Goal: Feedback & Contribution: Submit feedback/report problem

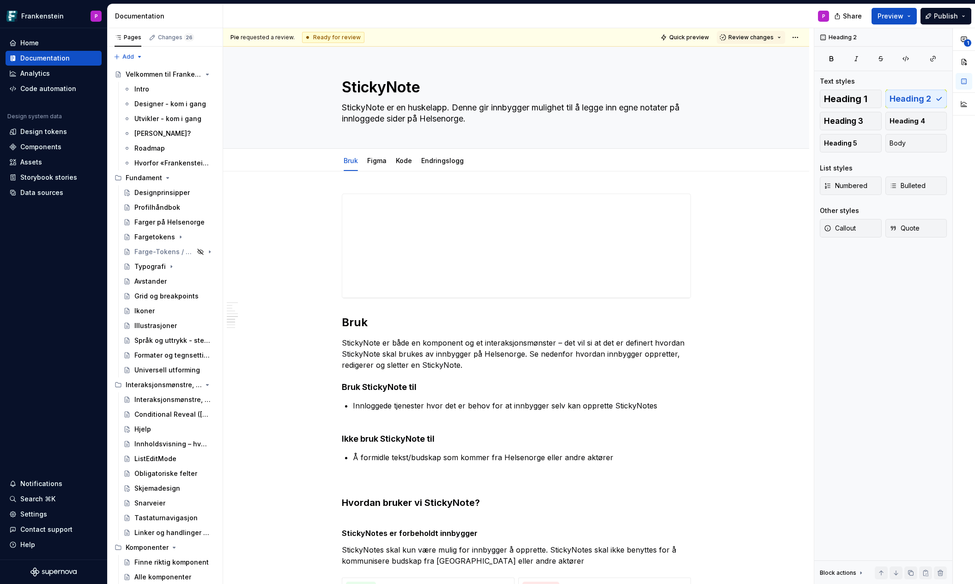
scroll to position [2882, 0]
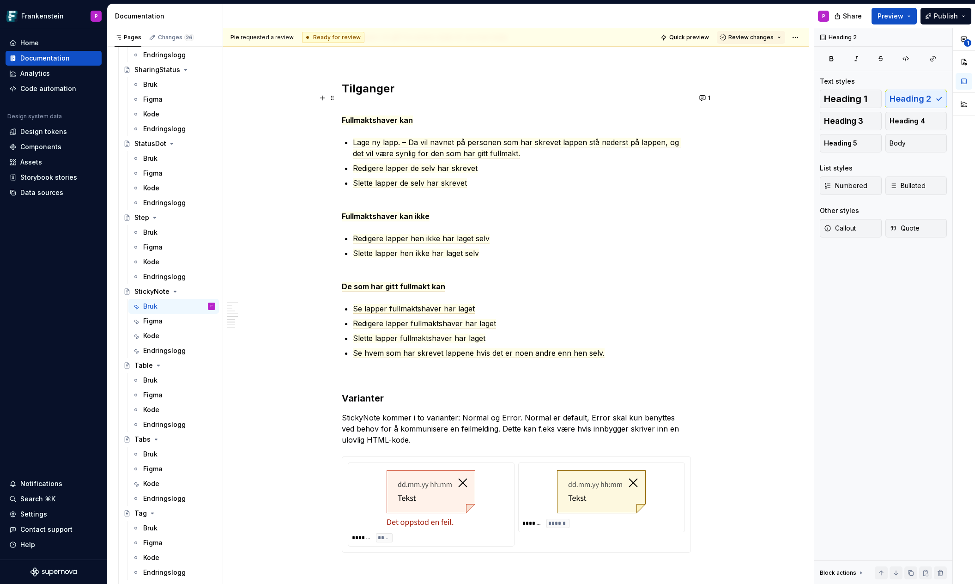
drag, startPoint x: 344, startPoint y: 75, endPoint x: 613, endPoint y: 344, distance: 380.5
copy div "Tilganger Fullmaktshaver kan Lage ny lapp. – Da vil navnet på personen som har …"
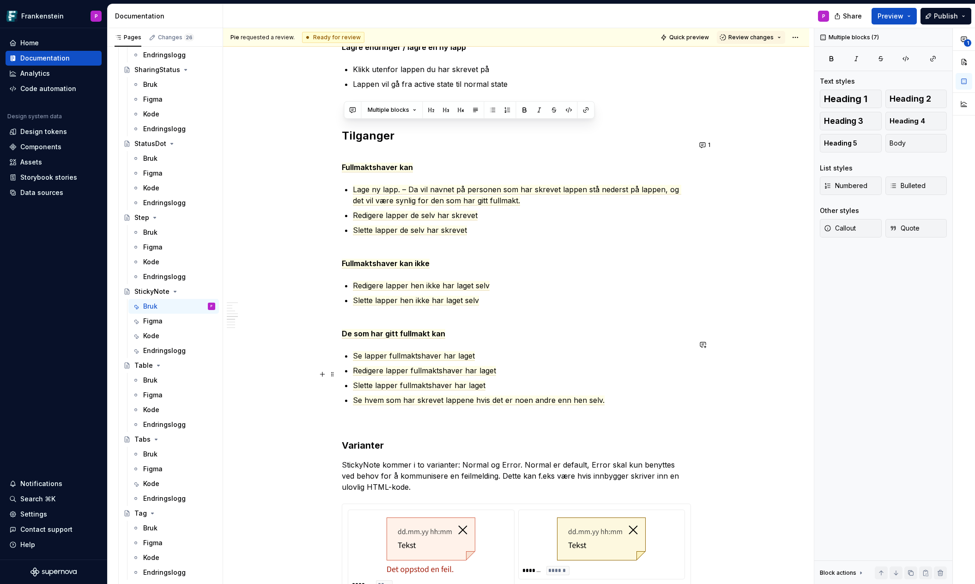
scroll to position [2828, 0]
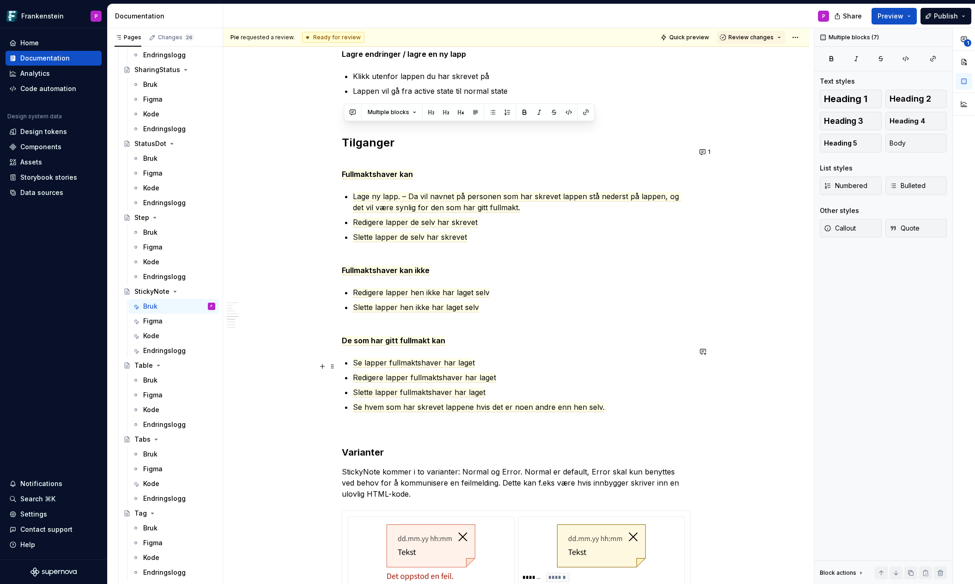
click at [437, 359] on ul "Se lapper fullmaktshaver har laget Redigere lapper fullmaktshaver har laget [PE…" at bounding box center [522, 384] width 338 height 55
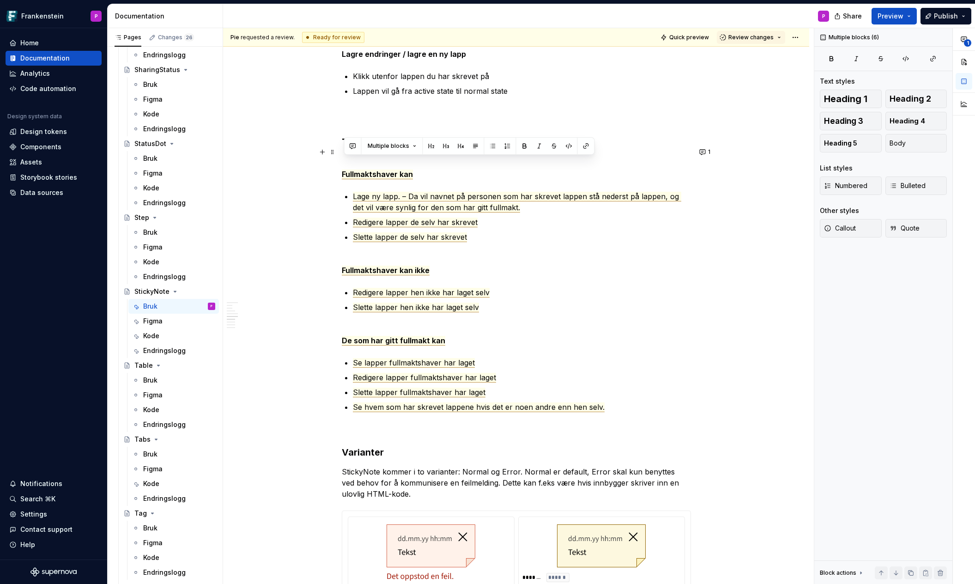
drag, startPoint x: 608, startPoint y: 396, endPoint x: 344, endPoint y: 165, distance: 350.6
click at [344, 170] on span "Fullmaktshaver kan" at bounding box center [377, 175] width 71 height 10
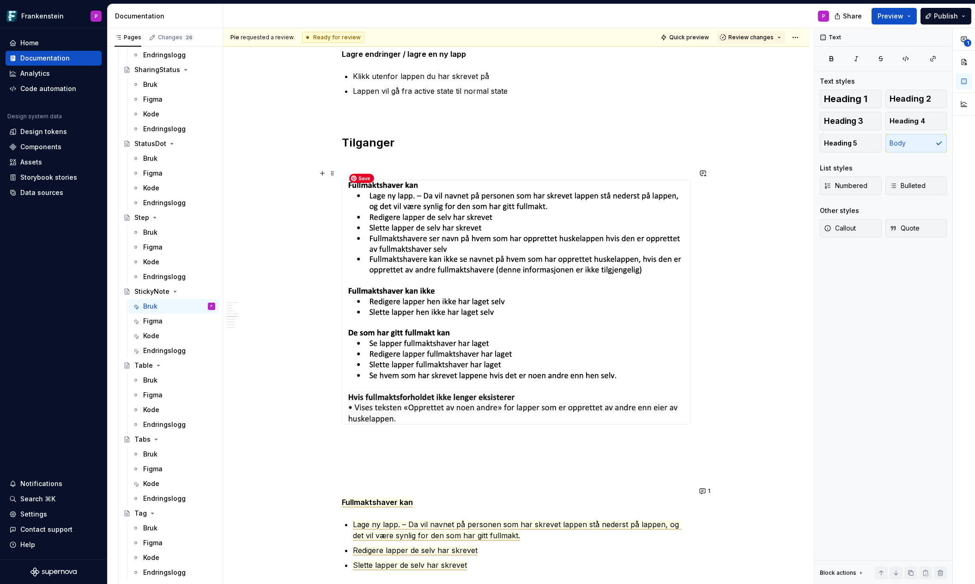
click at [377, 223] on img at bounding box center [516, 302] width 348 height 244
type textarea "*"
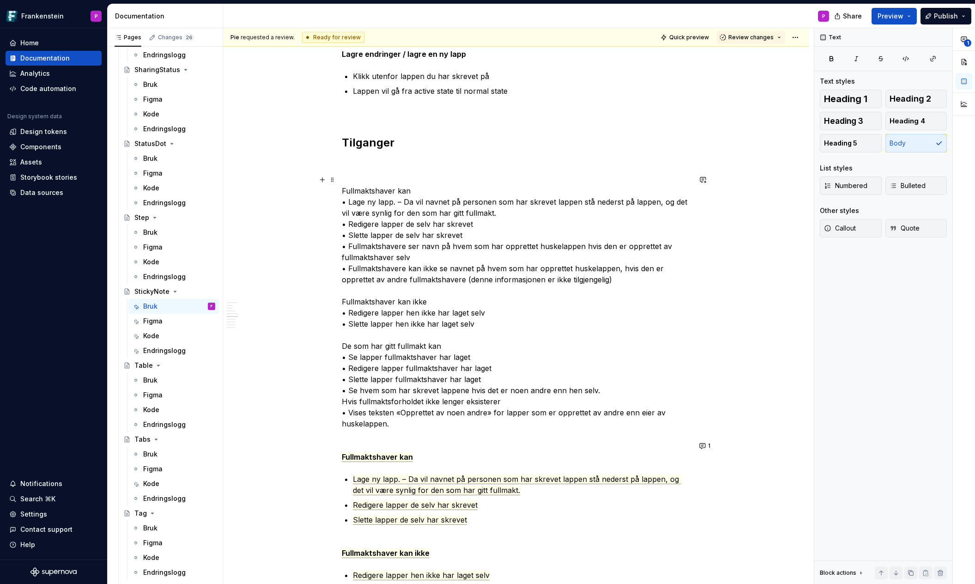
click at [366, 262] on p "Fullmaktshaver kan • Lage ny lapp. – Da vil navnet på personen som har skrevet …" at bounding box center [516, 307] width 349 height 244
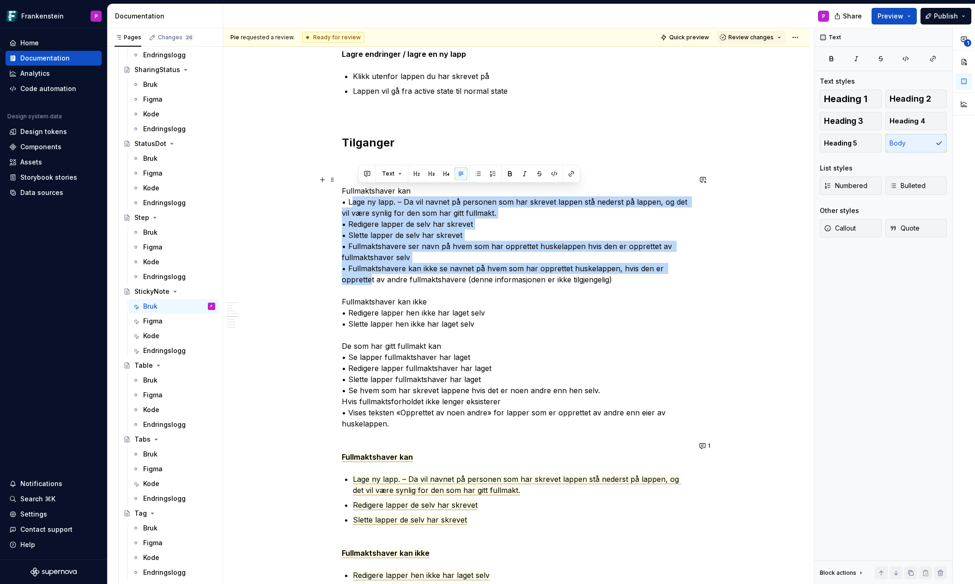
drag, startPoint x: 370, startPoint y: 269, endPoint x: 359, endPoint y: 194, distance: 76.6
click at [359, 194] on p "Fullmaktshaver kan • Lage ny lapp. – Da vil navnet på personen som har skrevet …" at bounding box center [516, 307] width 349 height 244
click at [474, 175] on button "button" at bounding box center [478, 173] width 13 height 13
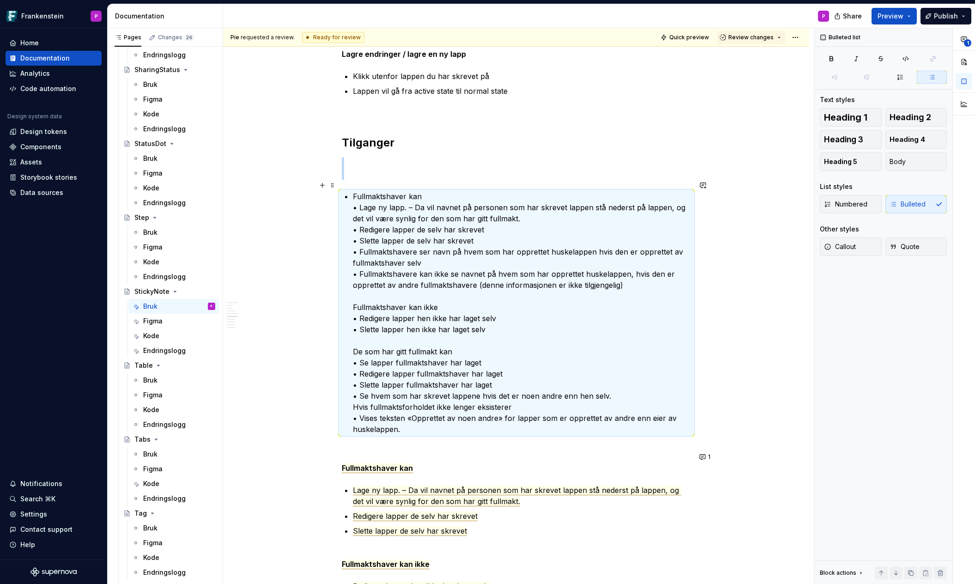
click at [364, 198] on p "Fullmaktshaver kan • Lage ny lapp. – Da vil navnet på personen som har skrevet …" at bounding box center [522, 313] width 338 height 244
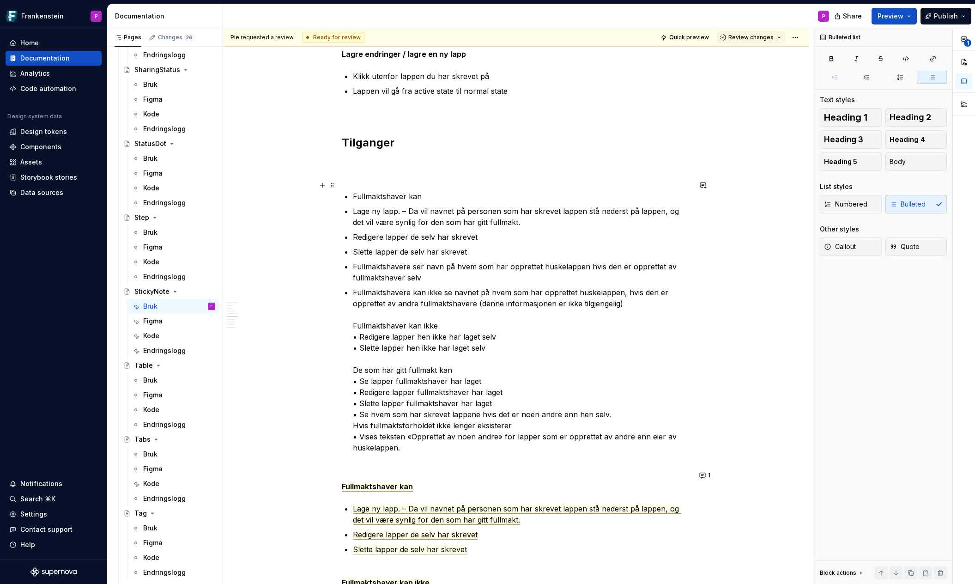
click at [355, 191] on p "Fullmaktshaver kan" at bounding box center [522, 196] width 338 height 11
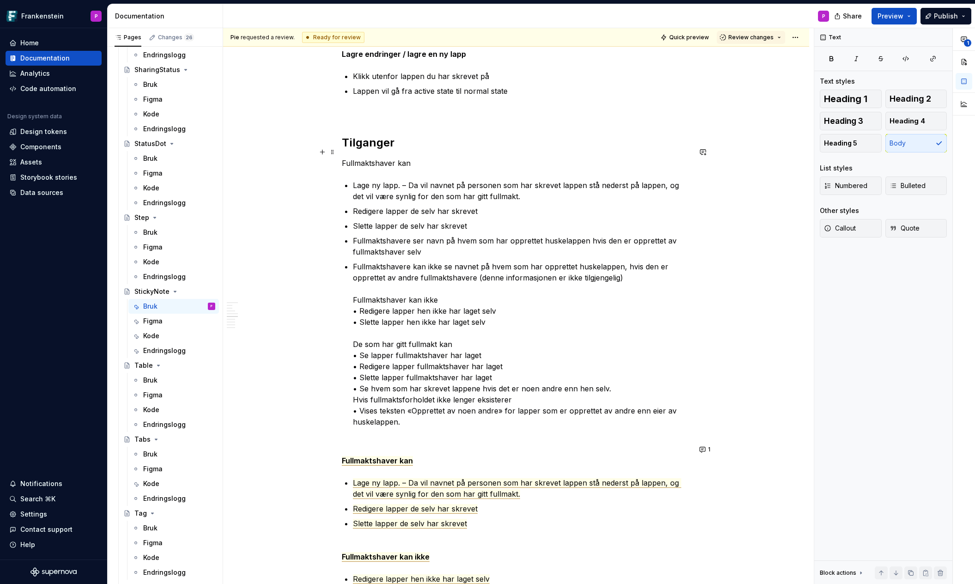
click at [390, 158] on p "Fullmaktshaver kan" at bounding box center [516, 163] width 349 height 11
click at [490, 134] on button "button" at bounding box center [495, 134] width 13 height 13
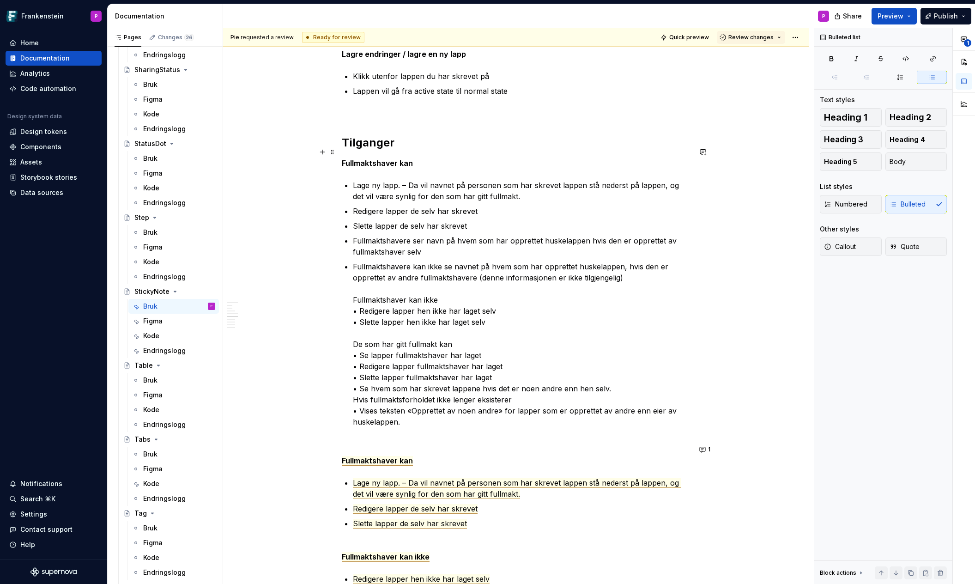
click at [344, 158] on strong "Fullmaktshaver kan" at bounding box center [377, 162] width 71 height 9
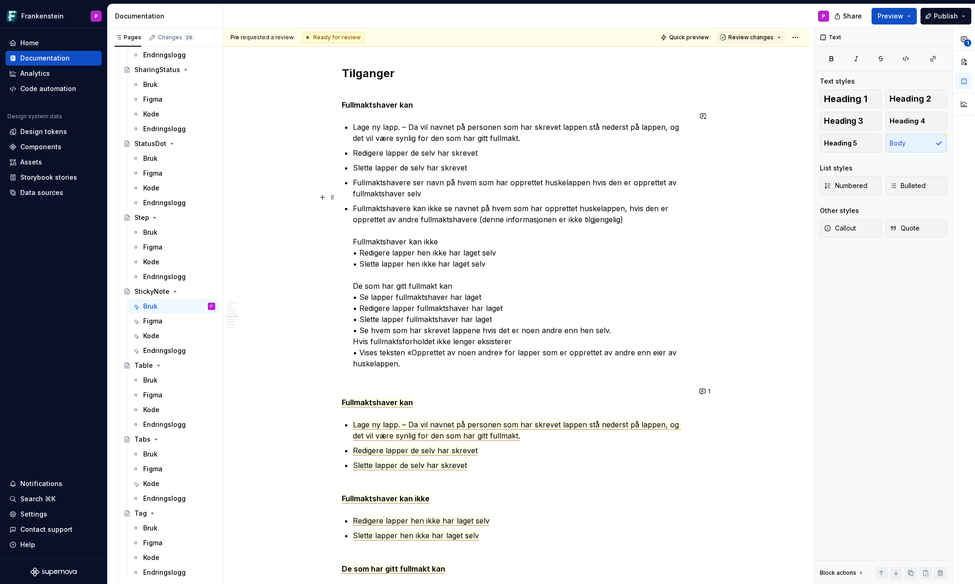
scroll to position [2898, 0]
click at [355, 228] on p "Fullmaktshavere kan ikke se navnet på hvem som har opprettet huskelappen, hvis …" at bounding box center [522, 285] width 338 height 166
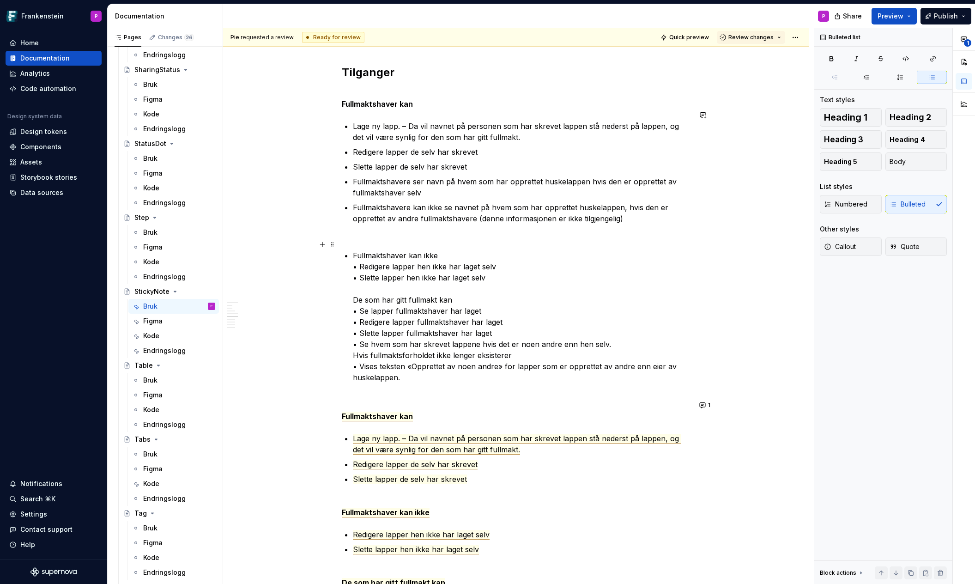
click at [363, 254] on p "Fullmaktshaver kan ikke • Redigere lapper hen ikke har laget selv • Slette lapp…" at bounding box center [522, 316] width 338 height 133
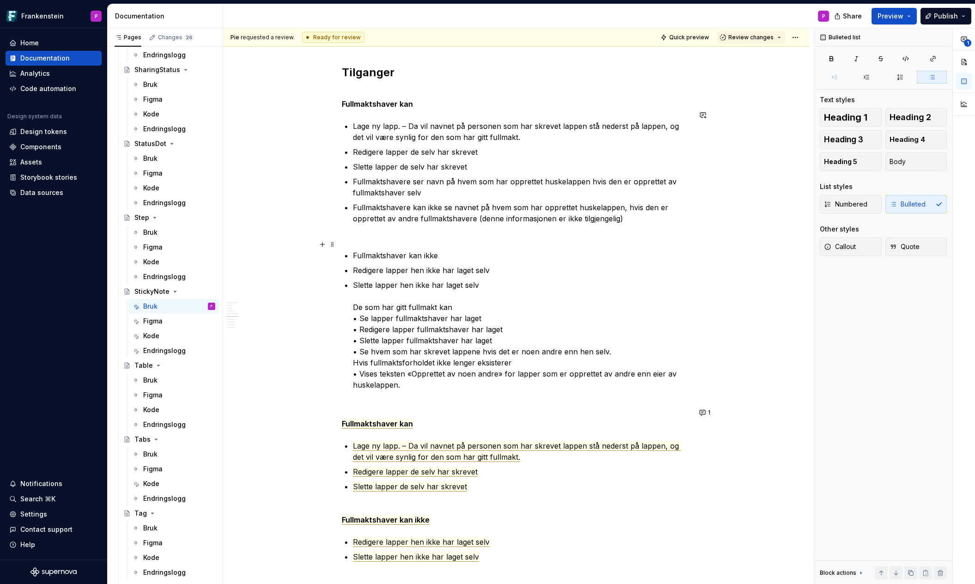
click at [360, 250] on p "Fullmaktshaver kan ikke" at bounding box center [522, 255] width 338 height 11
click at [492, 226] on button "button" at bounding box center [494, 227] width 13 height 13
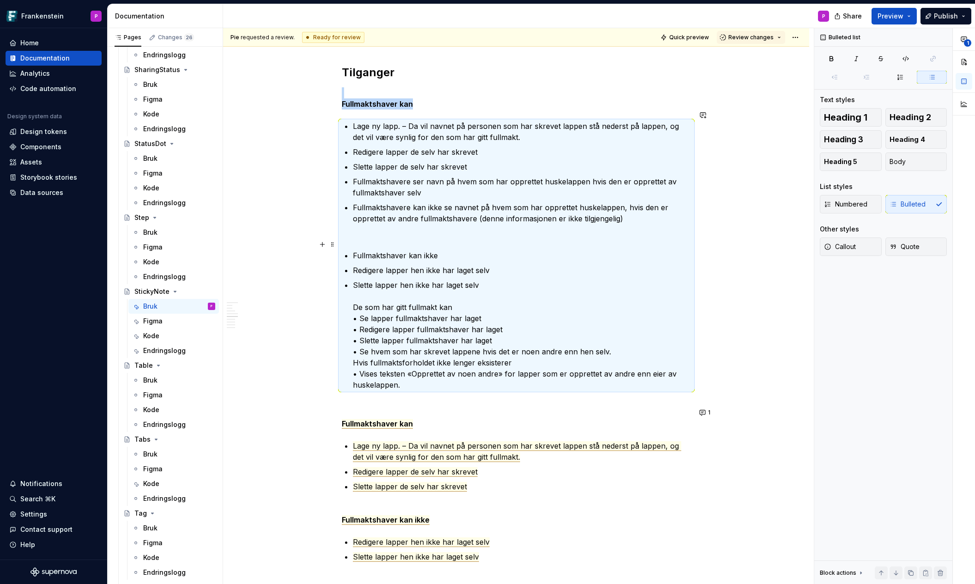
click at [409, 250] on p "Fullmaktshaver kan ikke" at bounding box center [522, 255] width 338 height 11
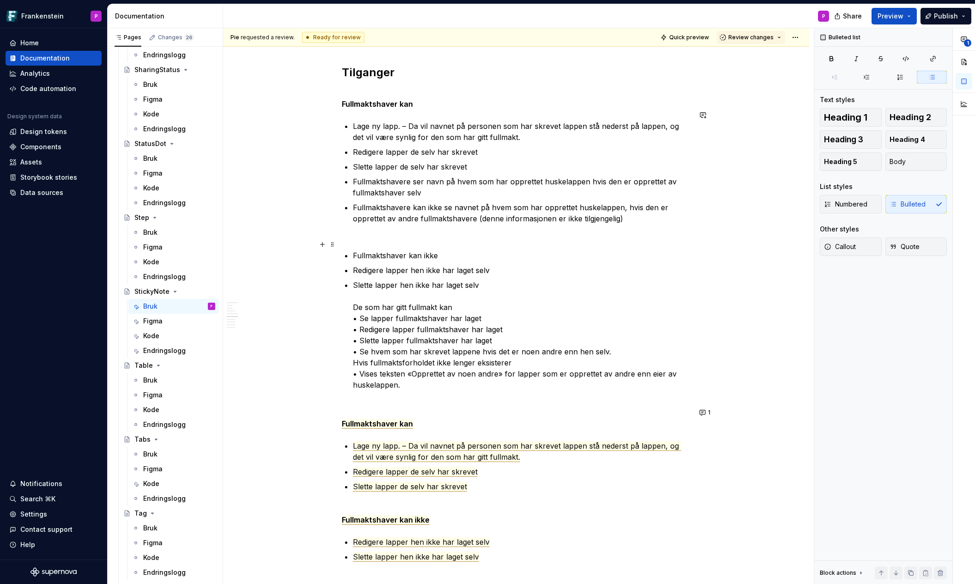
click at [400, 250] on p "Fullmaktshaver kan ikke" at bounding box center [522, 255] width 338 height 11
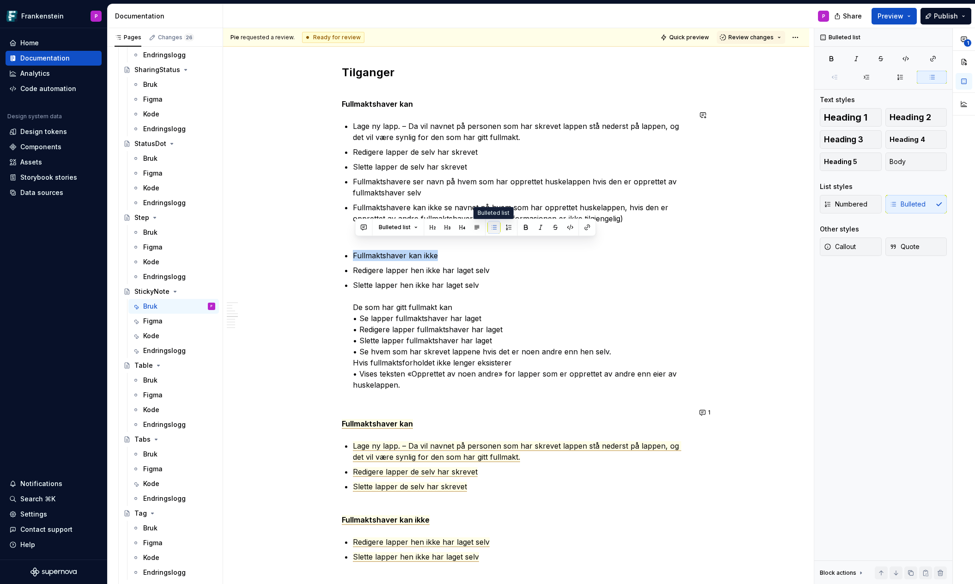
click at [491, 227] on button "button" at bounding box center [494, 227] width 13 height 13
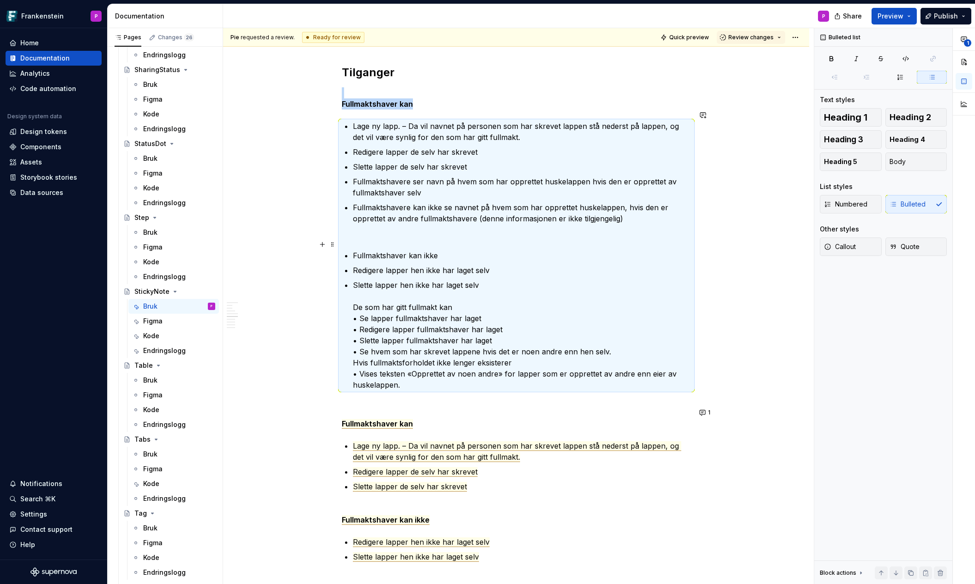
click at [420, 250] on p "Fullmaktshaver kan ikke" at bounding box center [522, 255] width 338 height 11
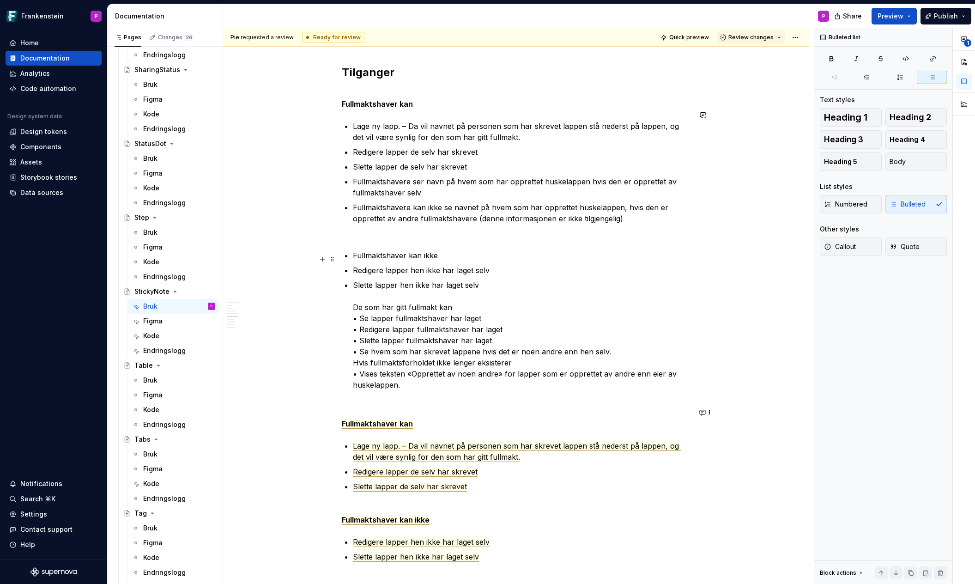
click at [353, 265] on li "Redigere lapper hen ikke har laget selv" at bounding box center [522, 270] width 338 height 11
click at [366, 250] on p "Fullmaktshaver kan ikke" at bounding box center [522, 255] width 338 height 11
click at [413, 227] on button "Bulleted list" at bounding box center [399, 227] width 48 height 13
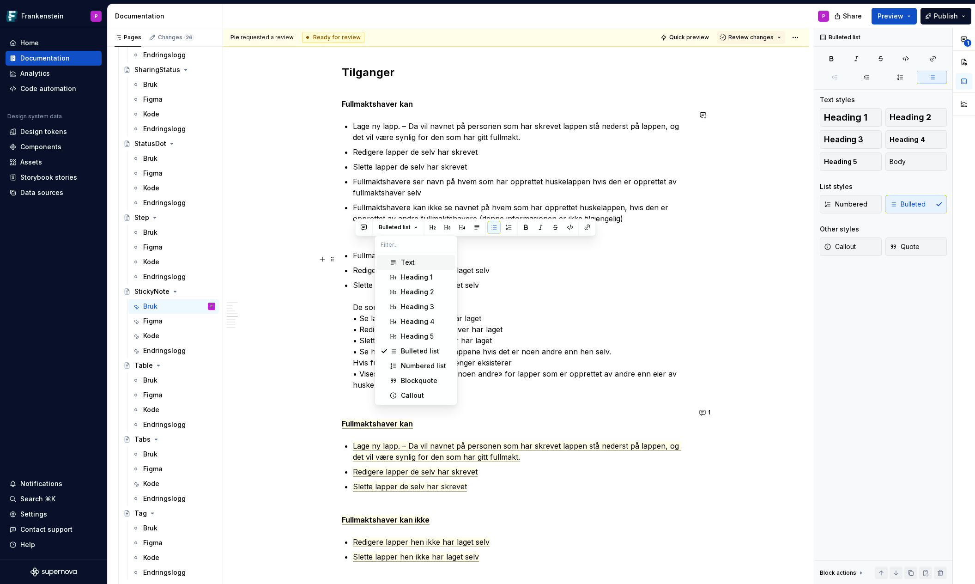
click at [399, 262] on span "Text" at bounding box center [416, 262] width 79 height 15
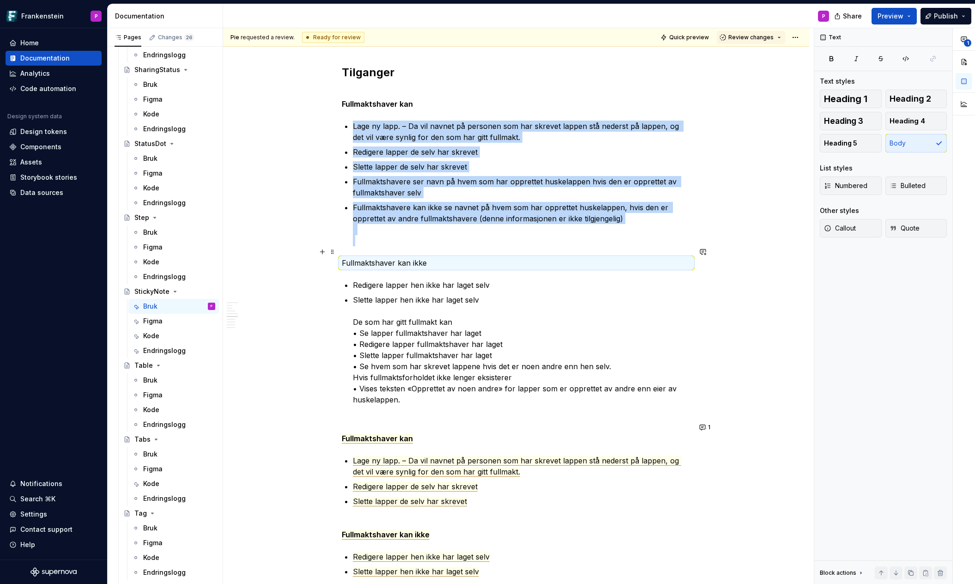
click at [372, 257] on p "Fullmaktshaver kan ikke" at bounding box center [516, 262] width 349 height 11
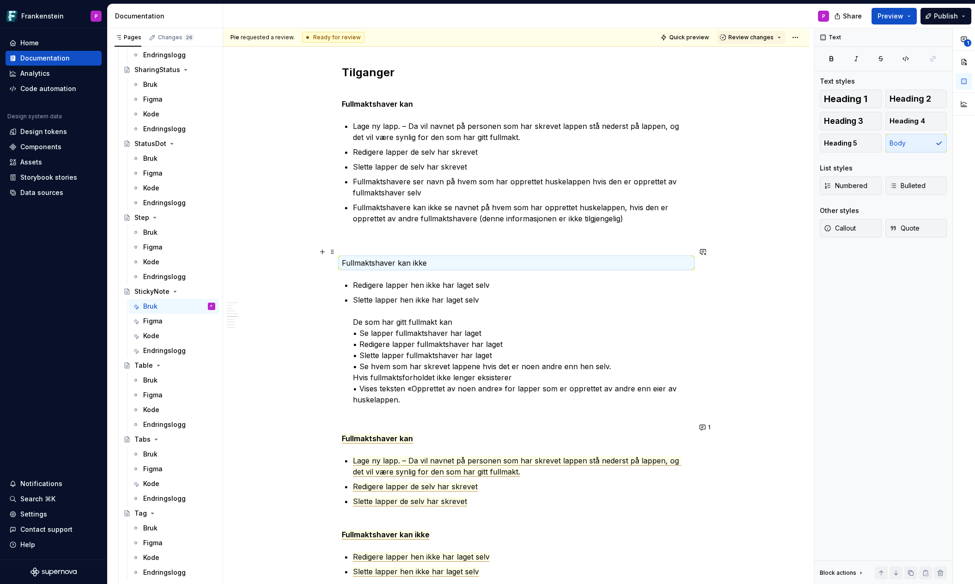
click at [372, 257] on p "Fullmaktshaver kan ikke" at bounding box center [516, 262] width 349 height 11
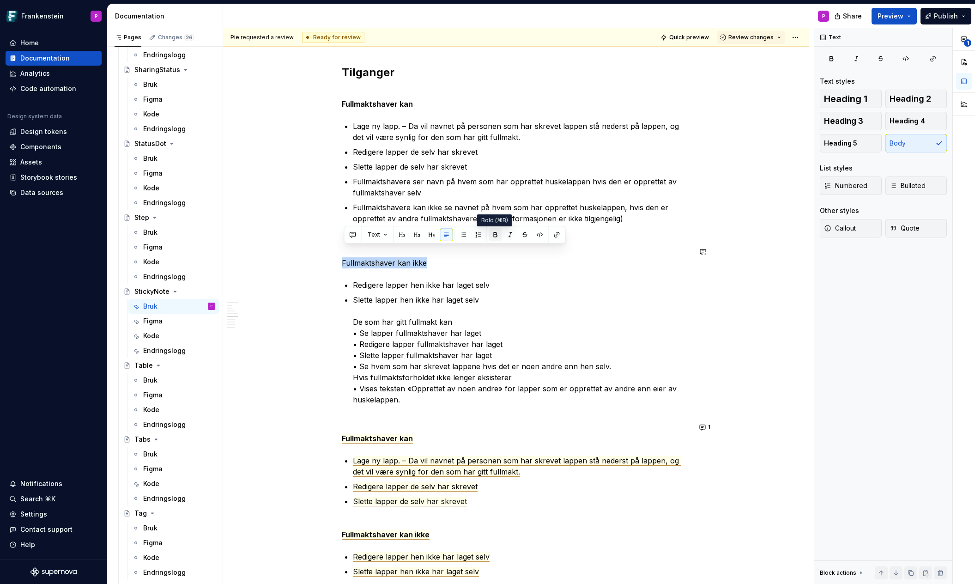
click at [491, 233] on button "button" at bounding box center [495, 234] width 13 height 13
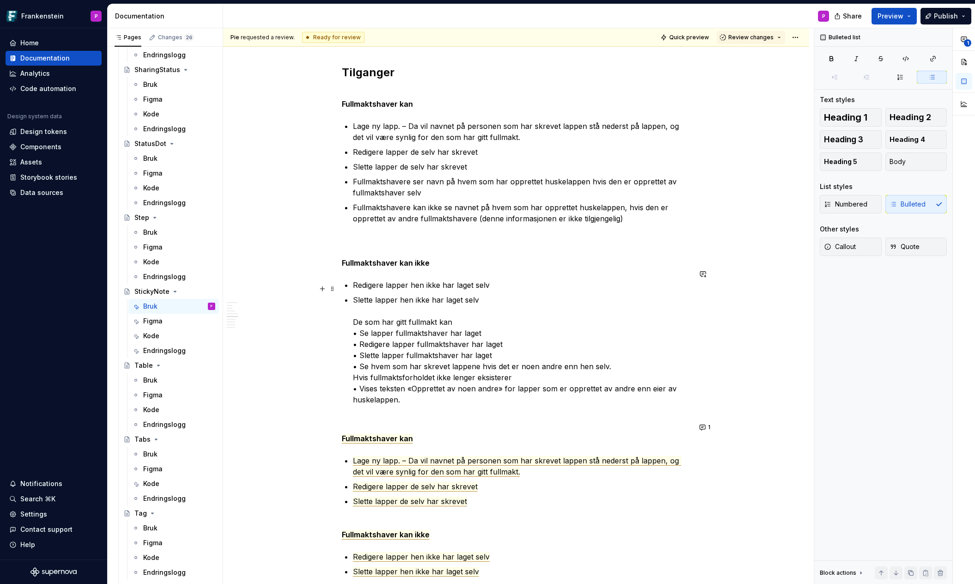
click at [356, 311] on p "Slette lapper hen ikke har laget selv De som har gitt fullmakt kan • Se lapper …" at bounding box center [522, 349] width 338 height 111
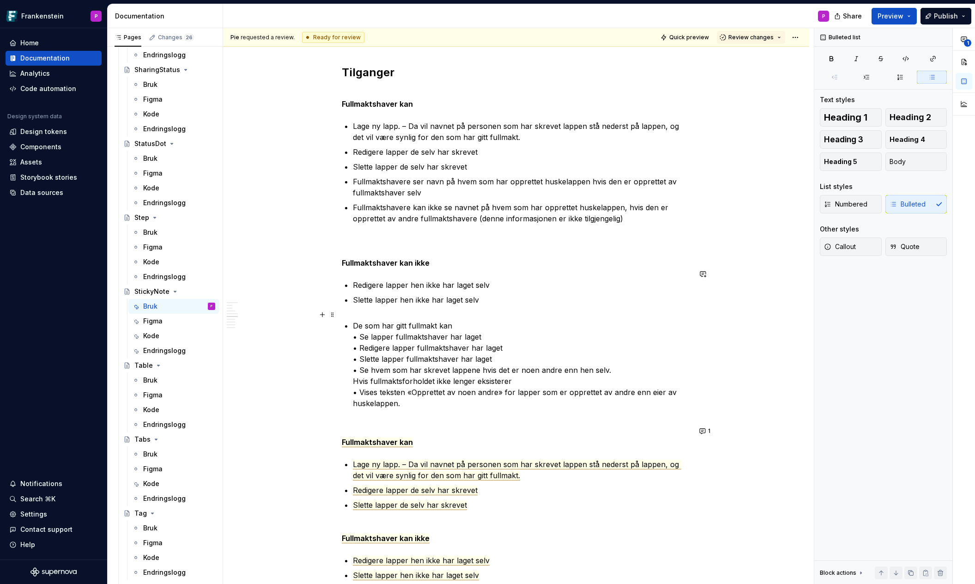
click at [358, 320] on p "De som har gitt fullmakt kan • Se lapper fullmaktshaver har laget • Redigere la…" at bounding box center [522, 364] width 338 height 89
click at [411, 298] on button "Bulleted list" at bounding box center [399, 297] width 48 height 13
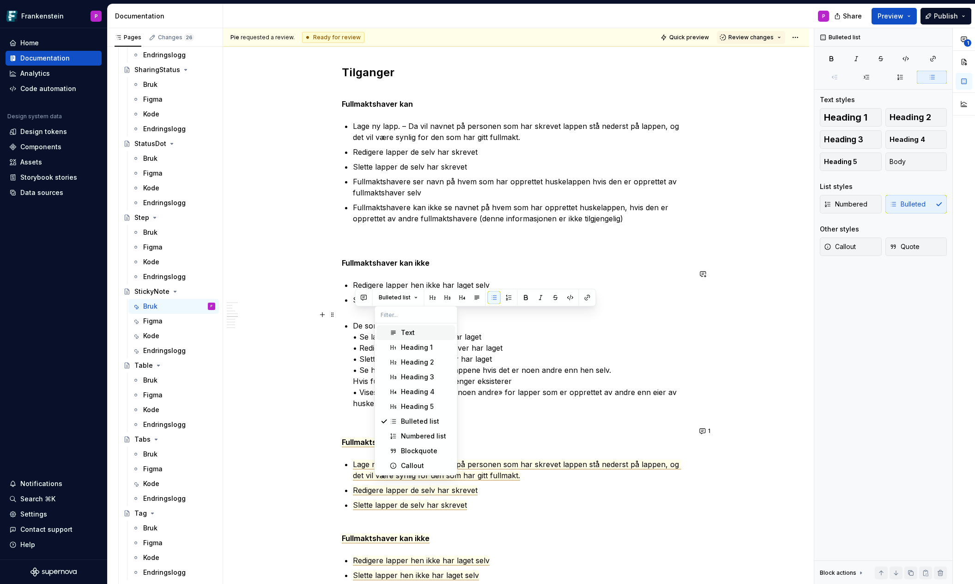
click at [405, 330] on div "Text" at bounding box center [408, 332] width 14 height 9
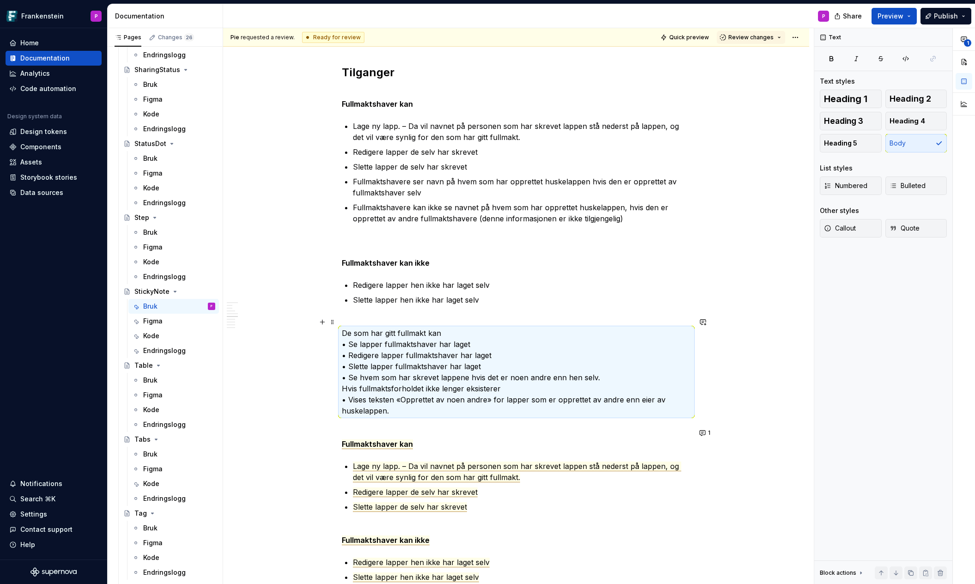
click at [351, 333] on p "De som har gitt fullmakt kan • Se lapper fullmaktshaver har laget • Redigere la…" at bounding box center [516, 372] width 349 height 89
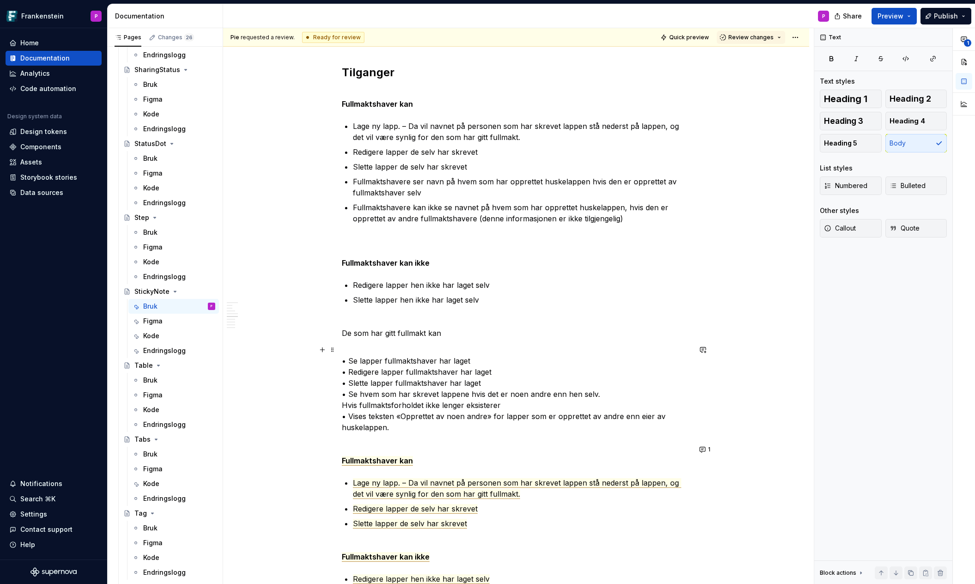
click at [344, 390] on p "• Se lapper fullmaktshaver har laget • Redigere lapper fullmaktshaver har laget…" at bounding box center [516, 394] width 349 height 78
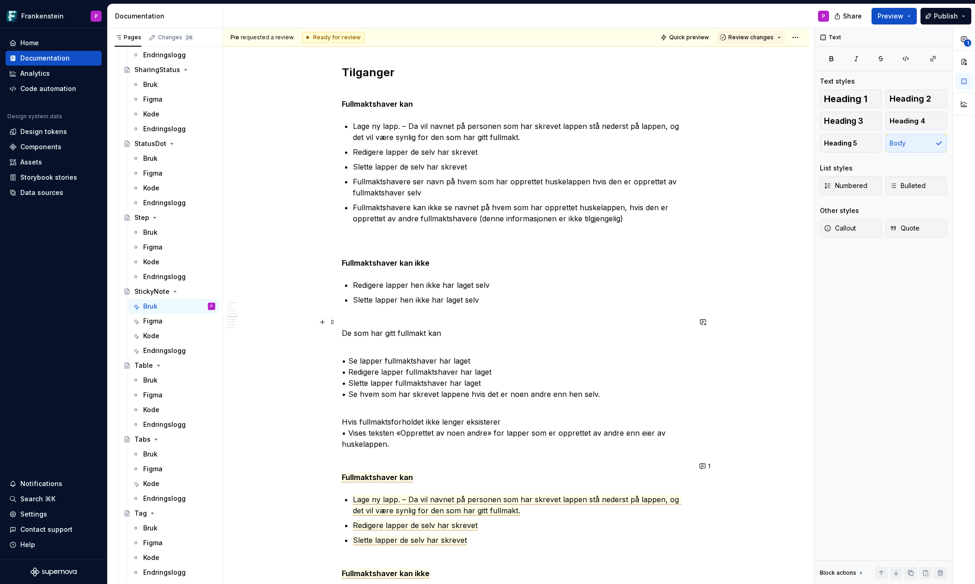
click at [362, 338] on p "De som har gitt fullmakt kan" at bounding box center [516, 339] width 349 height 22
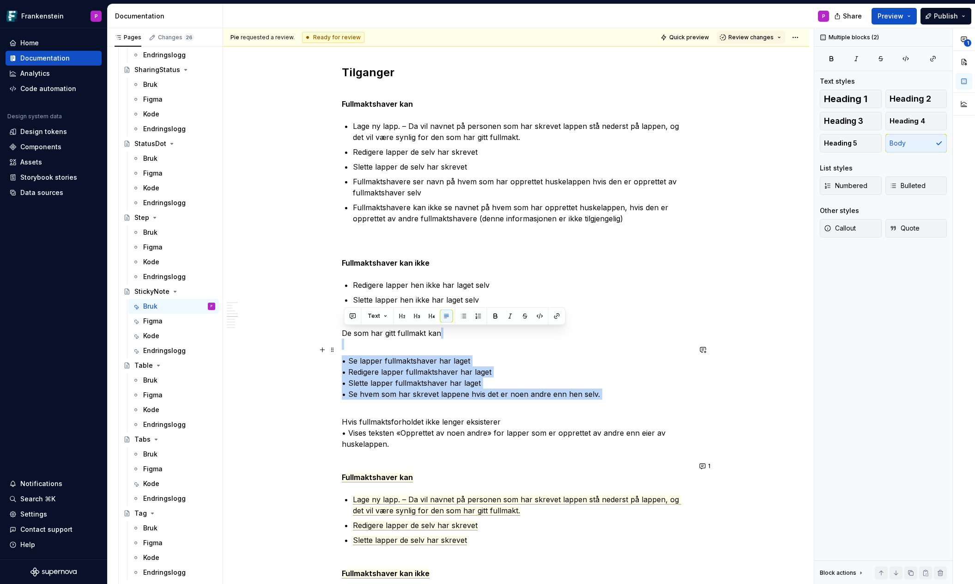
drag, startPoint x: 352, startPoint y: 337, endPoint x: 388, endPoint y: 389, distance: 63.4
click at [460, 316] on button "button" at bounding box center [463, 316] width 13 height 13
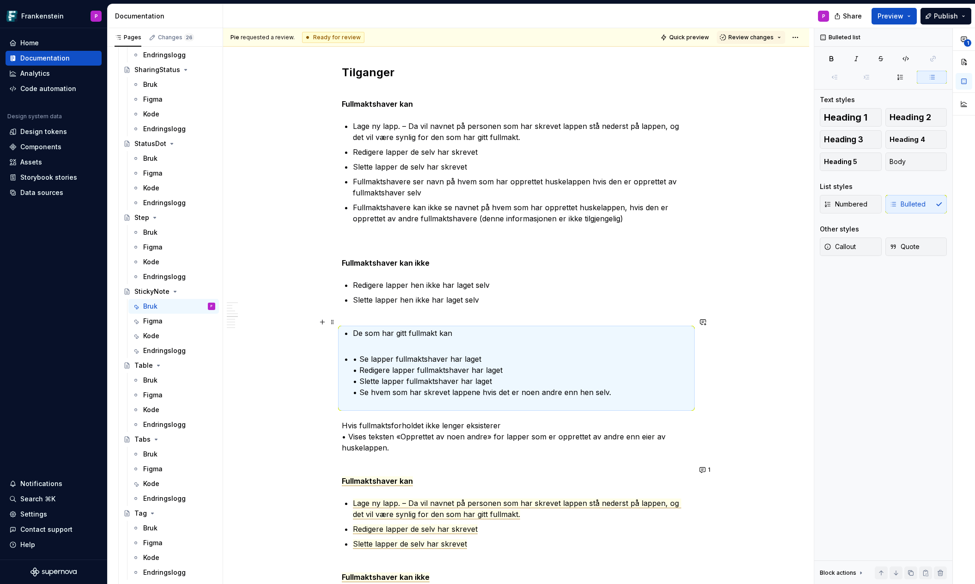
click at [355, 328] on p "De som har gitt fullmakt kan" at bounding box center [522, 339] width 338 height 22
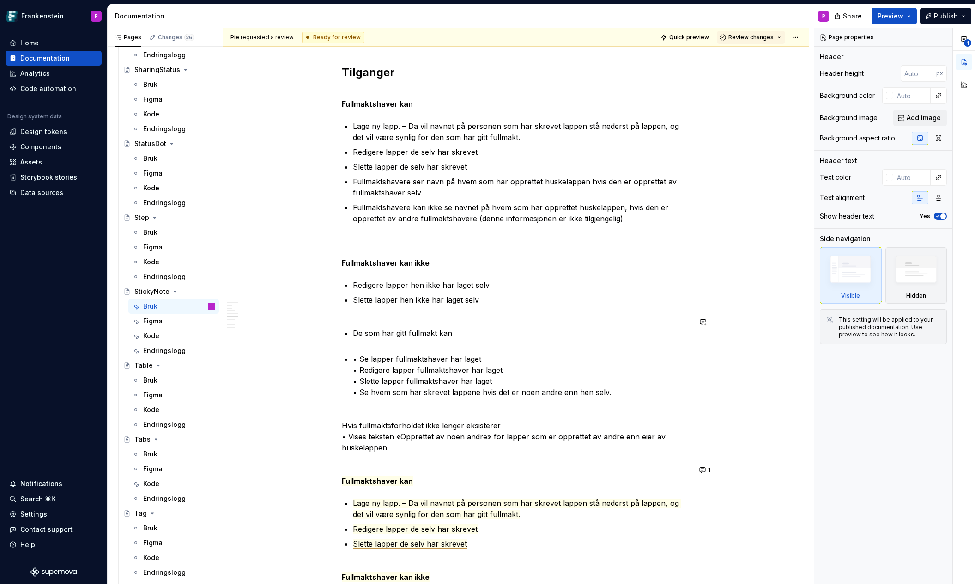
type textarea "*"
click at [362, 328] on p "De som har gitt fullmakt kan" at bounding box center [522, 339] width 338 height 22
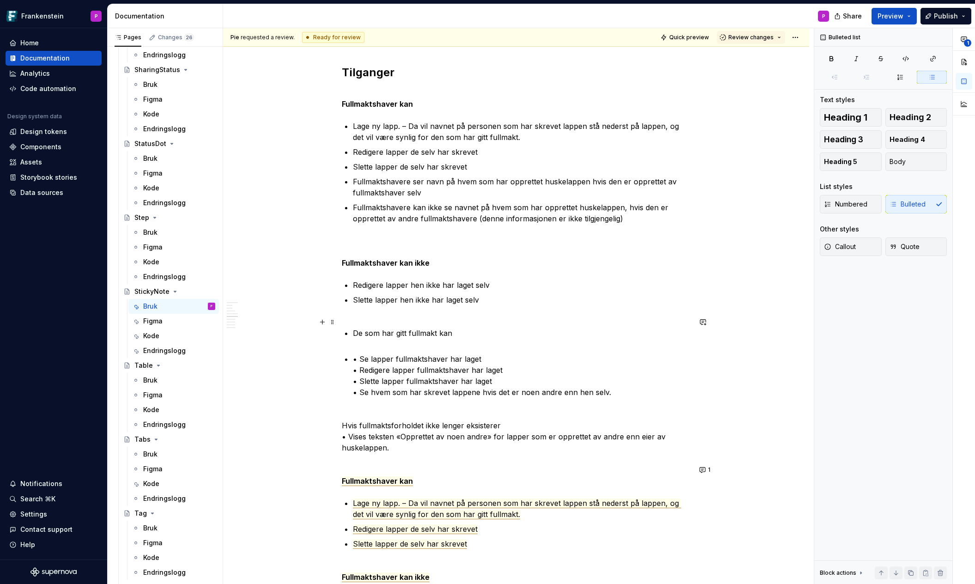
click at [356, 328] on p "De som har gitt fullmakt kan" at bounding box center [522, 339] width 338 height 22
click at [419, 304] on button "Bulleted list" at bounding box center [399, 304] width 48 height 13
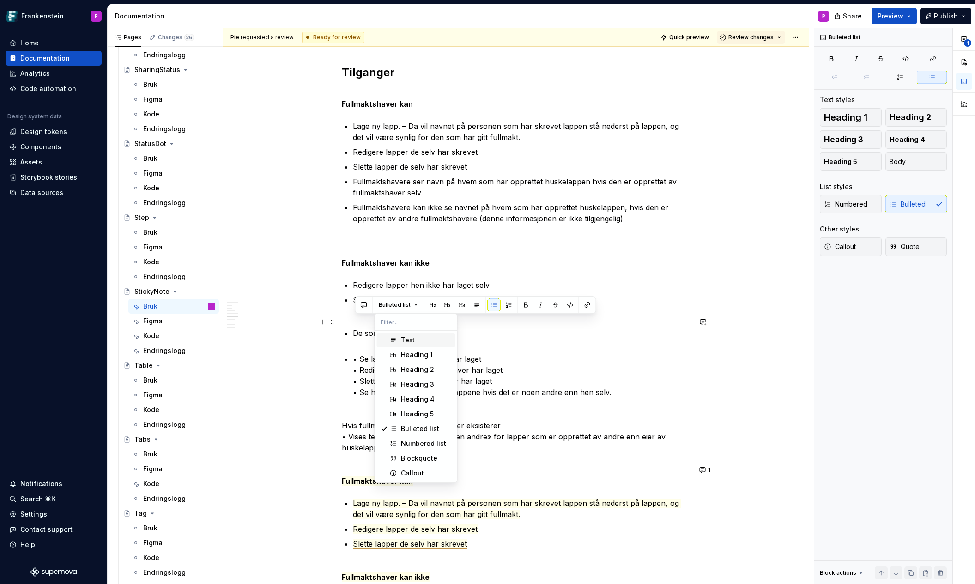
click at [407, 337] on div "Text" at bounding box center [408, 339] width 14 height 9
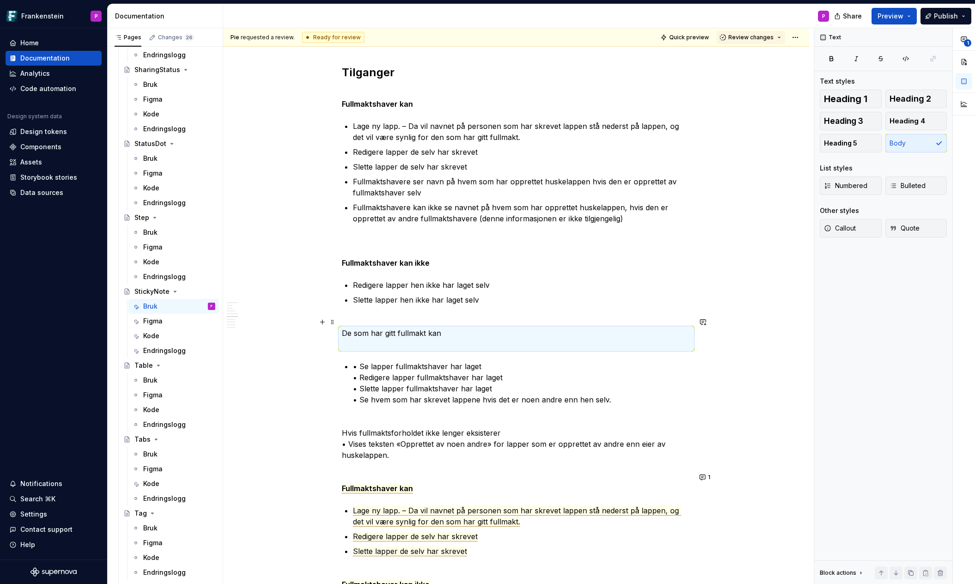
click at [375, 333] on p "De som har gitt fullmakt kan" at bounding box center [516, 339] width 349 height 22
click at [359, 336] on p "De som har gitt fullmakt kan" at bounding box center [516, 339] width 349 height 22
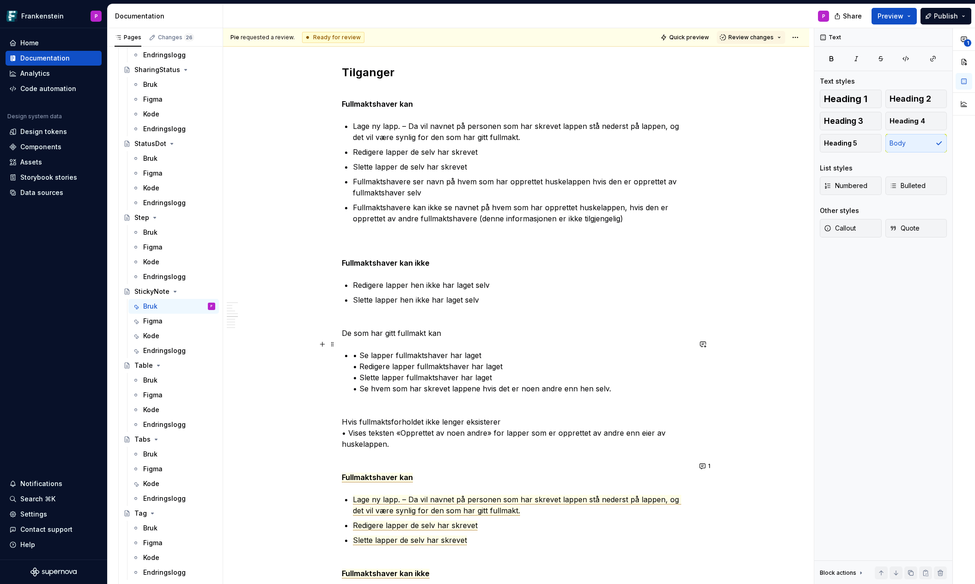
click at [362, 350] on p "• Se lapper fullmaktshaver har laget • Redigere lapper fullmaktshaver har laget…" at bounding box center [522, 377] width 338 height 55
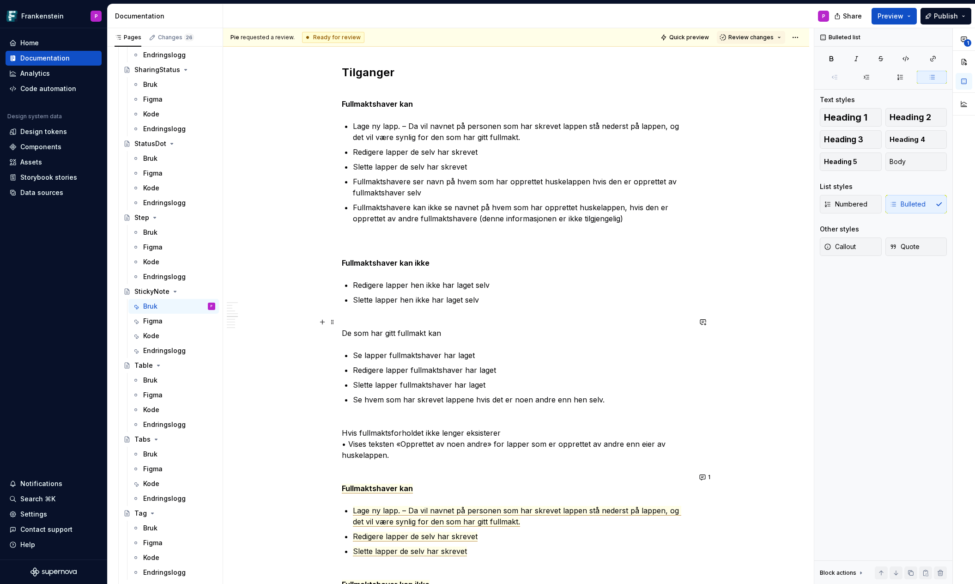
click at [364, 328] on p "De som har gitt fullmakt kan" at bounding box center [516, 333] width 349 height 11
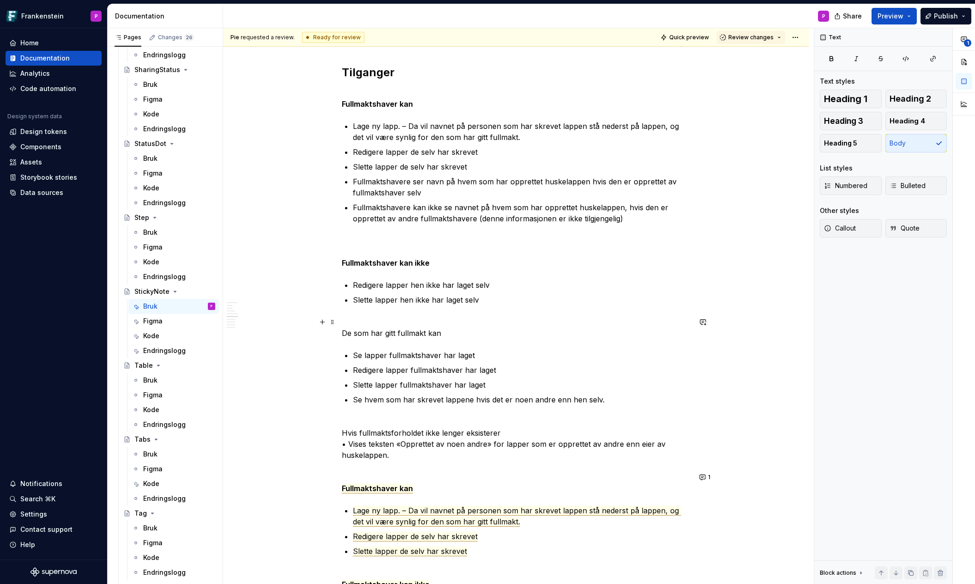
click at [364, 328] on p "De som har gitt fullmakt kan" at bounding box center [516, 333] width 349 height 11
click at [496, 304] on button "button" at bounding box center [495, 304] width 13 height 13
click at [472, 350] on p "Se lapper fullmaktshaver har laget" at bounding box center [522, 355] width 338 height 11
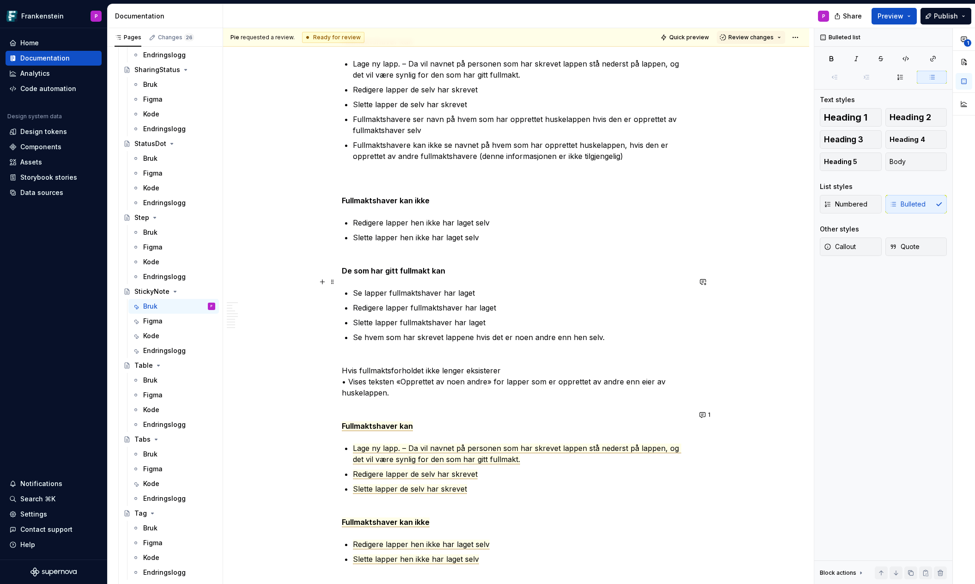
scroll to position [2962, 0]
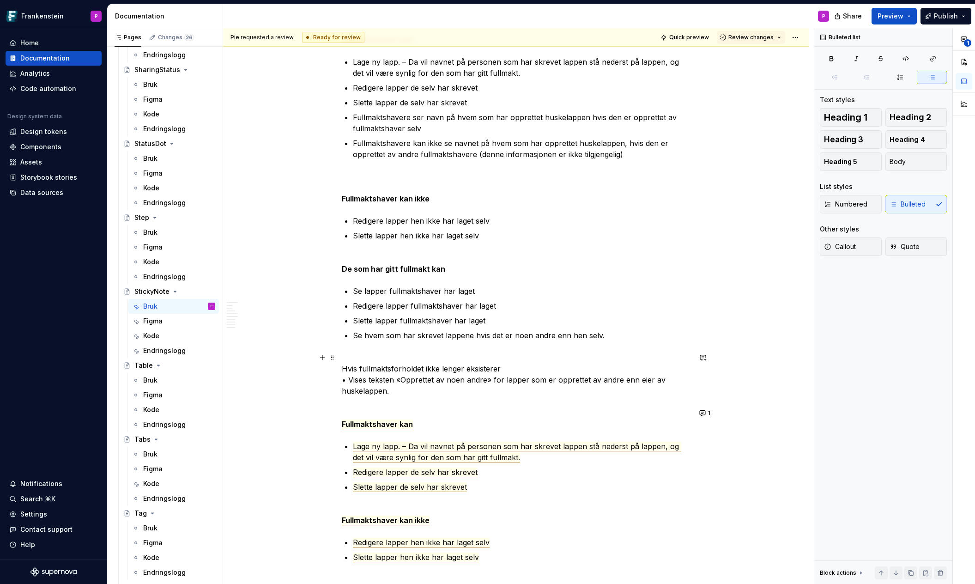
click at [510, 363] on p "Hvis fullmaktsforholdet ikke lenger eksisterer • Vises teksten «Opprettet av no…" at bounding box center [516, 379] width 349 height 33
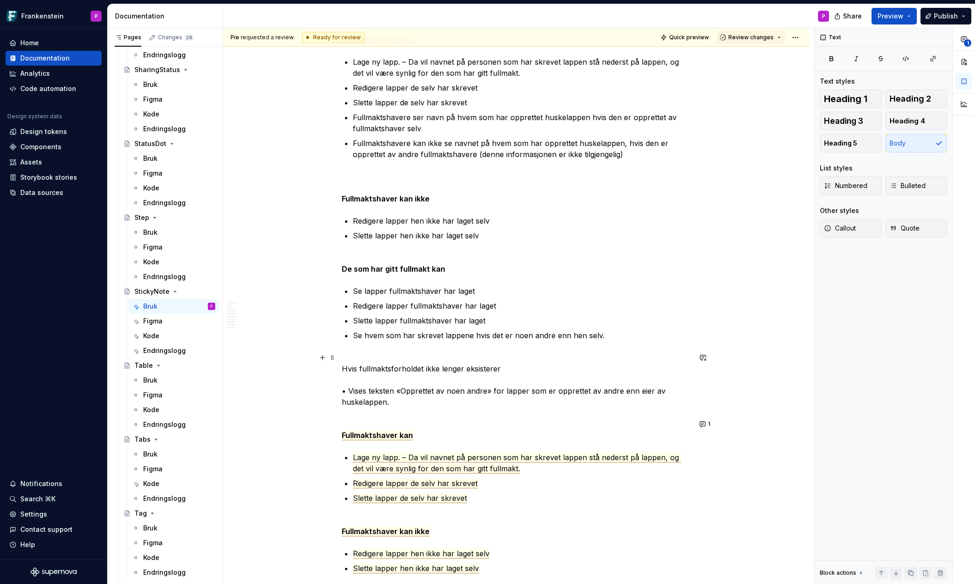
click at [451, 363] on p "Hvis fullmaktsforholdet ikke lenger eksisterer • Vises teksten «Opprettet av no…" at bounding box center [516, 385] width 349 height 44
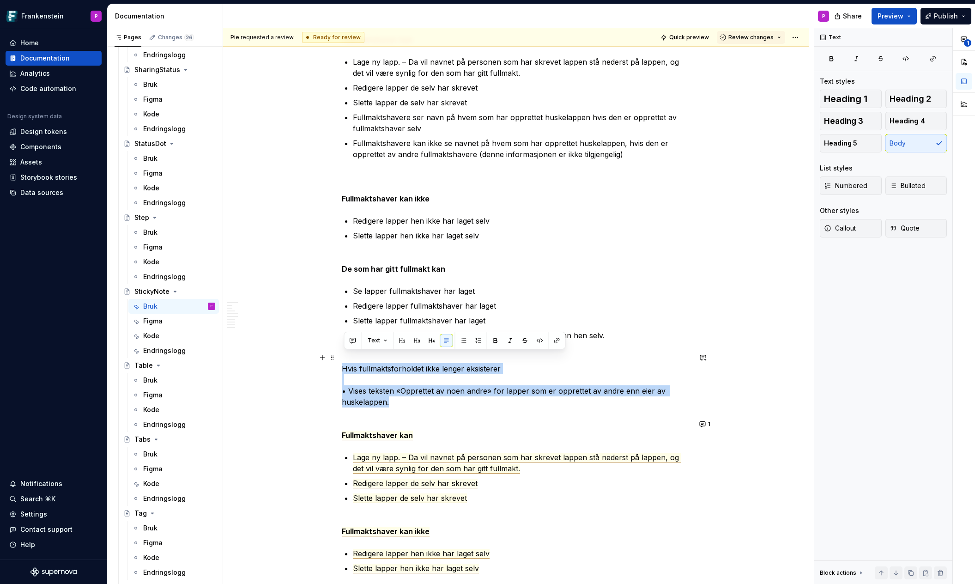
click at [451, 363] on p "Hvis fullmaktsforholdet ikke lenger eksisterer • Vises teksten «Opprettet av no…" at bounding box center [516, 385] width 349 height 44
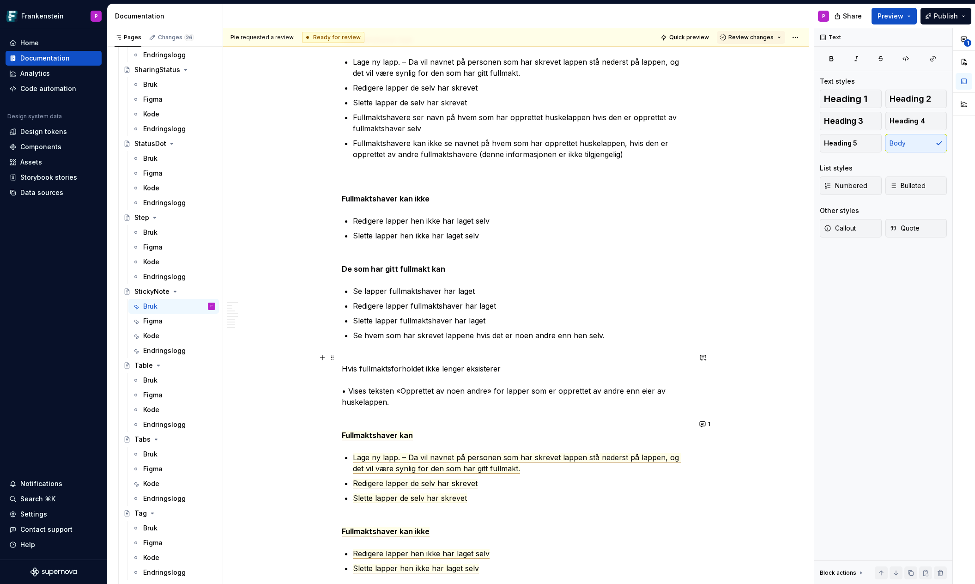
click at [451, 363] on p "Hvis fullmaktsforholdet ikke lenger eksisterer • Vises teksten «Opprettet av no…" at bounding box center [516, 385] width 349 height 44
drag, startPoint x: 504, startPoint y: 358, endPoint x: 341, endPoint y: 358, distance: 162.6
click at [493, 339] on button "button" at bounding box center [495, 340] width 13 height 13
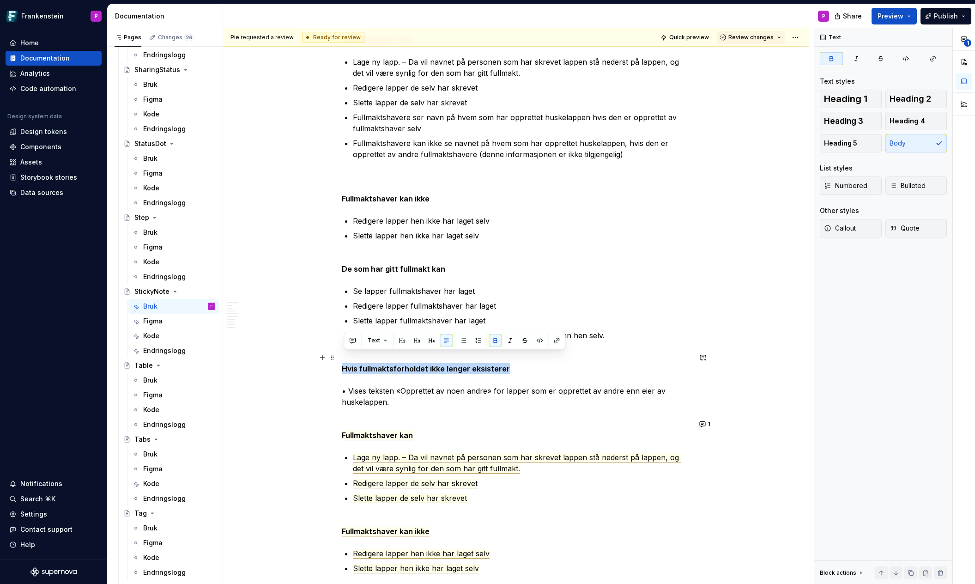
click at [375, 388] on p "Hvis fullmaktsforholdet ikke lenger eksisterer • Vises teksten «Opprettet av no…" at bounding box center [516, 385] width 349 height 44
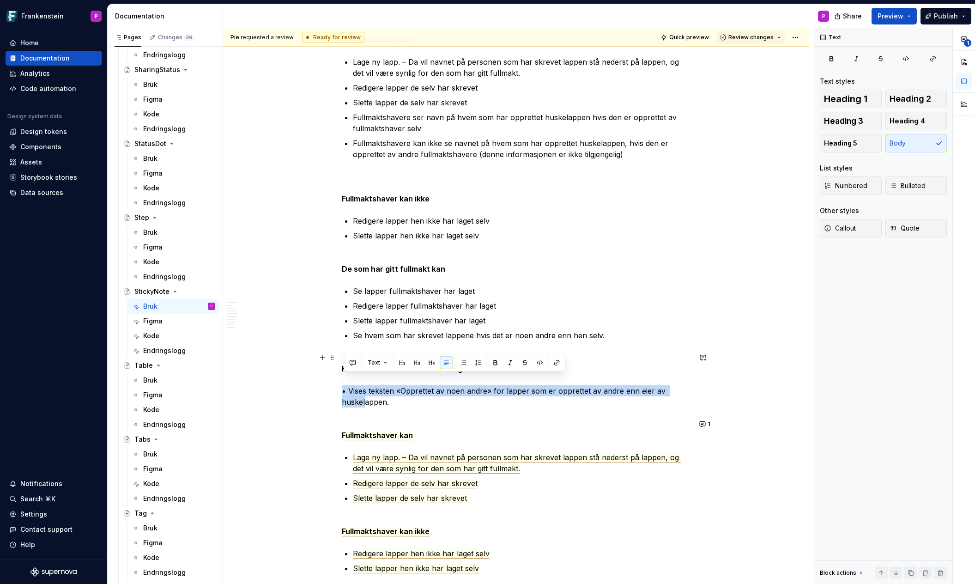
drag, startPoint x: 368, startPoint y: 392, endPoint x: 340, endPoint y: 380, distance: 30.6
click at [462, 363] on button "button" at bounding box center [463, 362] width 13 height 13
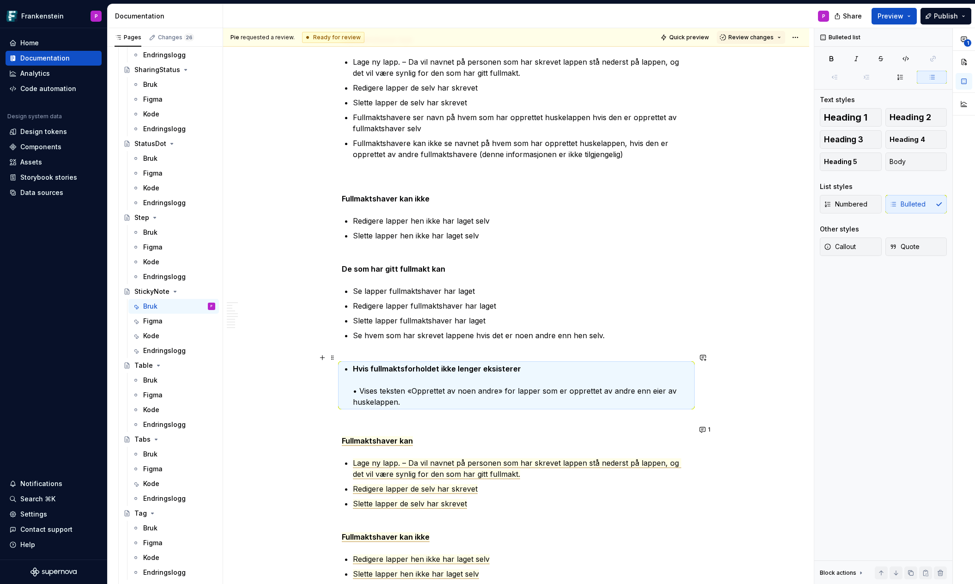
click at [365, 381] on p "Hvis fullmaktsforholdet ikke lenger eksisterer • Vises teksten «Opprettet av no…" at bounding box center [522, 385] width 338 height 44
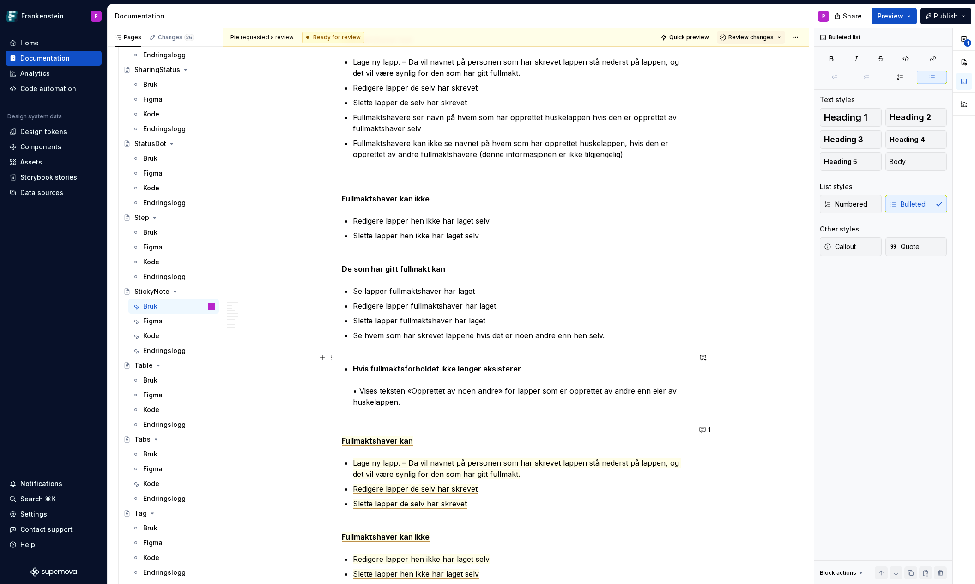
click at [363, 380] on p "Hvis fullmaktsforholdet ikke lenger eksisterer • Vises teksten «Opprettet av no…" at bounding box center [522, 385] width 338 height 44
click at [363, 345] on p at bounding box center [522, 350] width 338 height 11
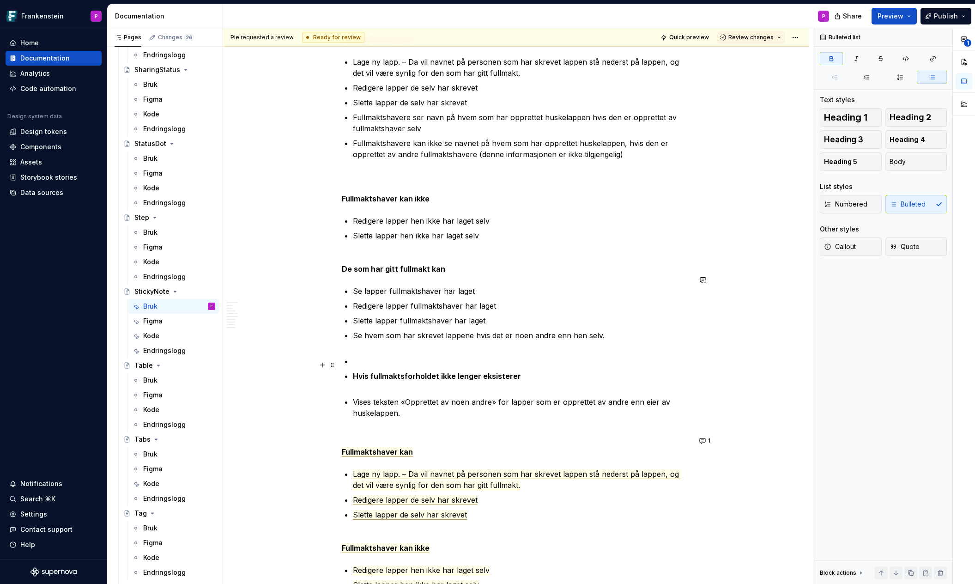
click at [360, 371] on strong "Hvis fullmaktsforholdet ikke lenger eksisterer" at bounding box center [437, 375] width 168 height 9
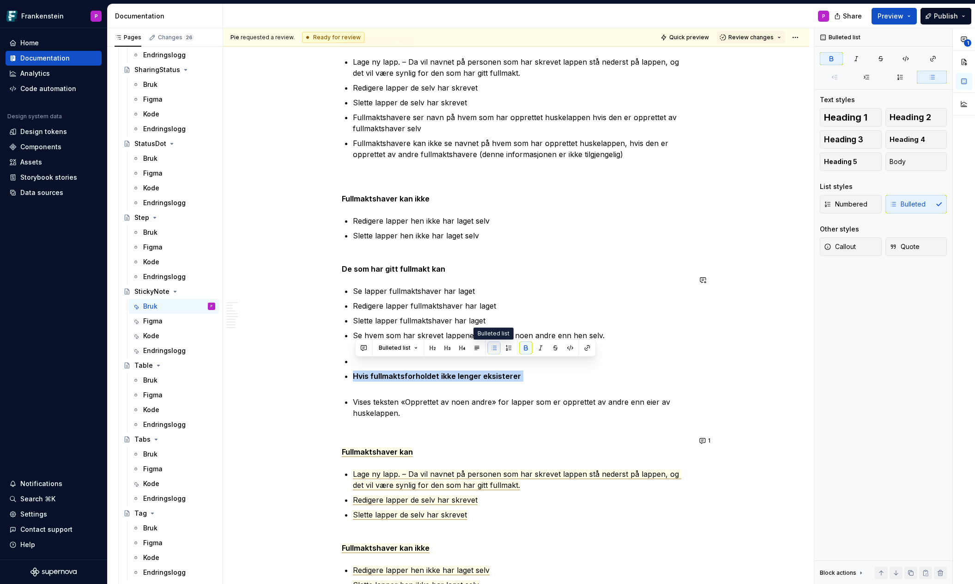
click at [493, 346] on button "button" at bounding box center [494, 347] width 13 height 13
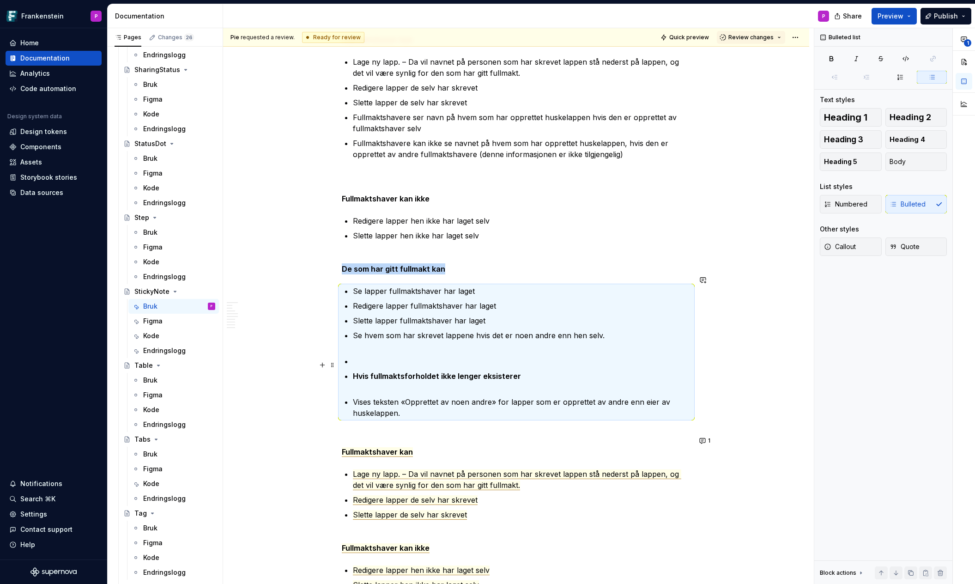
click at [370, 370] on p "Hvis fullmaktsforholdet ikke lenger eksisterer" at bounding box center [522, 381] width 338 height 22
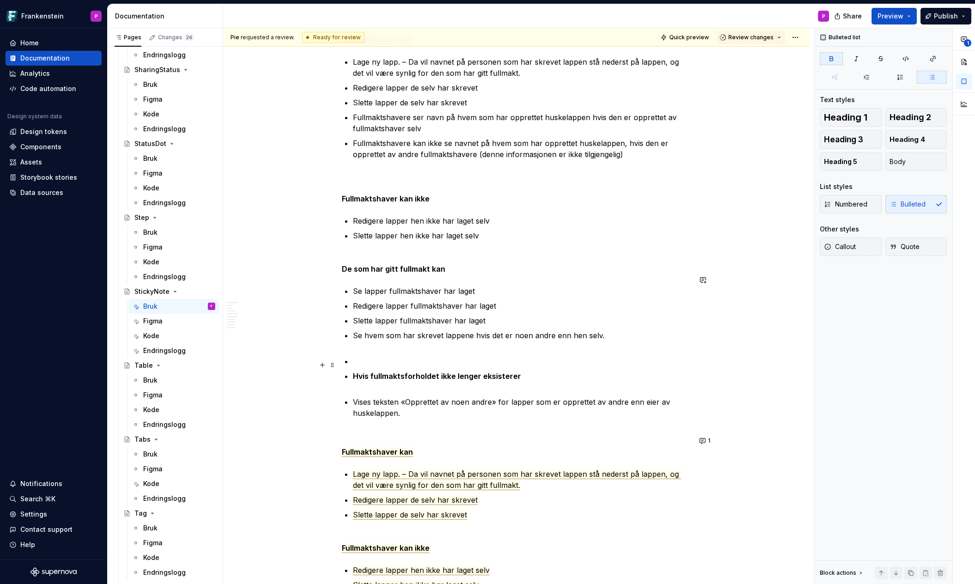
click at [357, 371] on strong "Hvis fullmaktsforholdet ikke lenger eksisterer" at bounding box center [437, 375] width 168 height 9
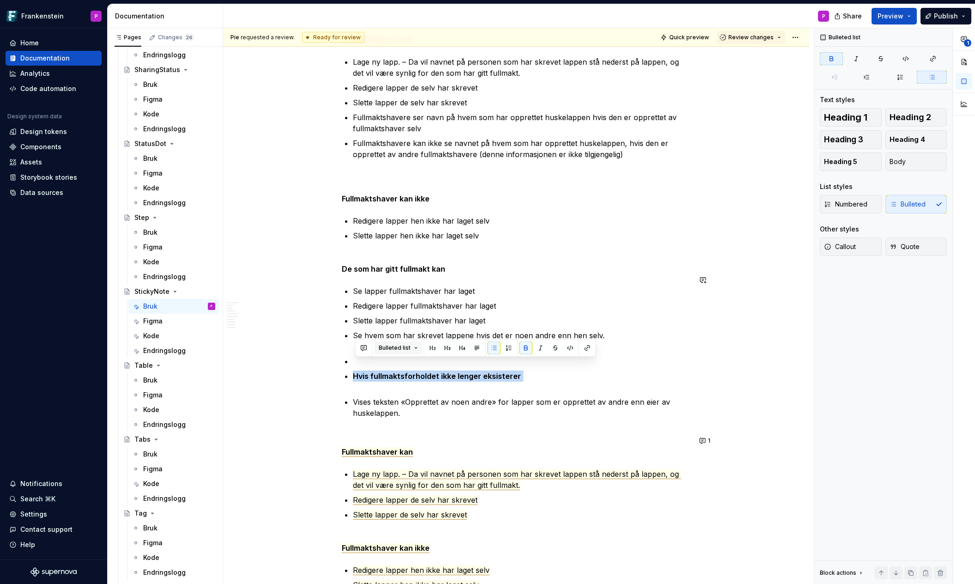
click at [412, 351] on button "Bulleted list" at bounding box center [399, 347] width 48 height 13
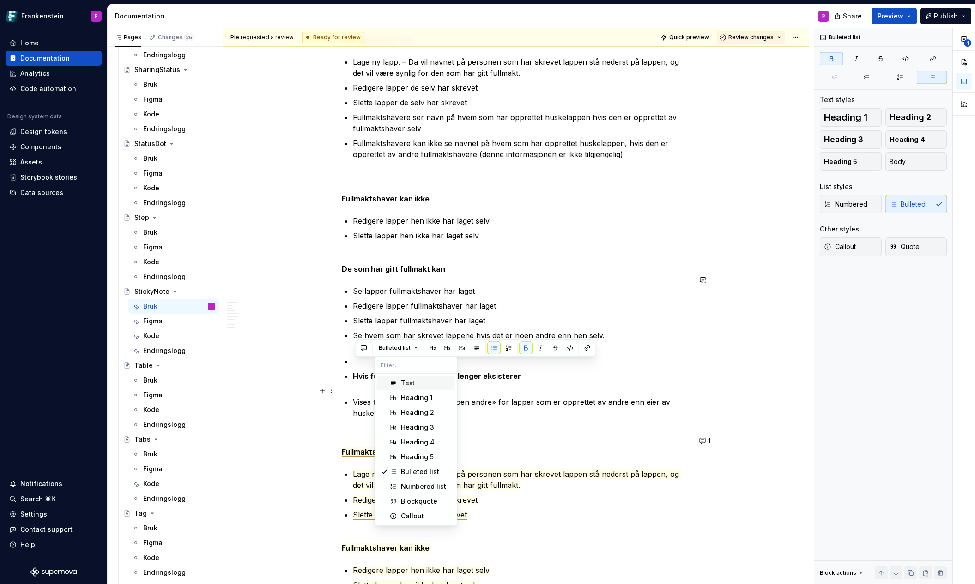
click at [404, 384] on div "Text" at bounding box center [408, 382] width 14 height 9
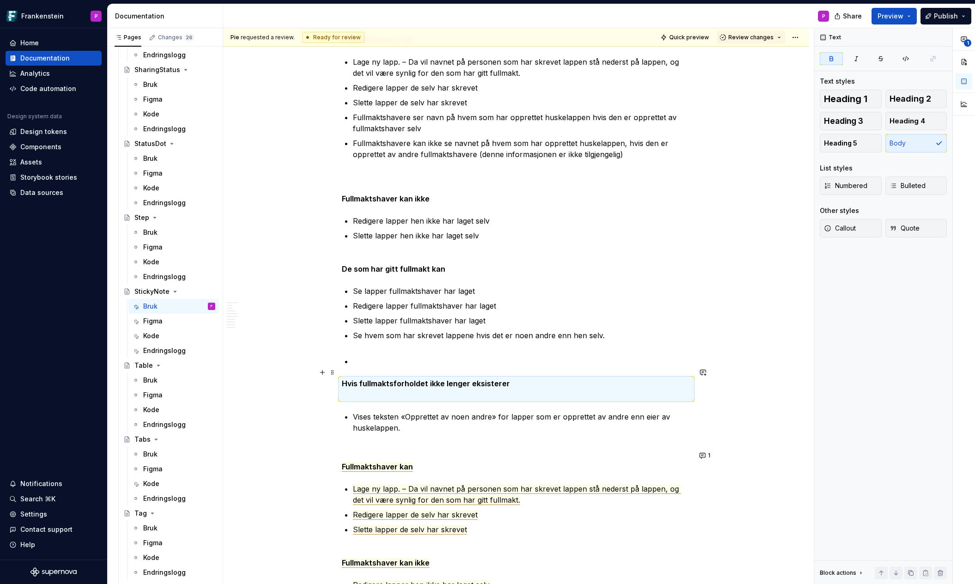
click at [357, 383] on p "Hvis fullmaktsforholdet ikke lenger eksisterer" at bounding box center [516, 389] width 349 height 22
click at [360, 386] on p "Hvis fullmaktsforholdet ikke lenger eksisterer" at bounding box center [516, 389] width 349 height 22
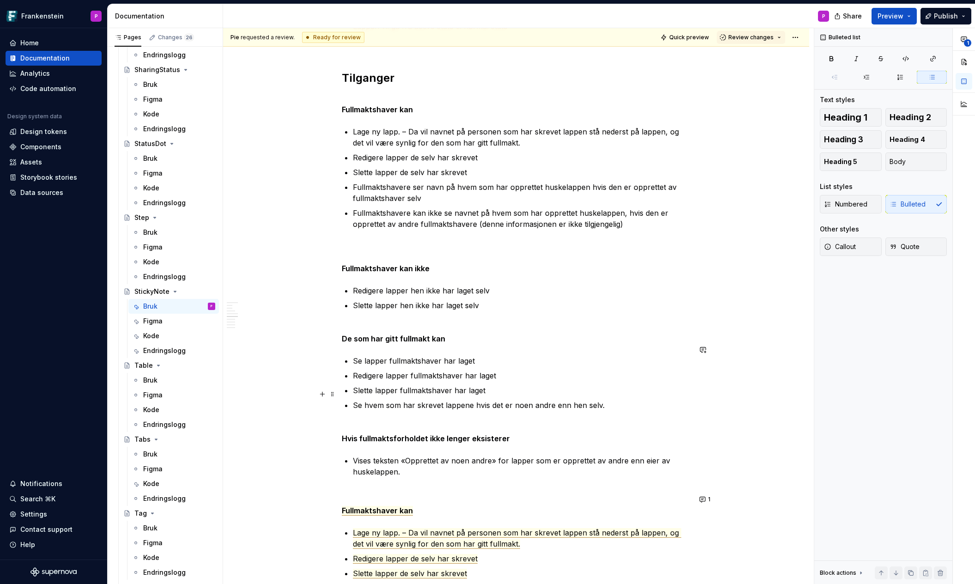
scroll to position [2893, 0]
click at [377, 225] on p "Fullmaktshavere kan ikke se navnet på hvem som har opprettet huskelappen, hvis …" at bounding box center [522, 229] width 338 height 44
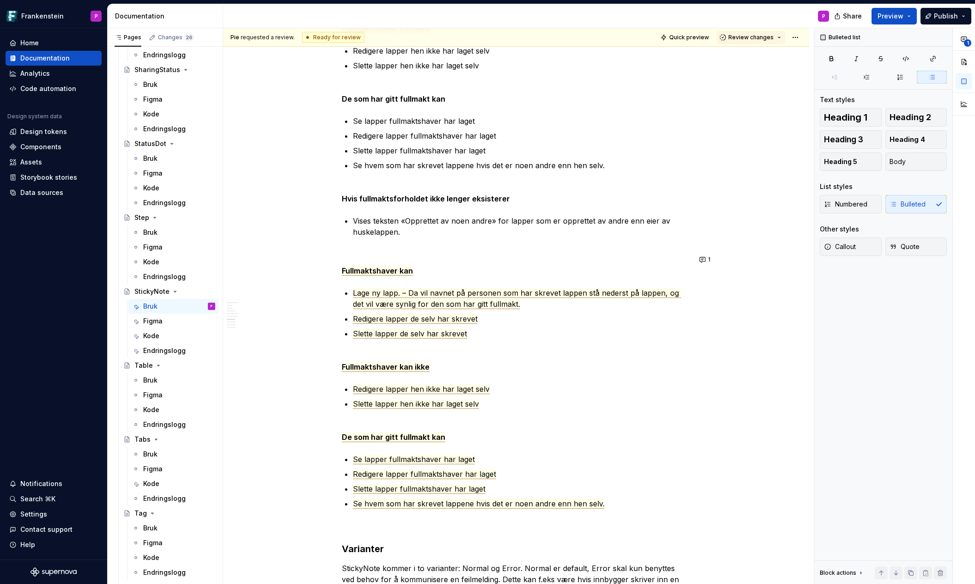
scroll to position [3119, 0]
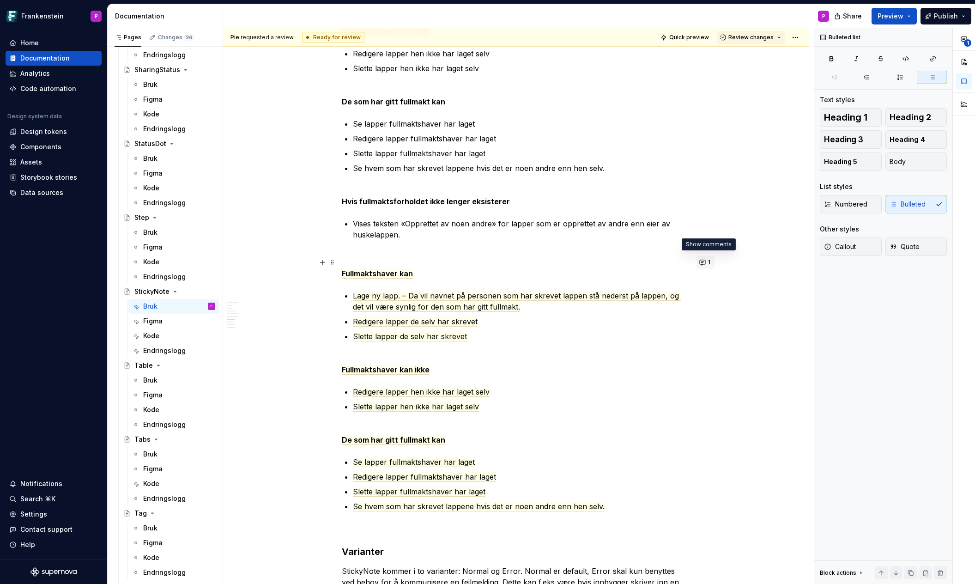
click at [706, 262] on button "1" at bounding box center [706, 262] width 18 height 13
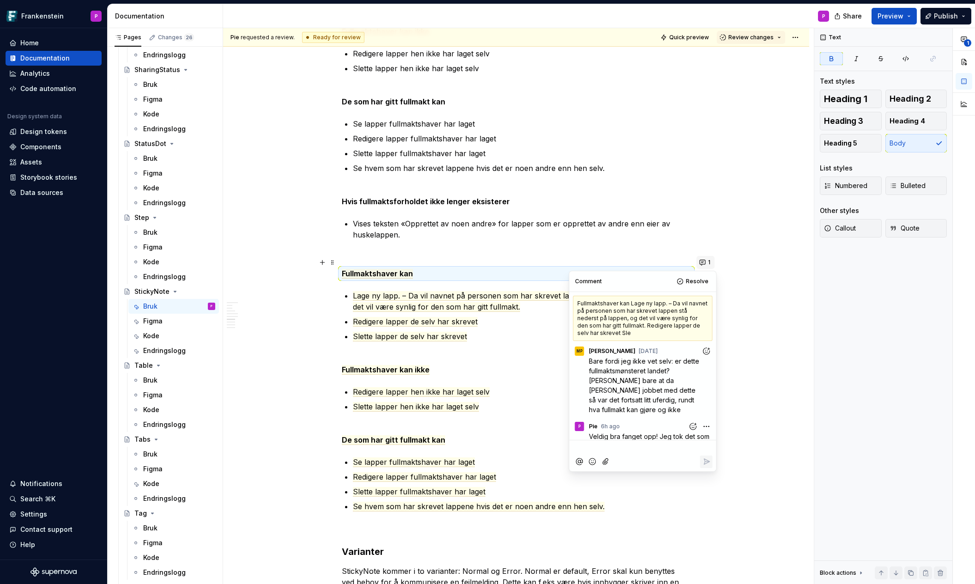
scroll to position [84, 0]
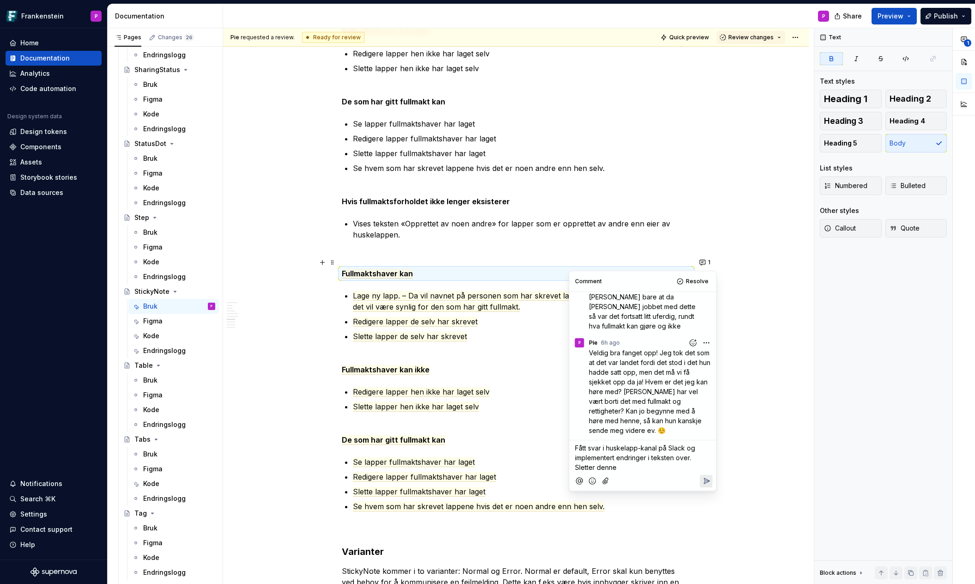
click at [596, 465] on span "Fått svar i huskelapp-kanal på Slack og implementert endringer i teksten over. …" at bounding box center [636, 457] width 122 height 27
click at [706, 480] on icon "Reply" at bounding box center [707, 481] width 6 height 6
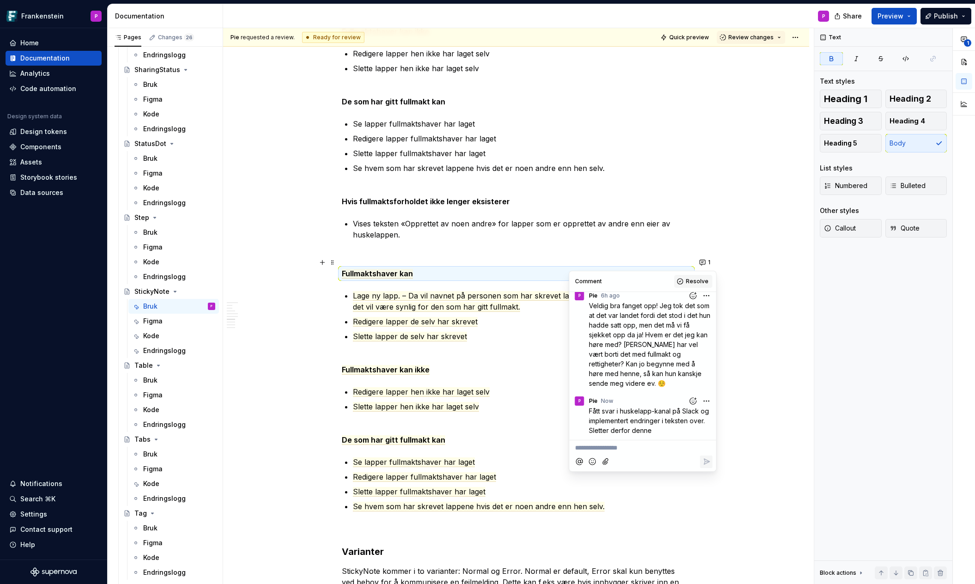
click at [684, 278] on button "Resolve" at bounding box center [693, 281] width 38 height 13
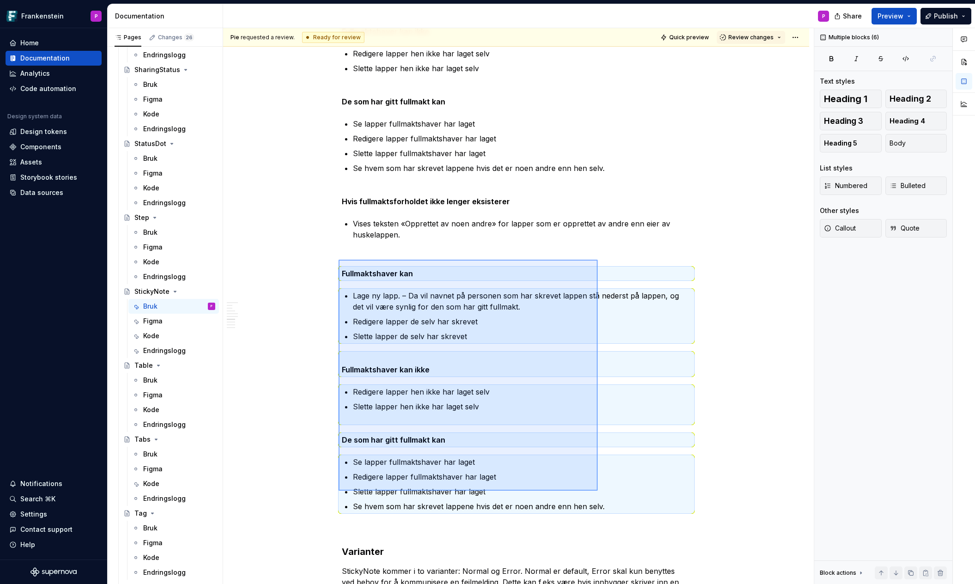
drag, startPoint x: 339, startPoint y: 260, endPoint x: 599, endPoint y: 492, distance: 349.1
click at [599, 492] on div "**********" at bounding box center [518, 306] width 591 height 556
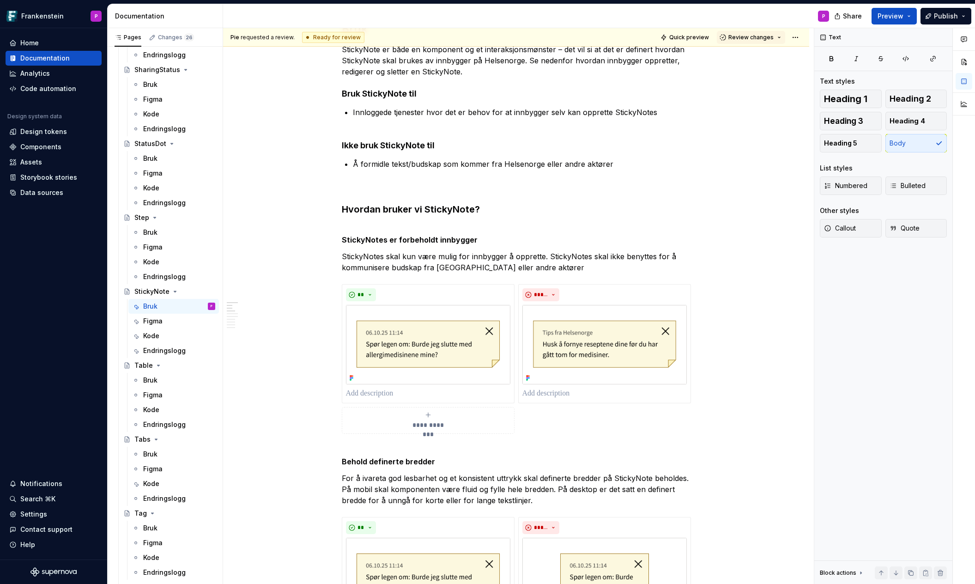
scroll to position [0, 0]
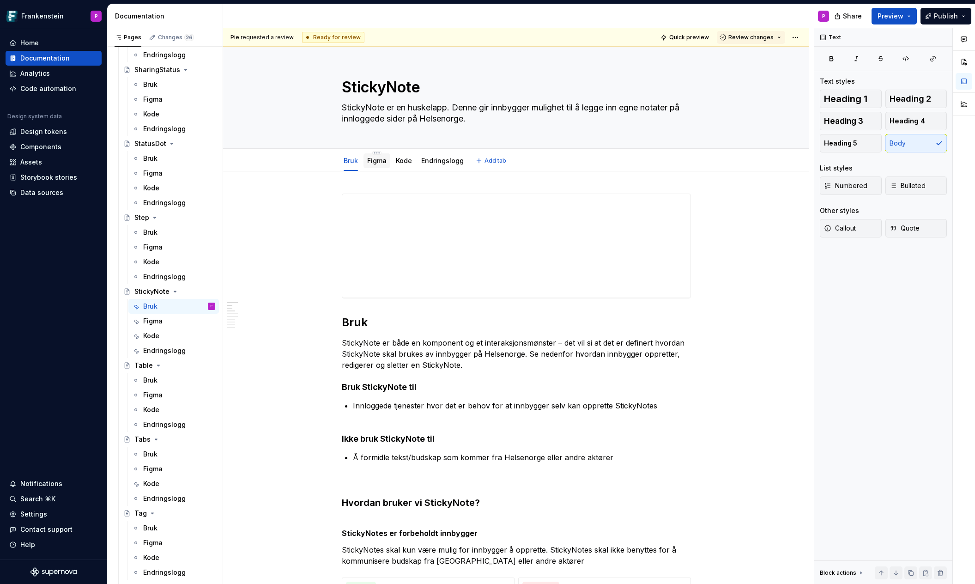
click at [380, 163] on link "Figma" at bounding box center [376, 161] width 19 height 8
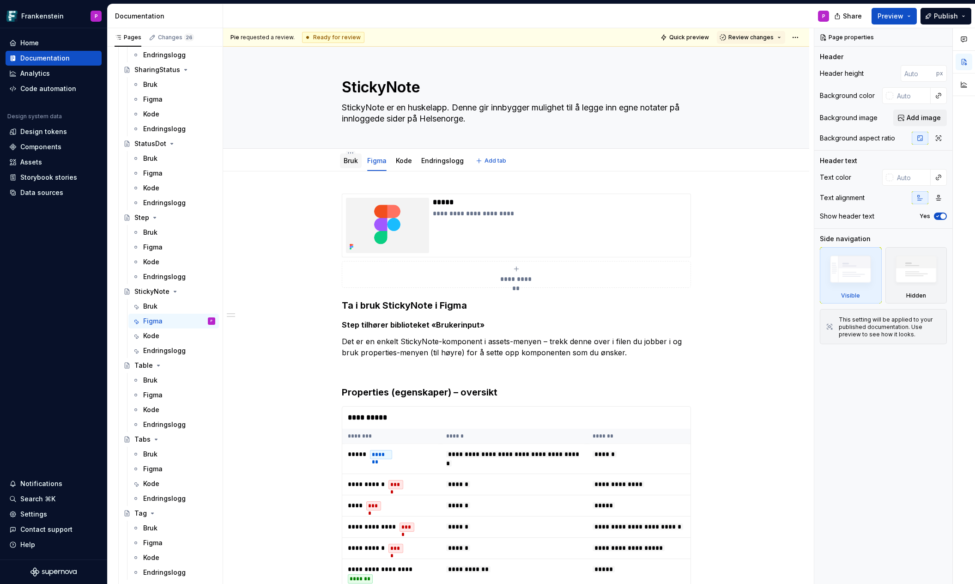
click at [351, 160] on link "Bruk" at bounding box center [351, 161] width 14 height 8
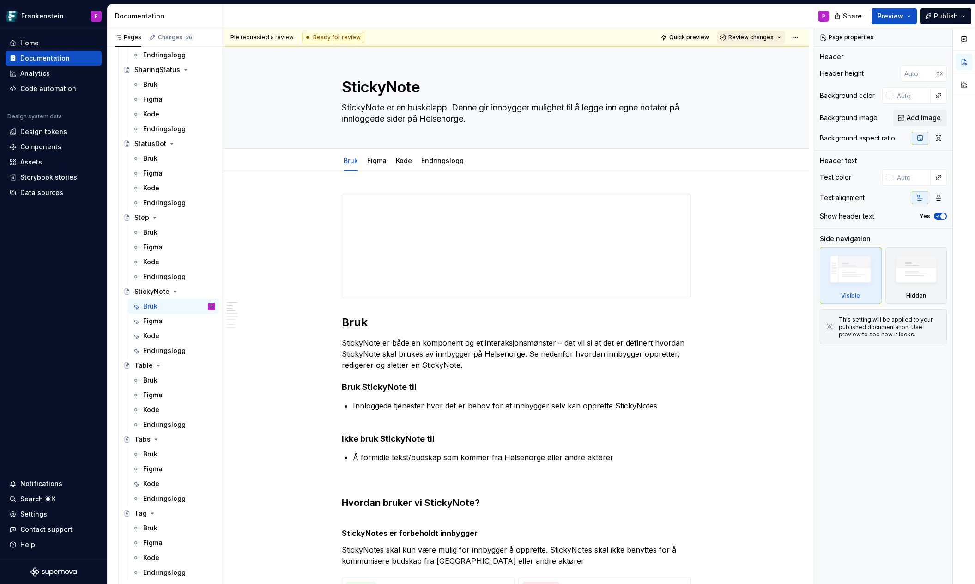
click at [785, 36] on button "Review changes" at bounding box center [751, 37] width 68 height 13
click at [777, 58] on div "Approve" at bounding box center [781, 55] width 81 height 9
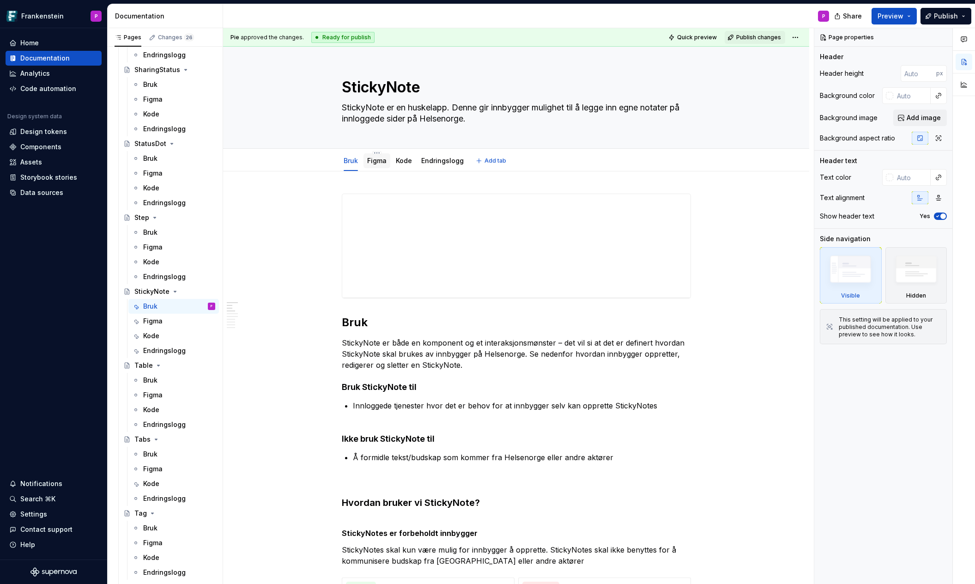
click at [384, 163] on link "Figma" at bounding box center [376, 161] width 19 height 8
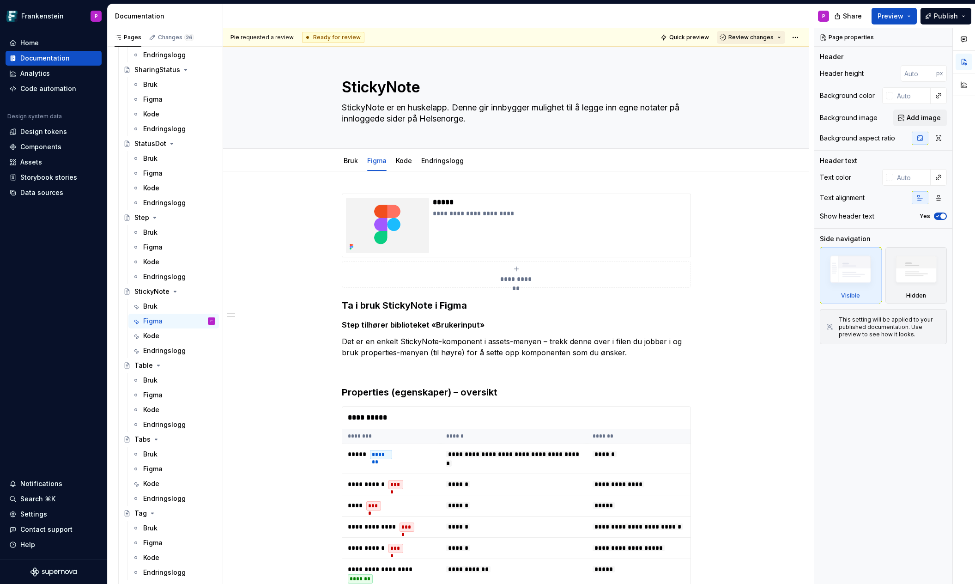
click at [781, 36] on button "Review changes" at bounding box center [751, 37] width 68 height 13
click at [771, 60] on div "Approve This page is ready to publish." at bounding box center [781, 60] width 81 height 18
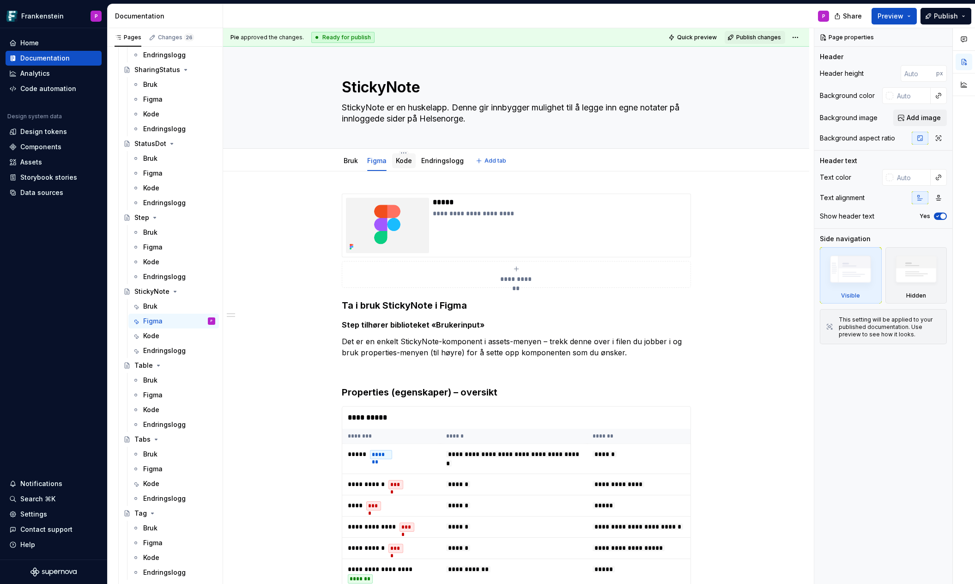
click at [409, 162] on link "Kode" at bounding box center [404, 161] width 16 height 8
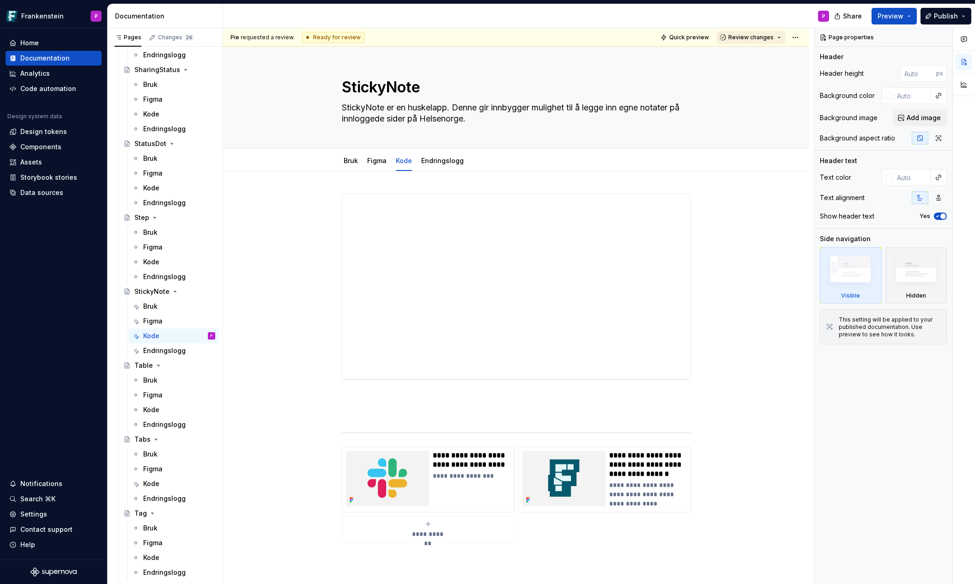
click at [779, 38] on button "Review changes" at bounding box center [751, 37] width 68 height 13
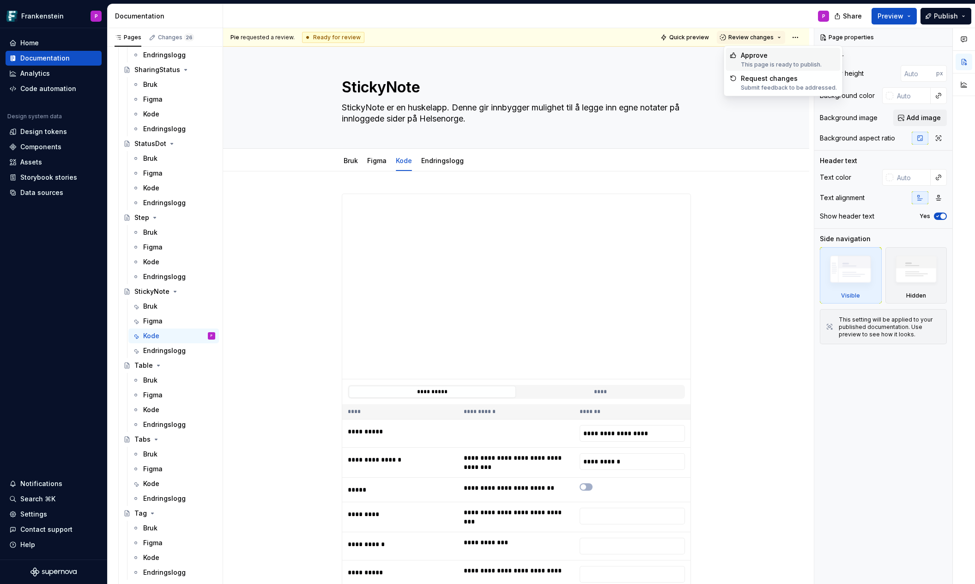
click at [765, 59] on div "Approve" at bounding box center [781, 55] width 81 height 9
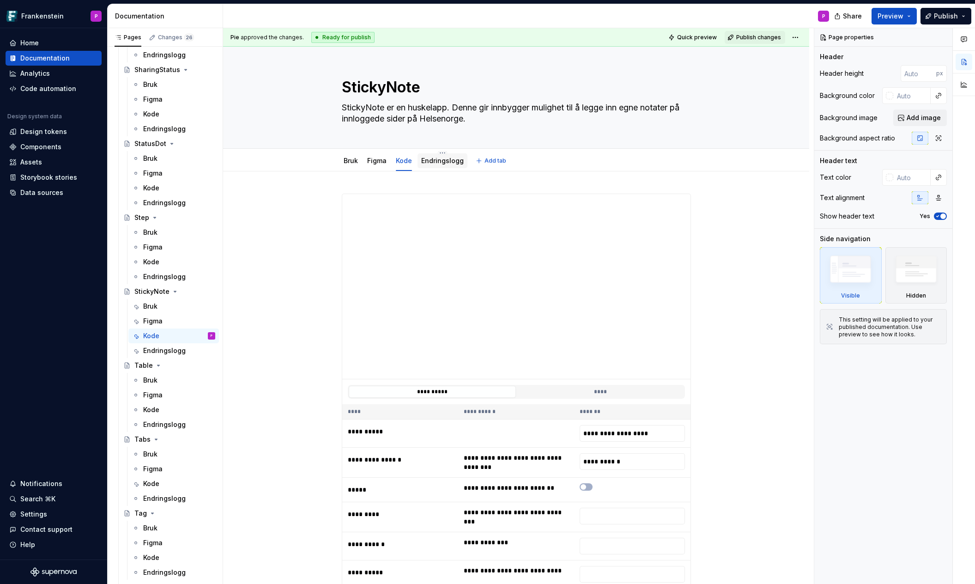
click at [442, 161] on link "Endringslogg" at bounding box center [442, 161] width 42 height 8
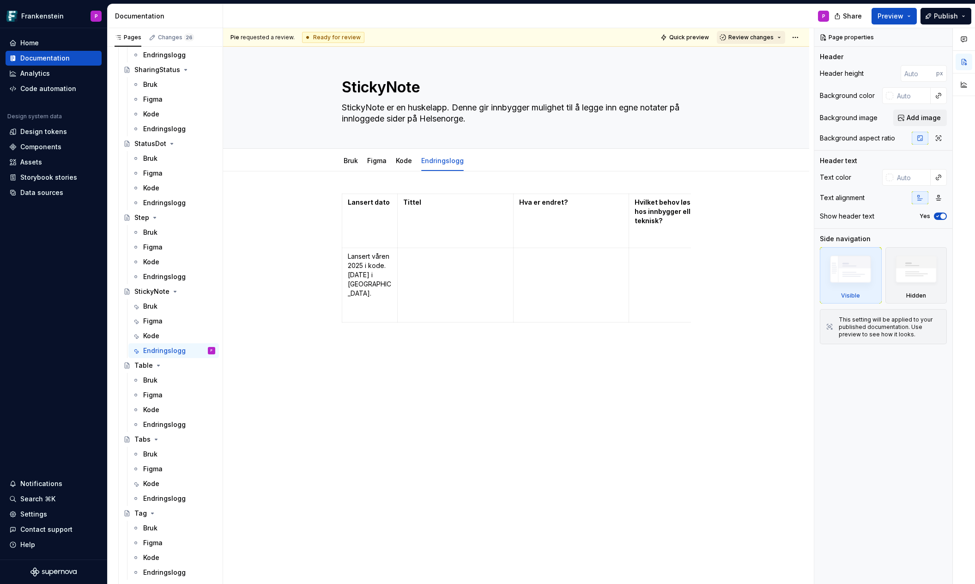
click at [760, 39] on span "Review changes" at bounding box center [750, 37] width 45 height 7
click at [756, 55] on div "Approve" at bounding box center [781, 55] width 81 height 9
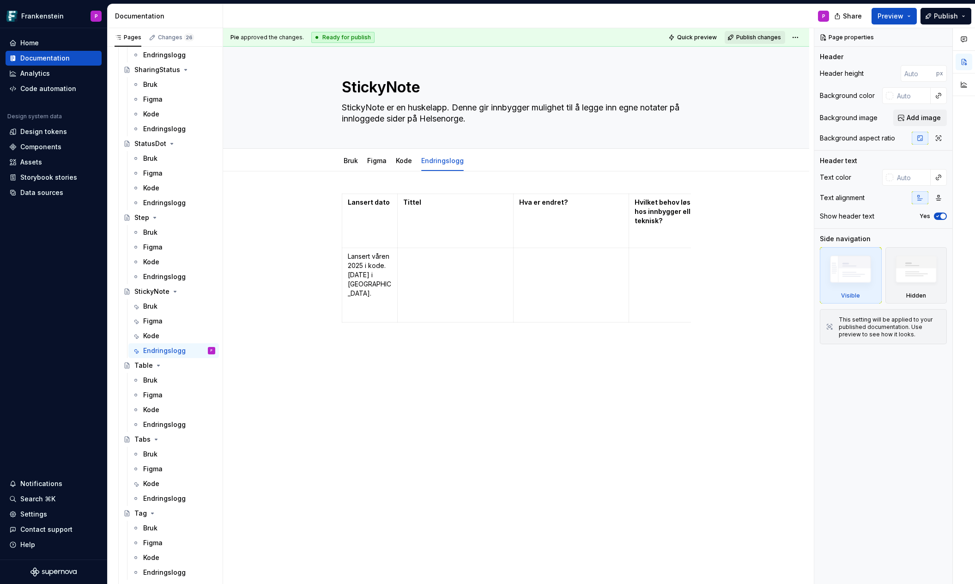
click at [757, 36] on span "Publish changes" at bounding box center [758, 37] width 45 height 7
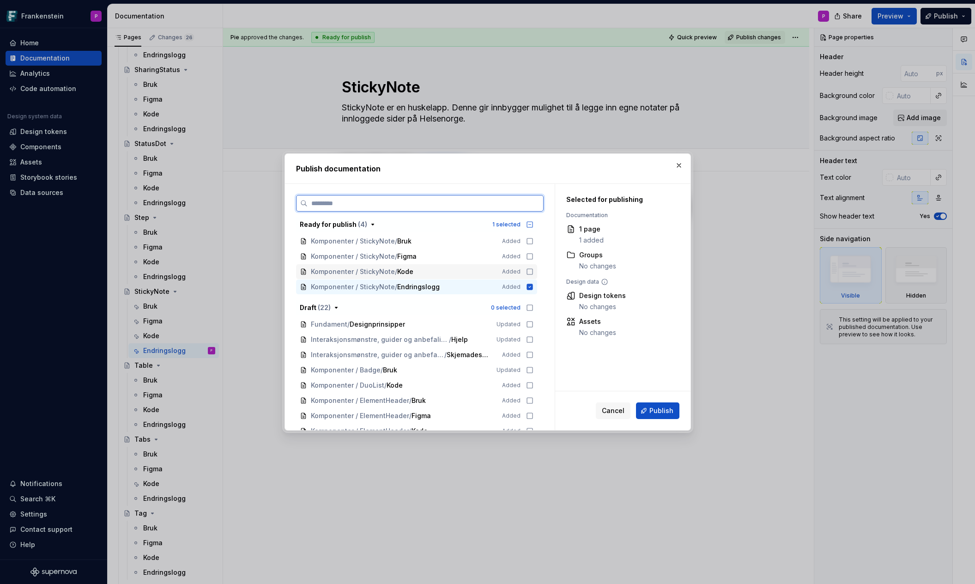
click at [531, 268] on icon at bounding box center [529, 271] width 7 height 7
click at [534, 255] on icon at bounding box center [529, 256] width 7 height 7
click at [533, 243] on icon at bounding box center [529, 240] width 7 height 7
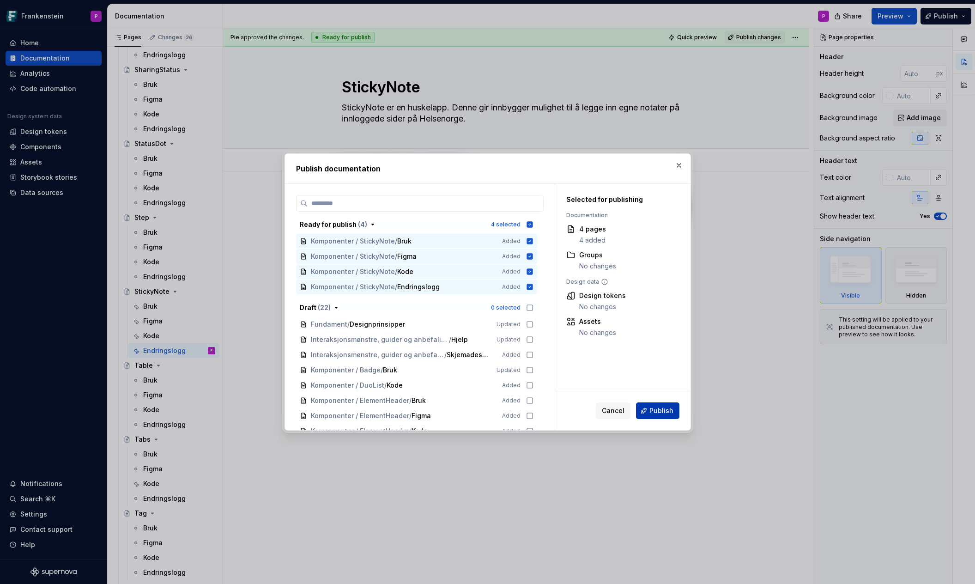
click at [662, 413] on span "Publish" at bounding box center [662, 410] width 24 height 9
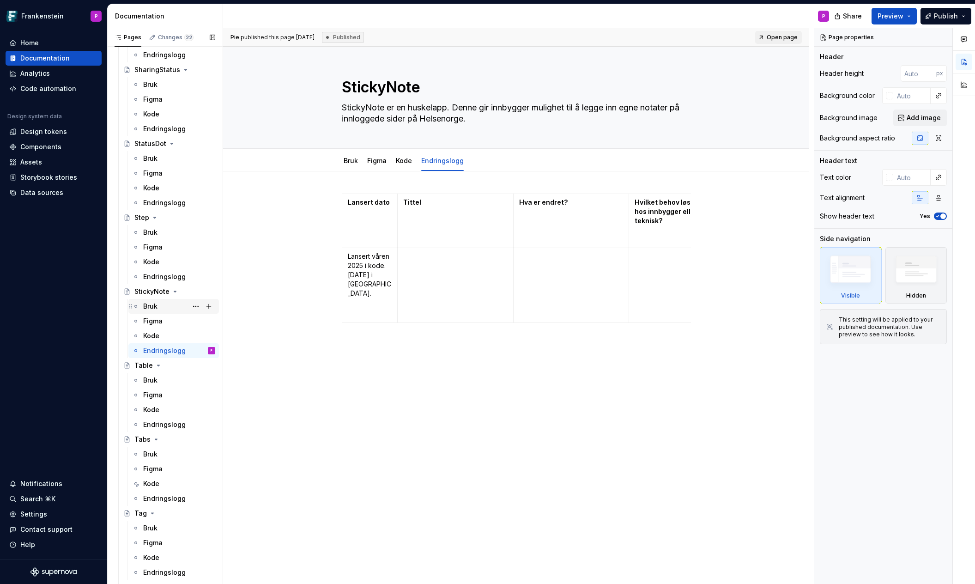
click at [157, 306] on div "Bruk" at bounding box center [150, 306] width 14 height 9
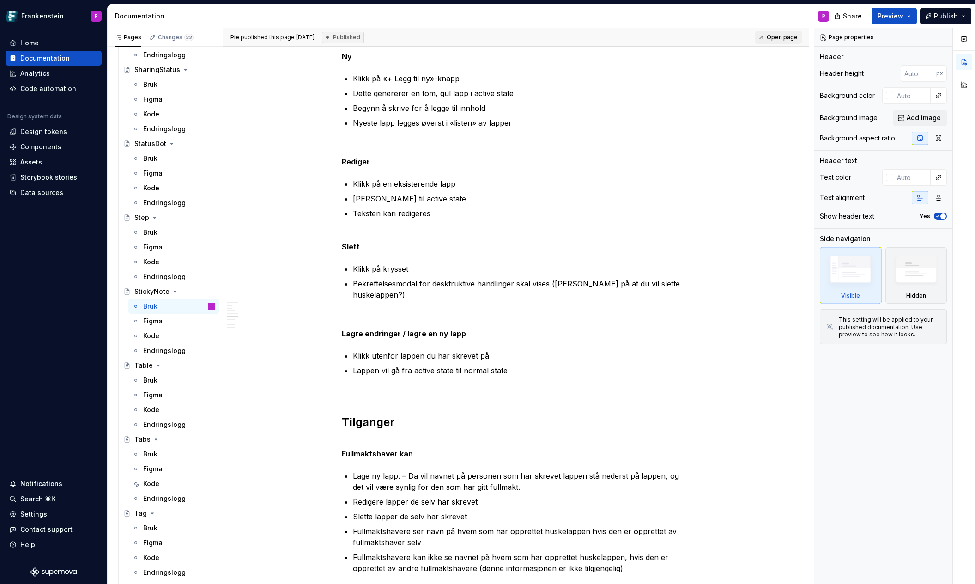
scroll to position [2542, 0]
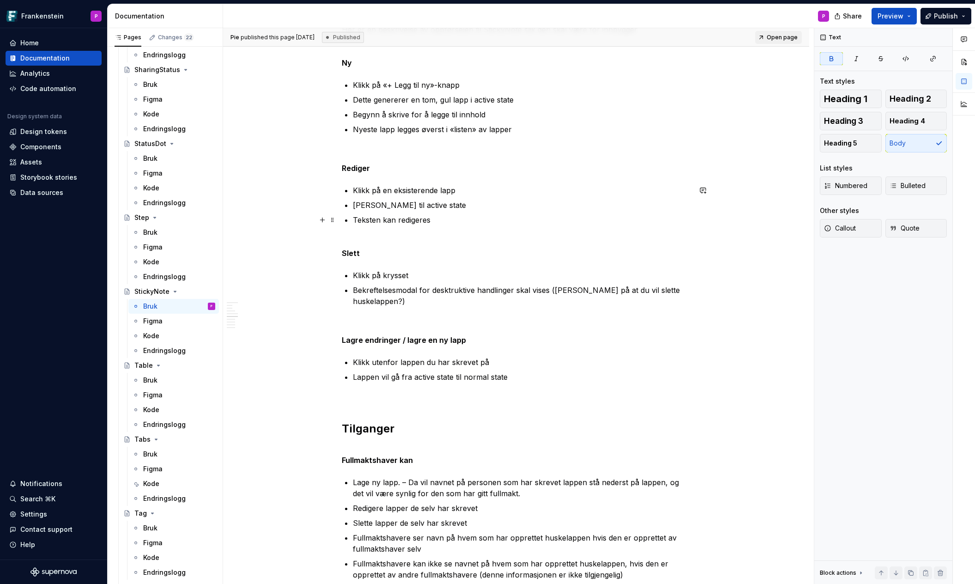
click at [366, 234] on p "Teksten kan redigeres" at bounding box center [522, 225] width 338 height 22
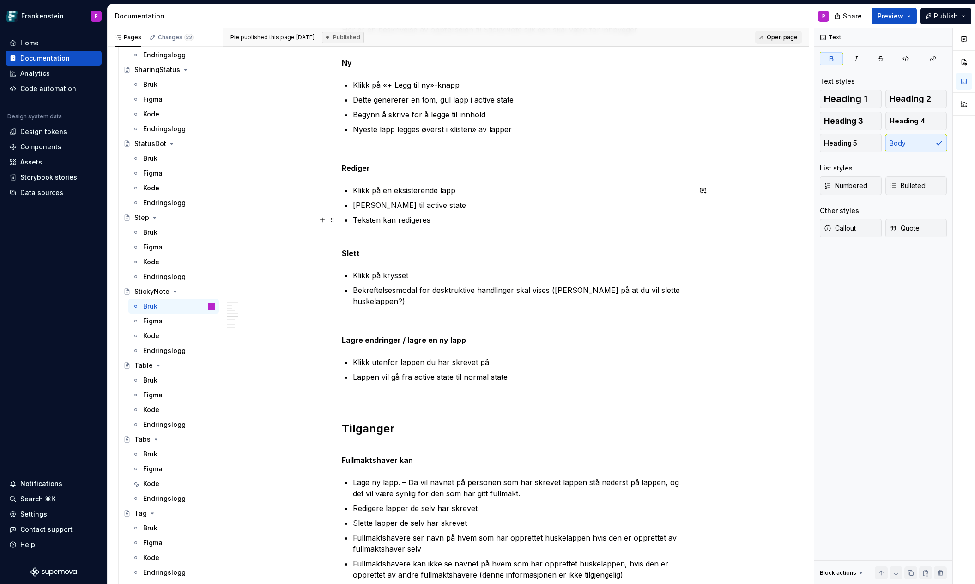
click at [357, 231] on p "Teksten kan redigeres" at bounding box center [522, 225] width 338 height 22
drag, startPoint x: 524, startPoint y: 129, endPoint x: 465, endPoint y: 168, distance: 71.0
copy div "Nyeste lapp legges øverst i «listen» av lapper Rediger"
drag, startPoint x: 361, startPoint y: 236, endPoint x: 372, endPoint y: 251, distance: 19.2
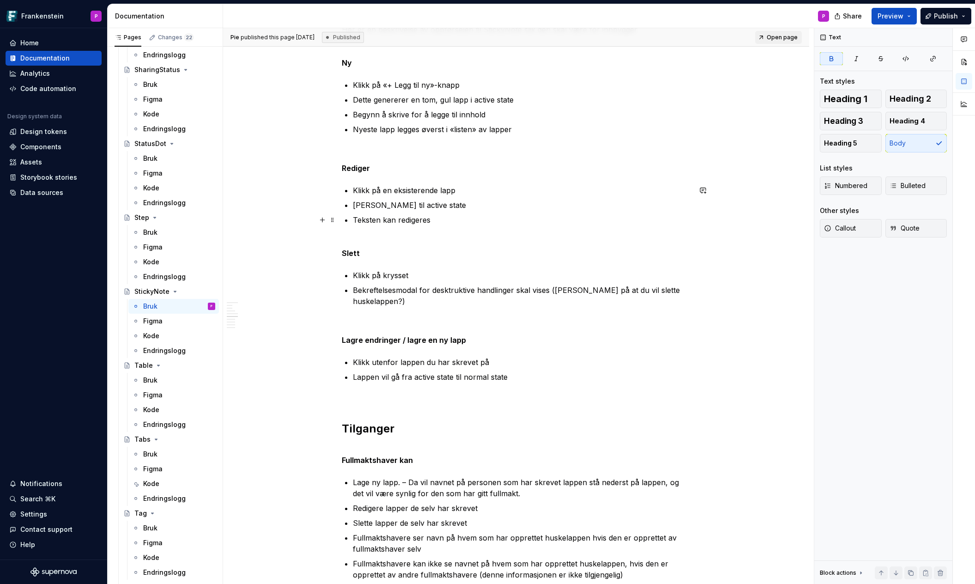
click at [359, 230] on p "Teksten kan redigeres" at bounding box center [522, 225] width 338 height 22
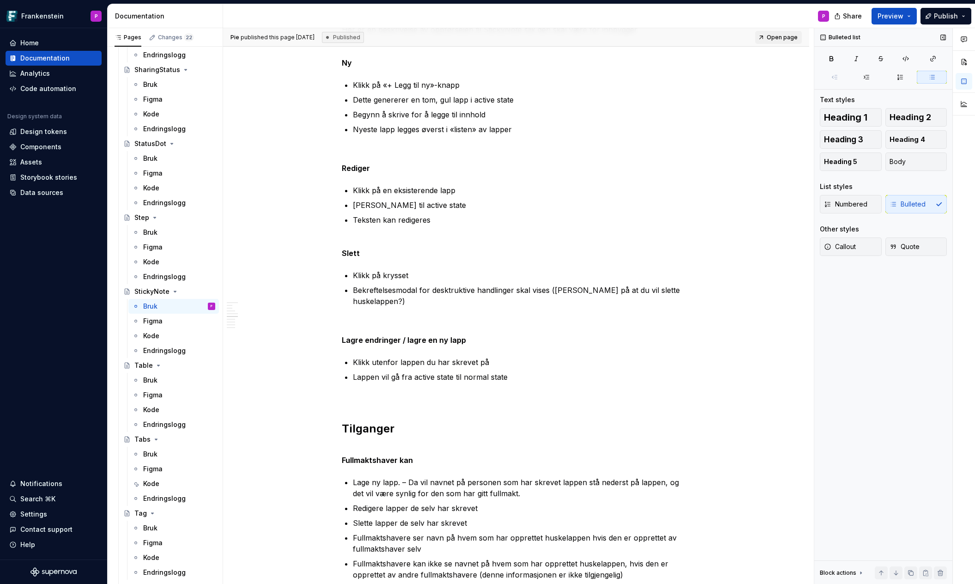
click at [905, 203] on div "Numbered Bulleted" at bounding box center [883, 204] width 127 height 18
click at [908, 164] on button "Body" at bounding box center [917, 161] width 62 height 18
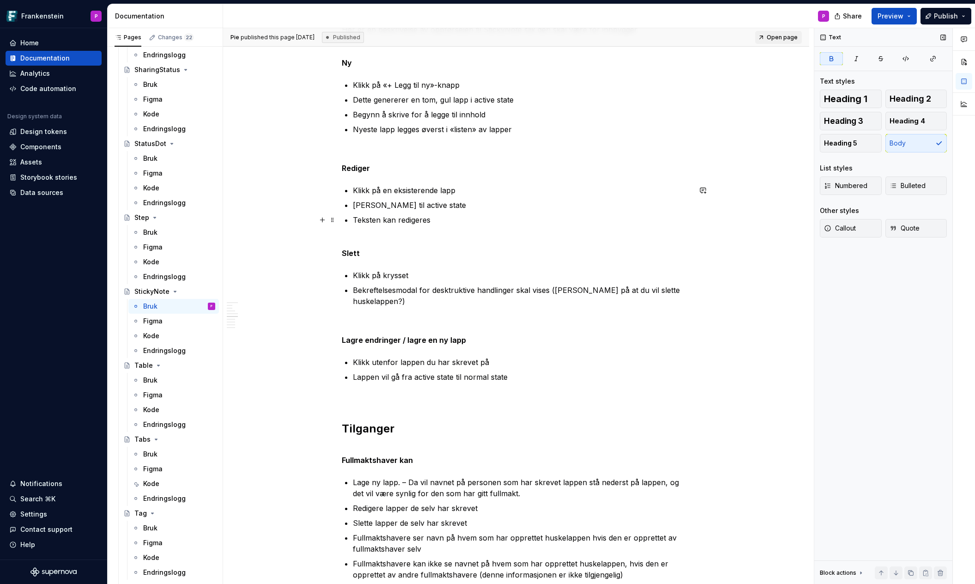
click at [357, 231] on p "Teksten kan redigeres" at bounding box center [522, 225] width 338 height 22
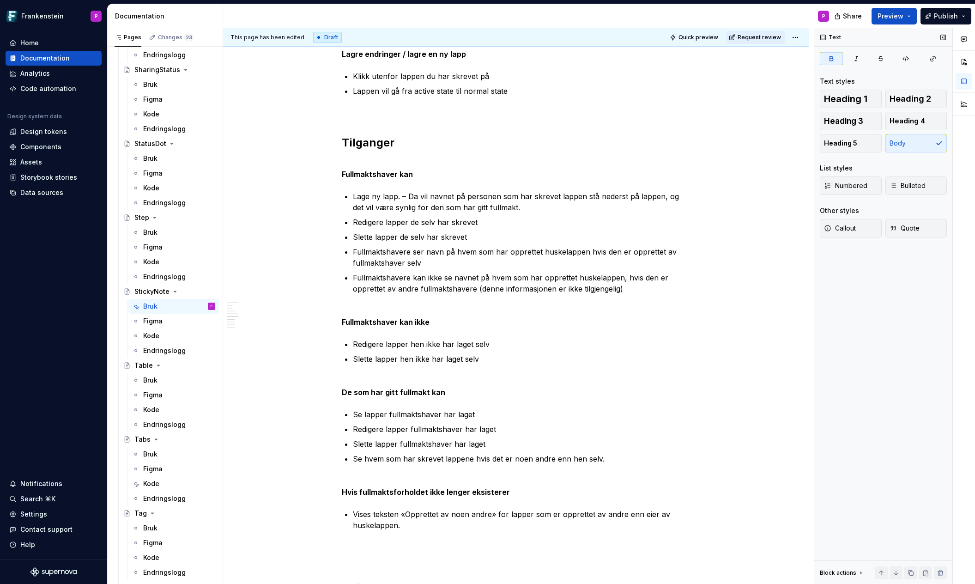
scroll to position [2832, 0]
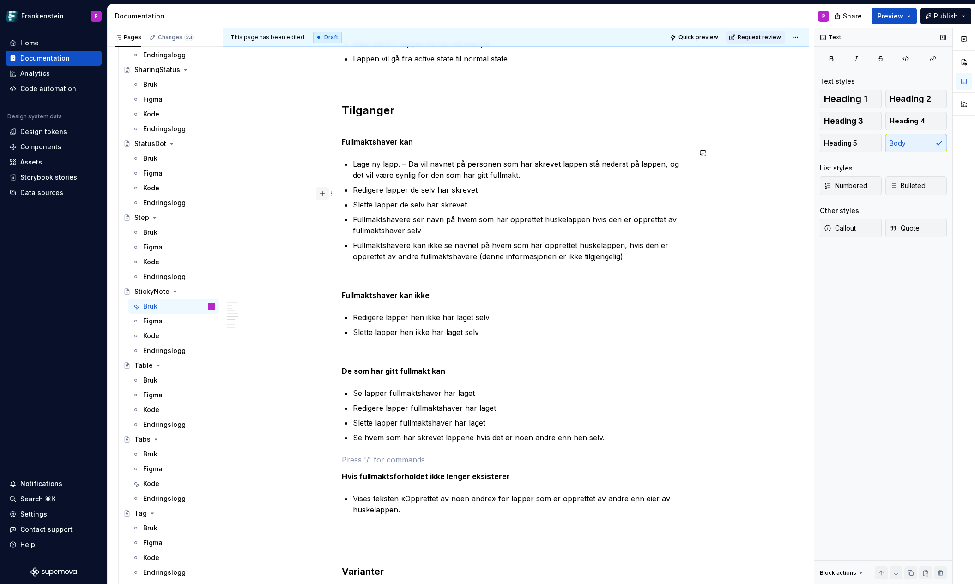
scroll to position [2862, 0]
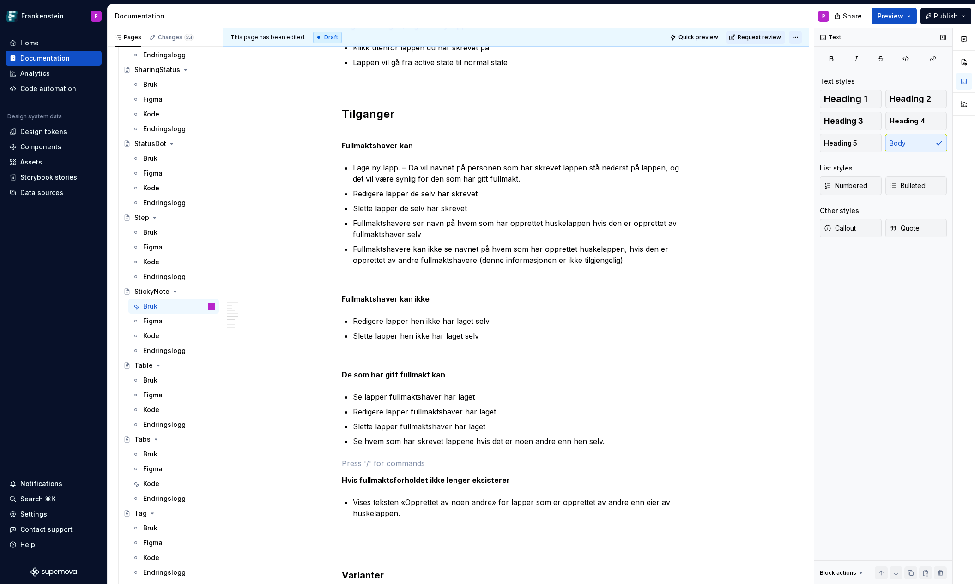
click at [797, 38] on html "Frankenstein P Home Documentation Analytics Code automation Design system data …" at bounding box center [487, 292] width 975 height 584
click at [924, 71] on div "Ready for review" at bounding box center [935, 72] width 64 height 9
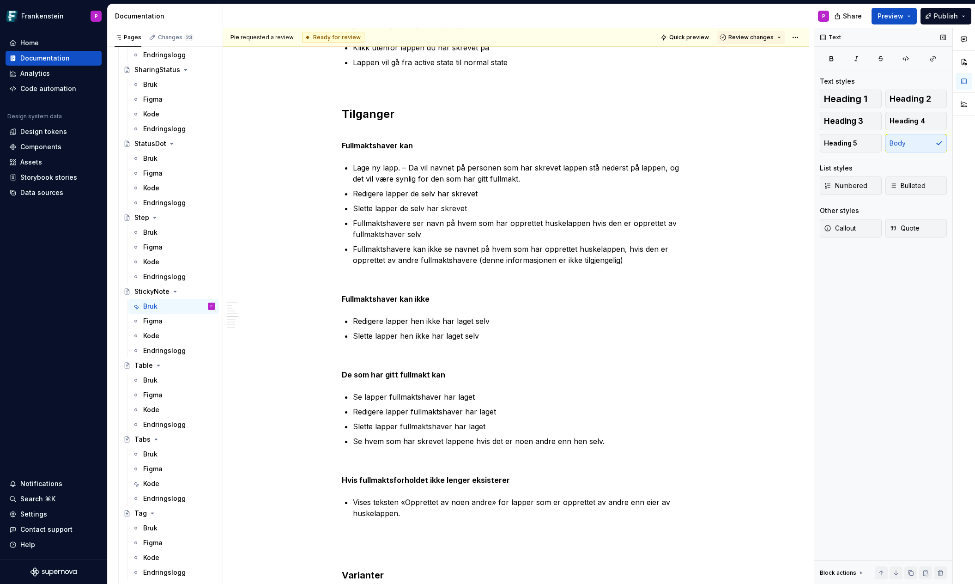
scroll to position [2593, 0]
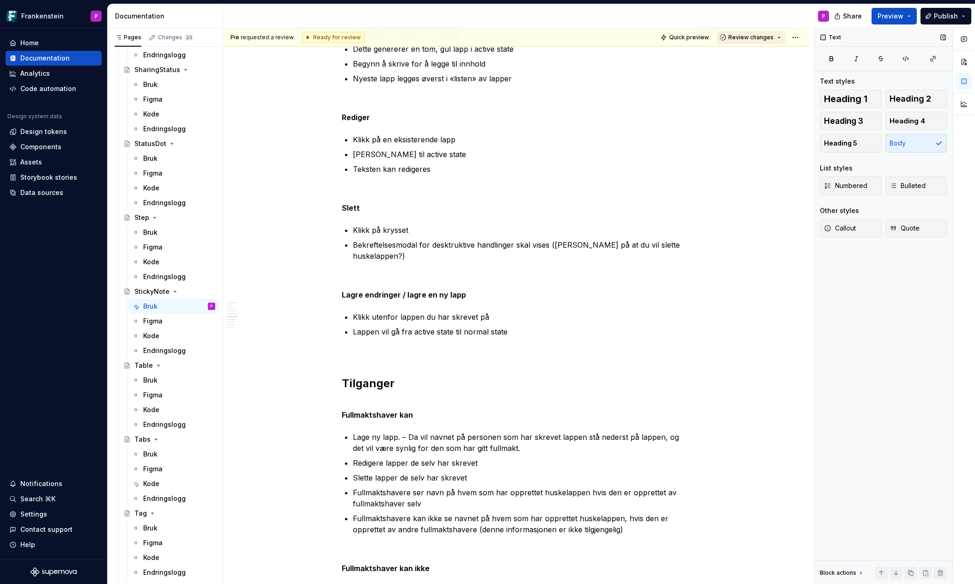
click at [785, 40] on button "Review changes" at bounding box center [751, 37] width 68 height 13
click at [789, 60] on div "Approve This page is ready to publish." at bounding box center [781, 60] width 81 height 18
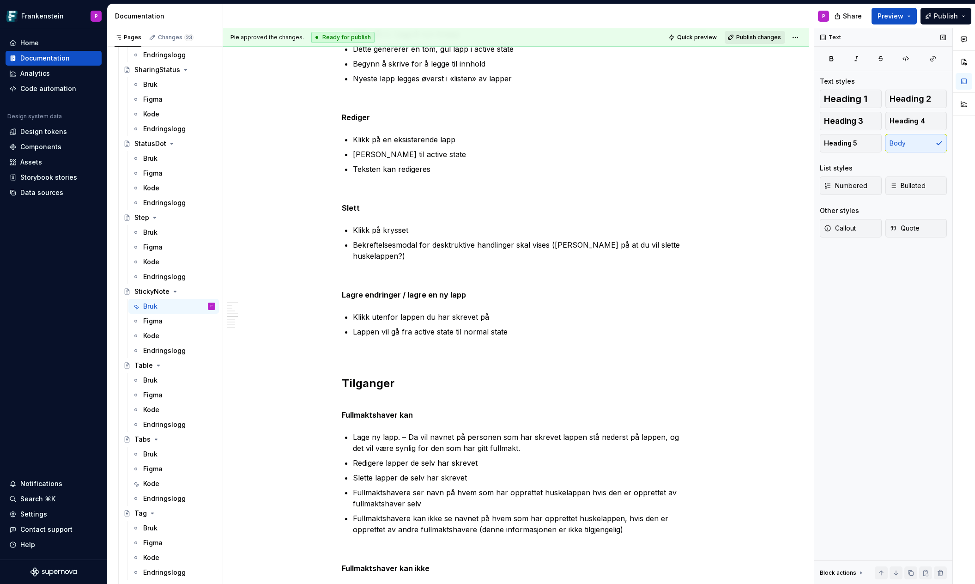
click at [768, 36] on span "Publish changes" at bounding box center [758, 37] width 45 height 7
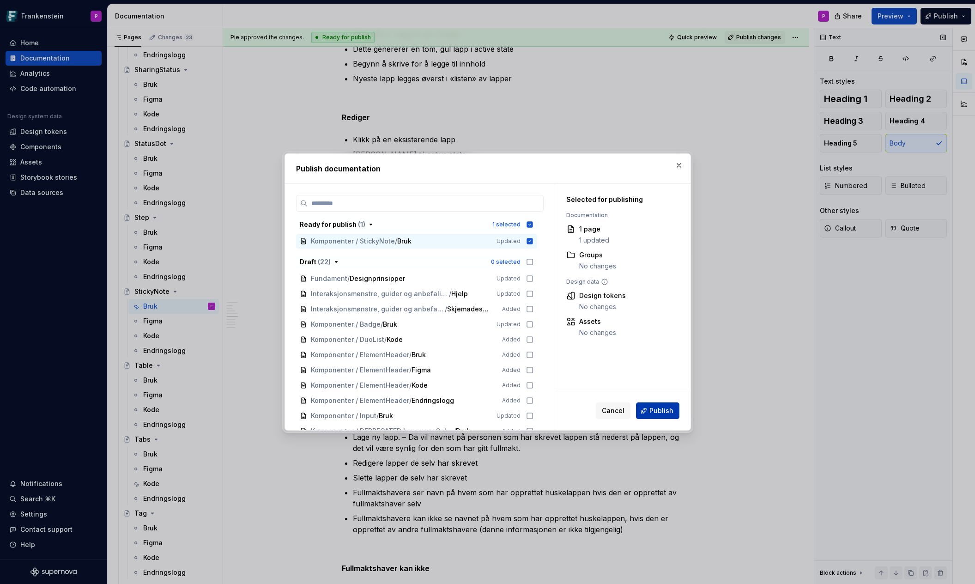
click at [665, 410] on span "Publish" at bounding box center [662, 410] width 24 height 9
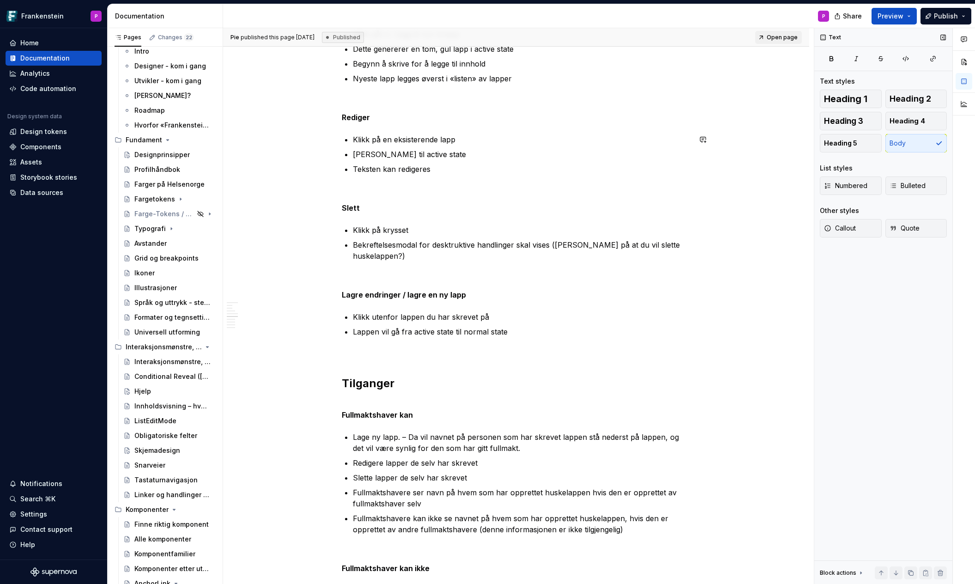
scroll to position [1324, 0]
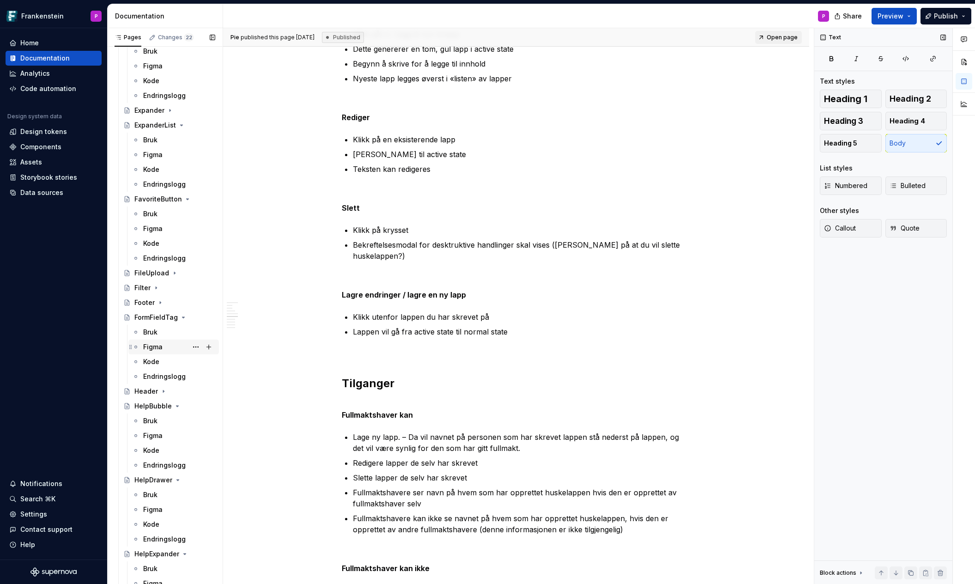
click at [153, 348] on div "Figma" at bounding box center [152, 346] width 19 height 9
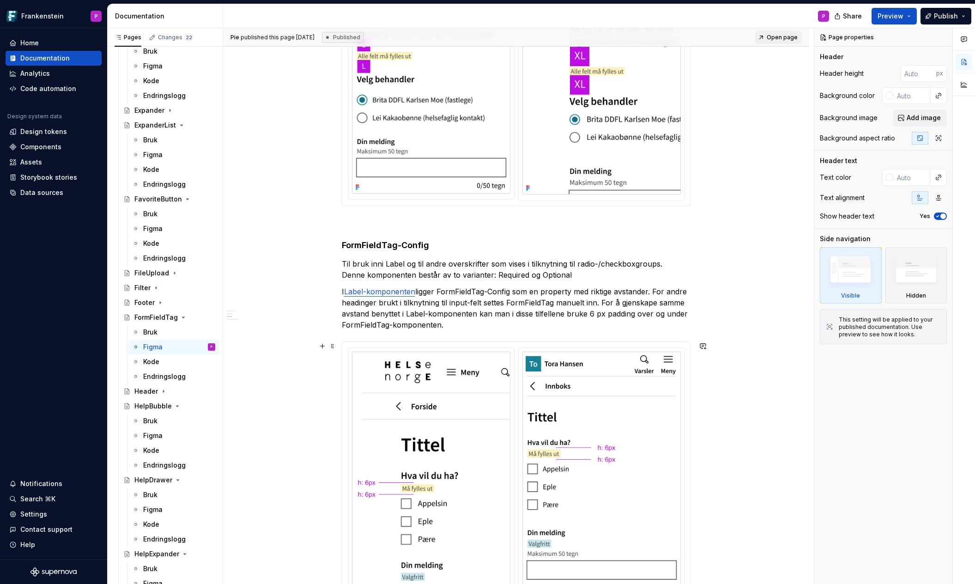
scroll to position [533, 0]
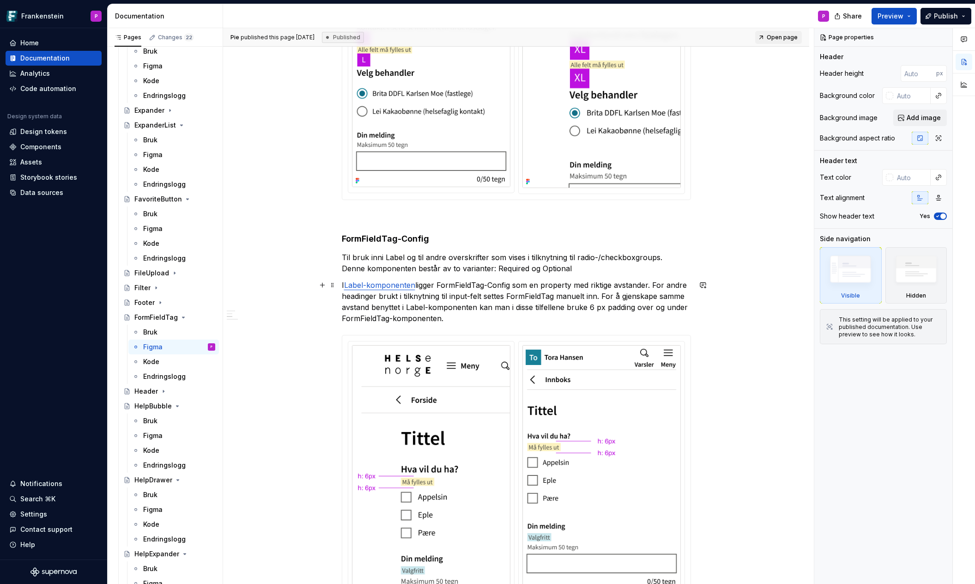
type textarea "*"
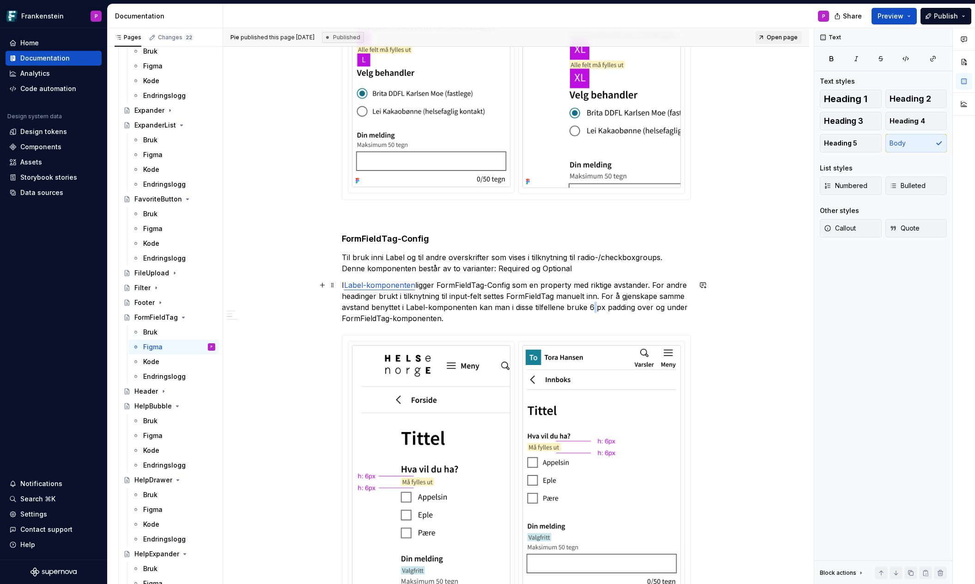
click at [619, 307] on p "I Label-komponenten ligger FormFieldTag-Config som en property med riktige avst…" at bounding box center [516, 301] width 349 height 44
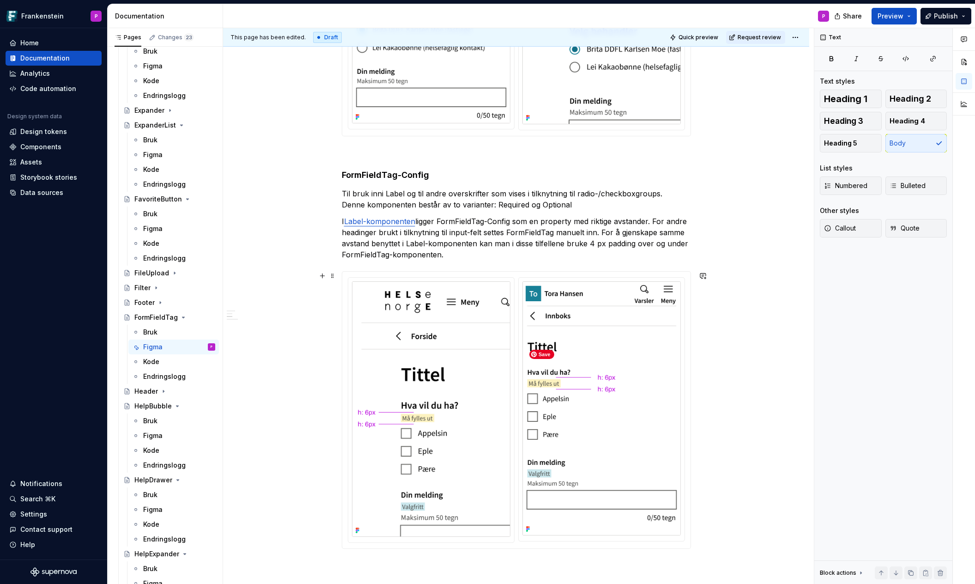
scroll to position [597, 0]
click at [466, 381] on img at bounding box center [431, 407] width 158 height 255
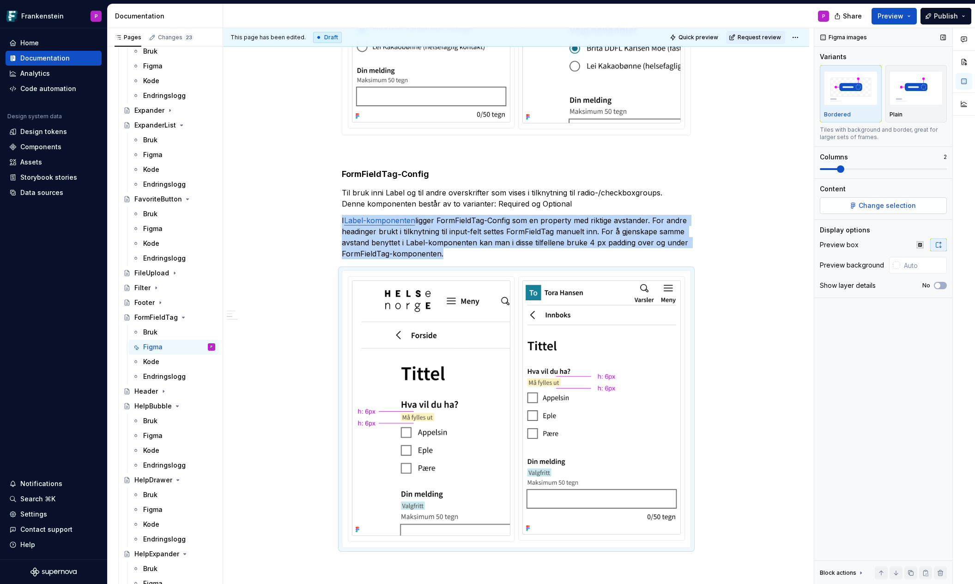
click at [851, 205] on button "Change selection" at bounding box center [883, 205] width 127 height 17
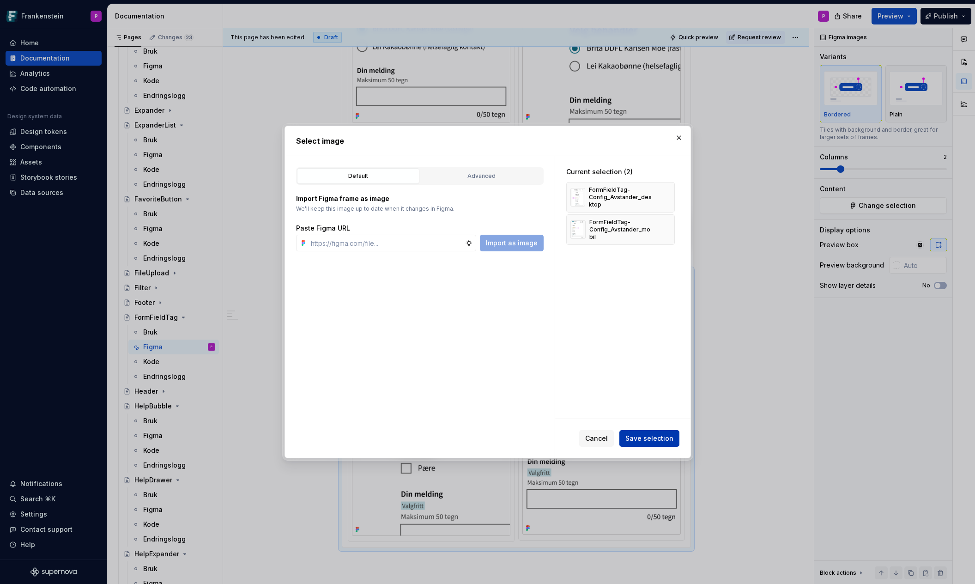
click at [640, 438] on span "Save selection" at bounding box center [649, 438] width 48 height 9
click at [680, 139] on button "button" at bounding box center [679, 137] width 13 height 13
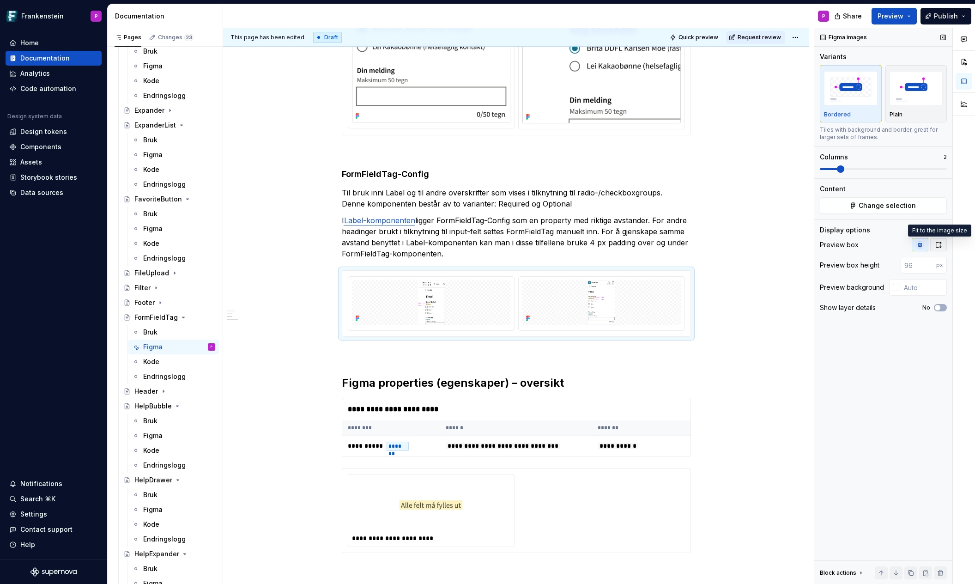
click at [939, 243] on icon "button" at bounding box center [938, 244] width 7 height 7
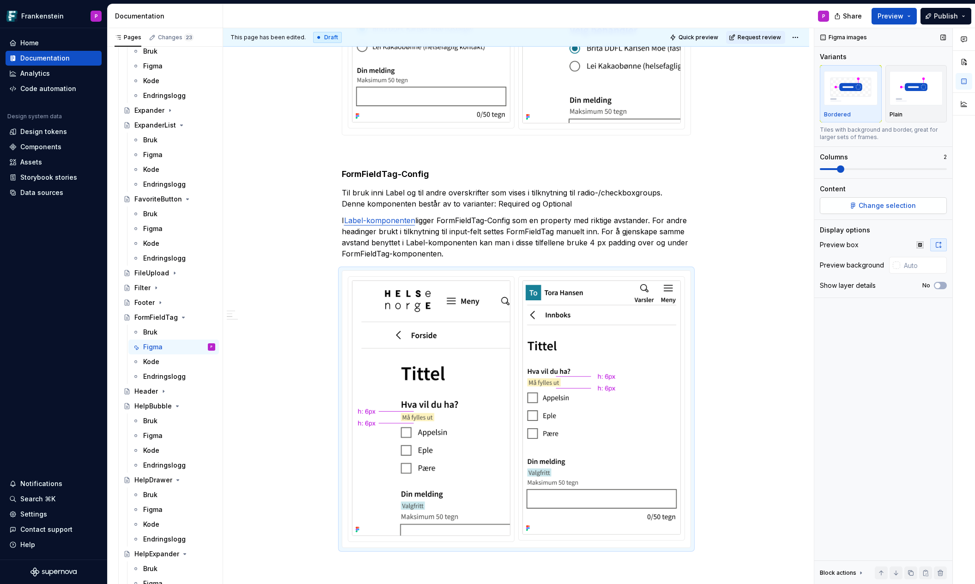
click at [904, 208] on span "Change selection" at bounding box center [887, 205] width 57 height 9
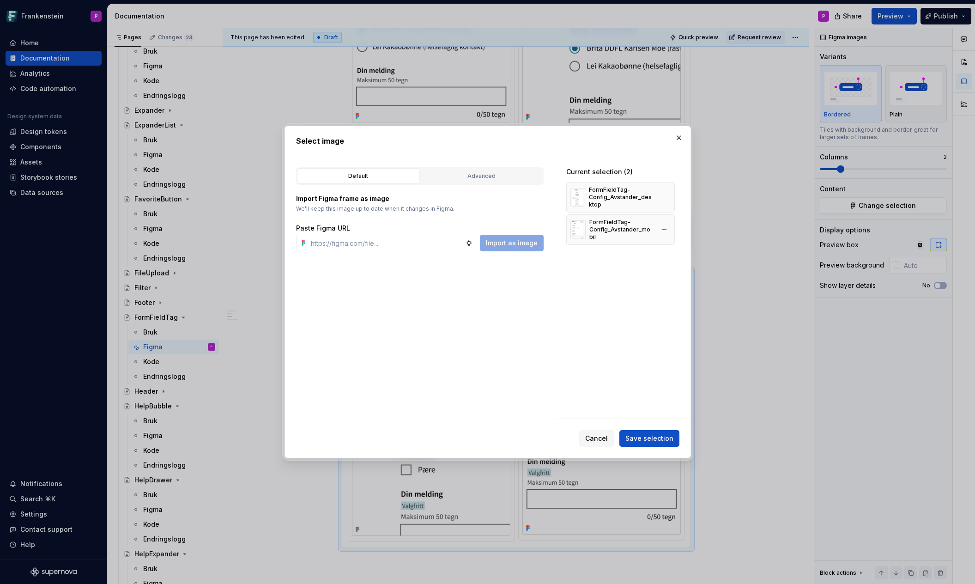
click at [591, 237] on div "FormFieldTag-Config_Avstander_mobil" at bounding box center [620, 229] width 109 height 30
click at [646, 439] on span "Save selection" at bounding box center [649, 438] width 48 height 9
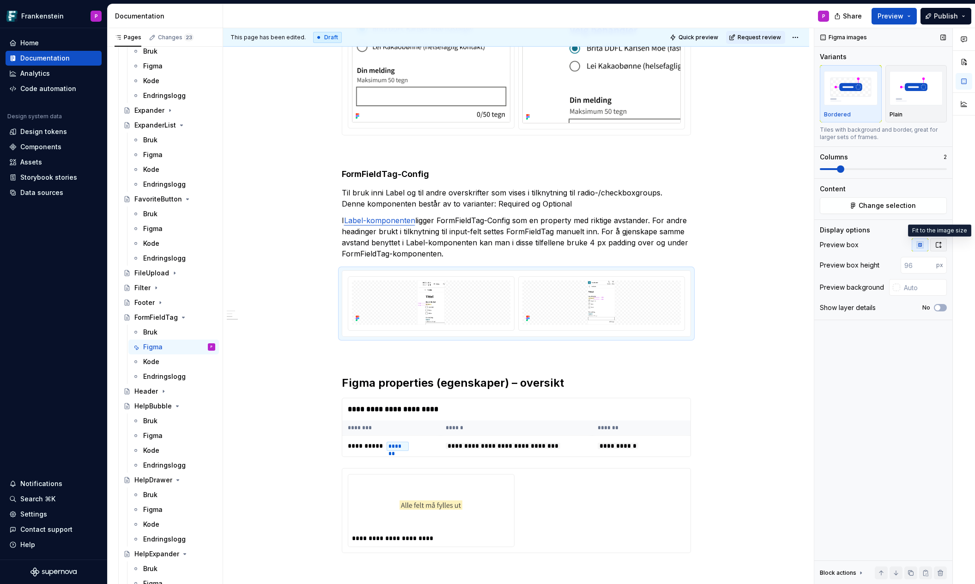
click at [935, 245] on icon "button" at bounding box center [938, 244] width 7 height 7
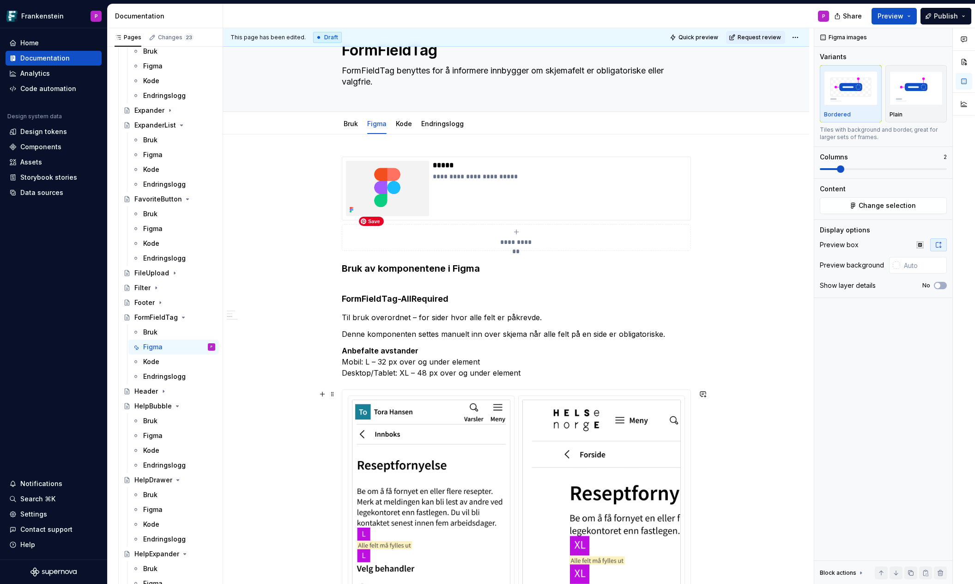
scroll to position [0, 0]
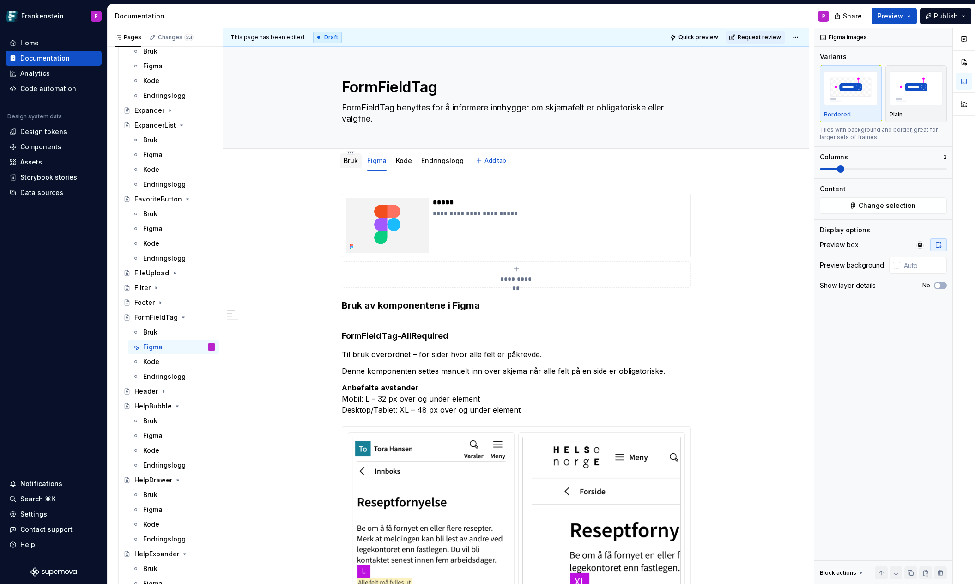
click at [352, 162] on link "Bruk" at bounding box center [351, 161] width 14 height 8
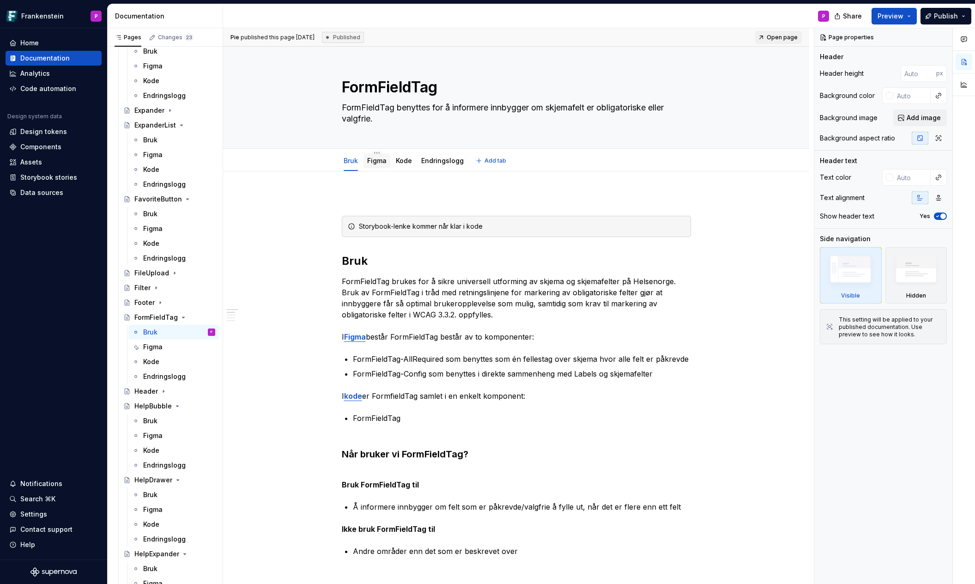
click at [380, 162] on link "Figma" at bounding box center [376, 161] width 19 height 8
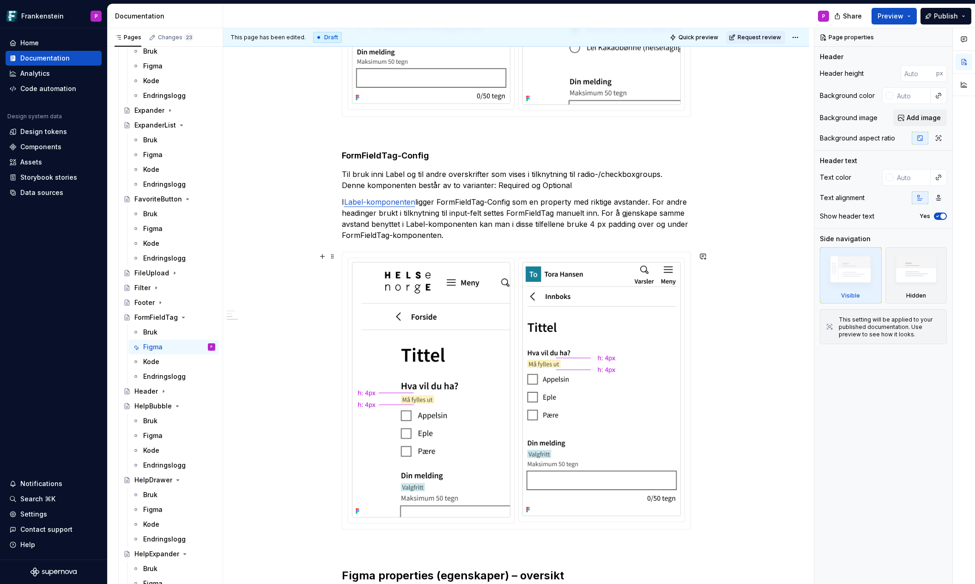
scroll to position [618, 0]
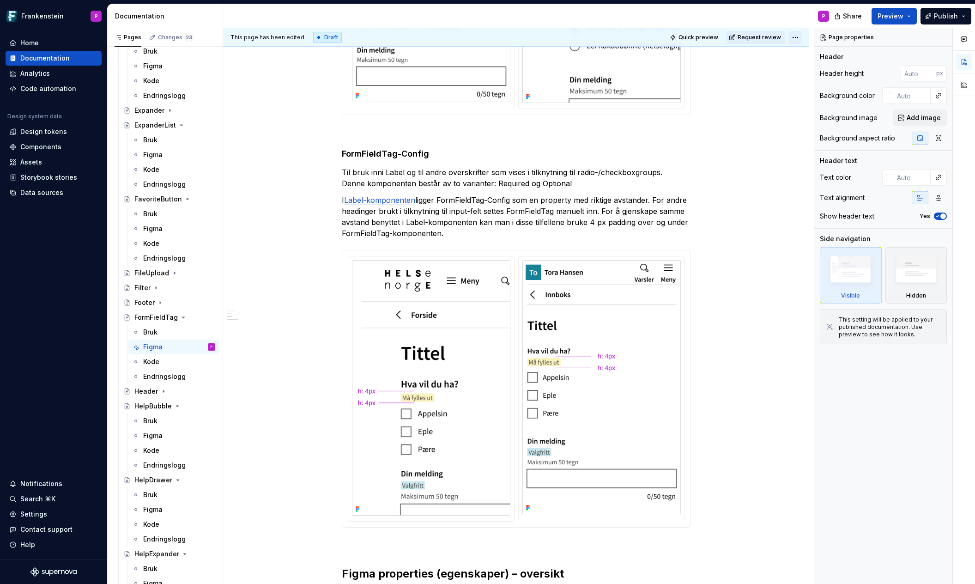
click at [798, 37] on html "Frankenstein P Home Documentation Analytics Code automation Design system data …" at bounding box center [487, 292] width 975 height 584
click at [909, 99] on div "Ready for publish" at bounding box center [935, 101] width 64 height 9
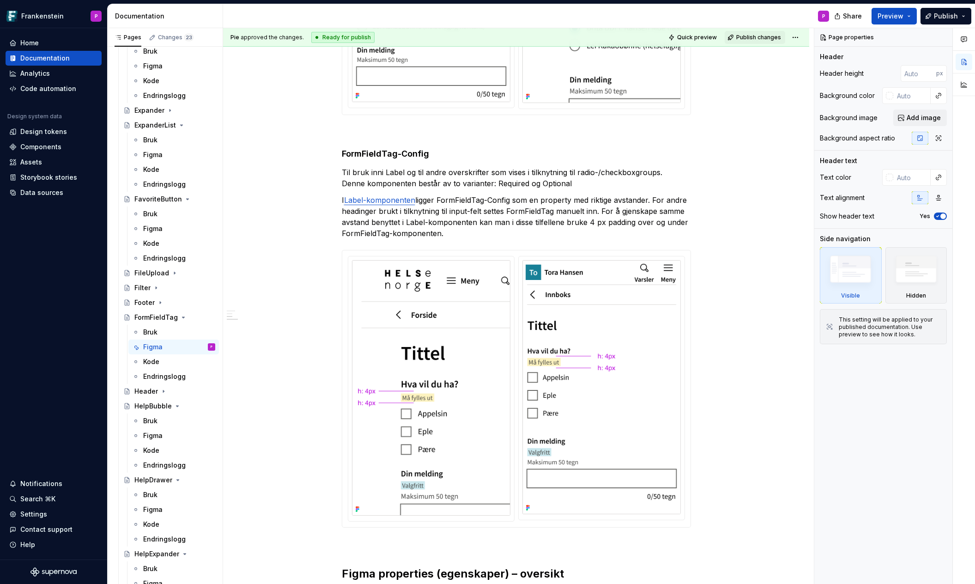
scroll to position [348, 0]
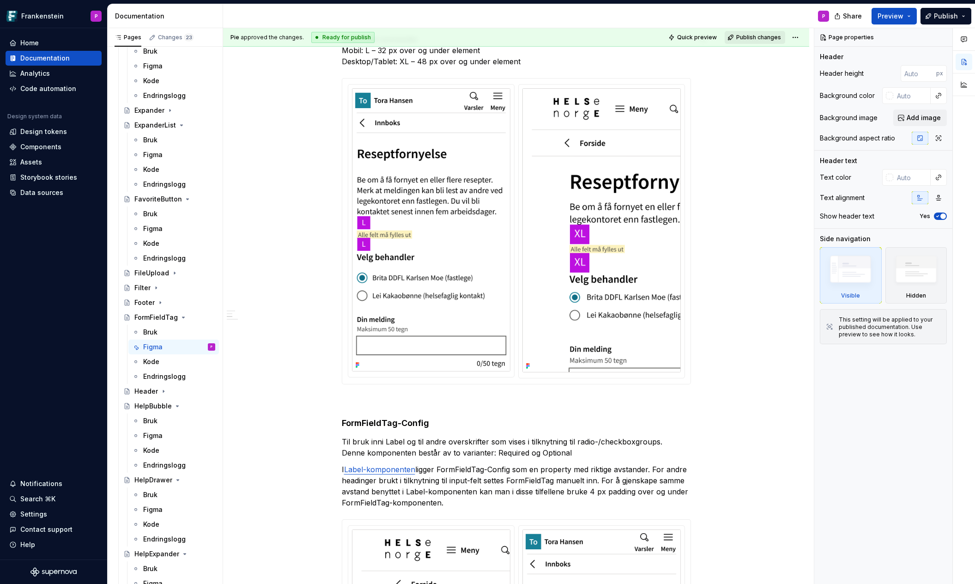
click at [753, 37] on span "Publish changes" at bounding box center [758, 37] width 45 height 7
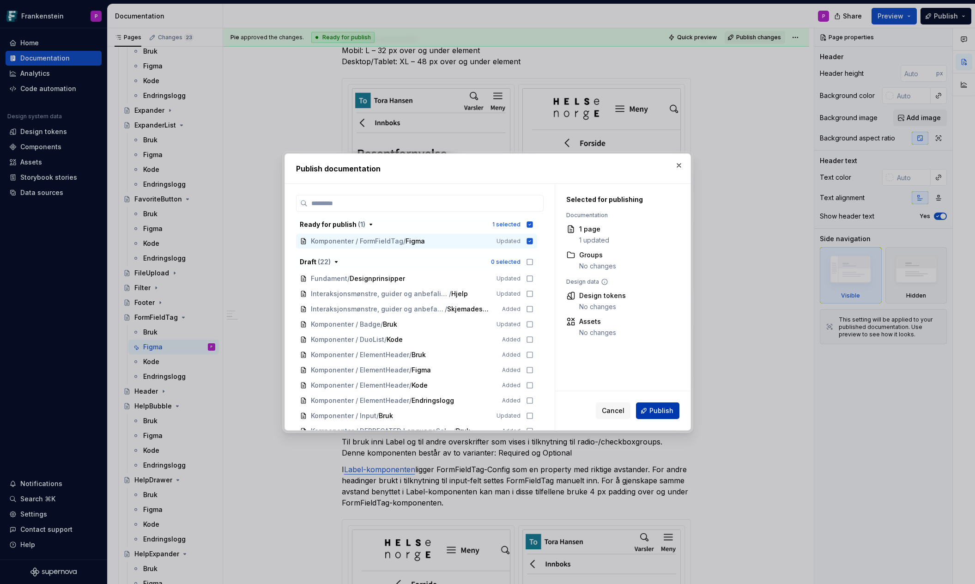
click at [665, 409] on span "Publish" at bounding box center [662, 410] width 24 height 9
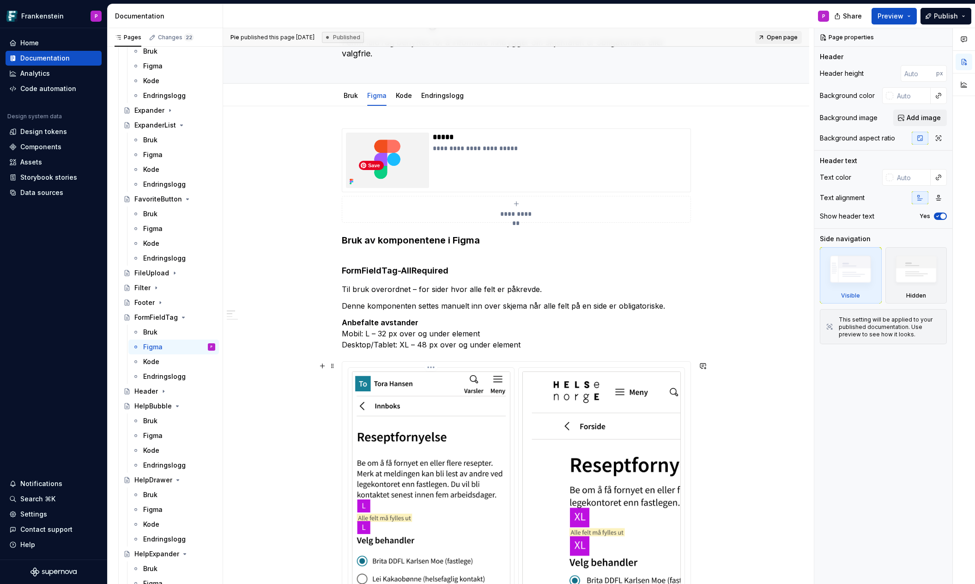
scroll to position [61, 0]
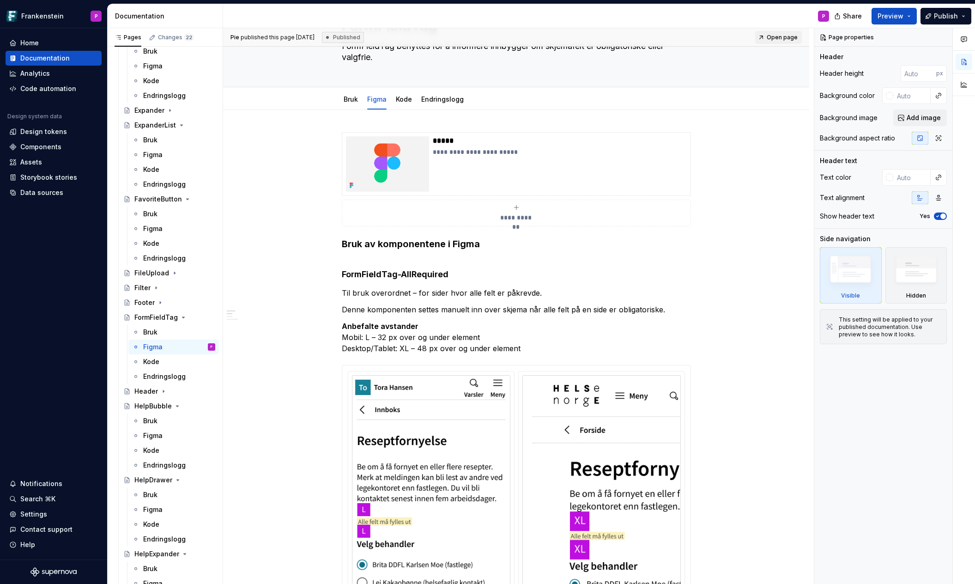
type textarea "*"
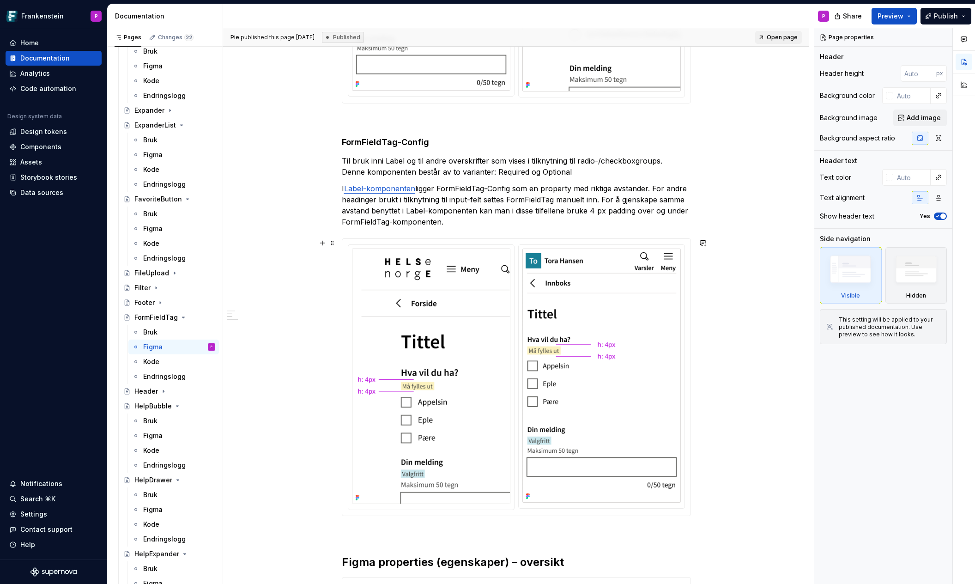
scroll to position [630, 0]
click at [394, 437] on img at bounding box center [431, 375] width 158 height 255
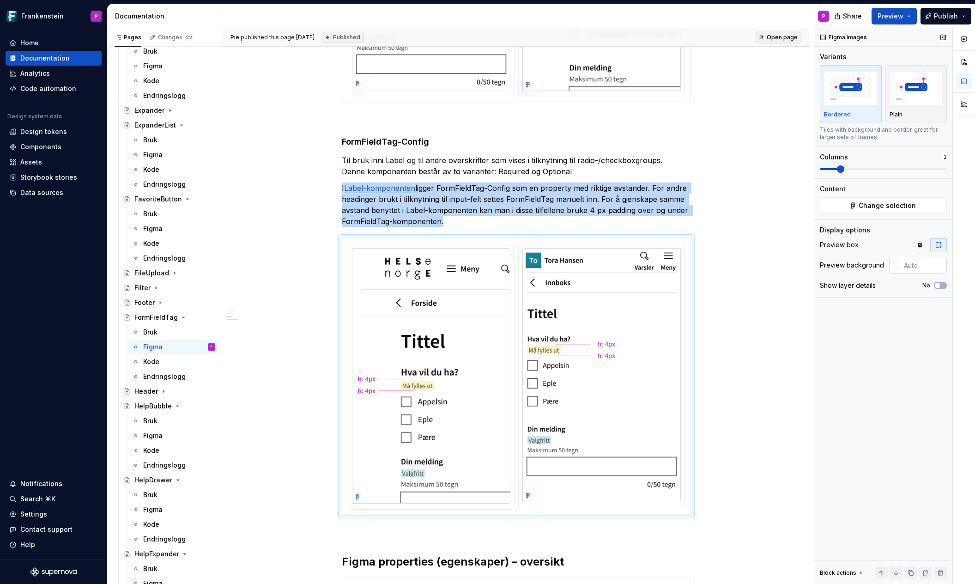
click at [898, 266] on div at bounding box center [896, 264] width 7 height 7
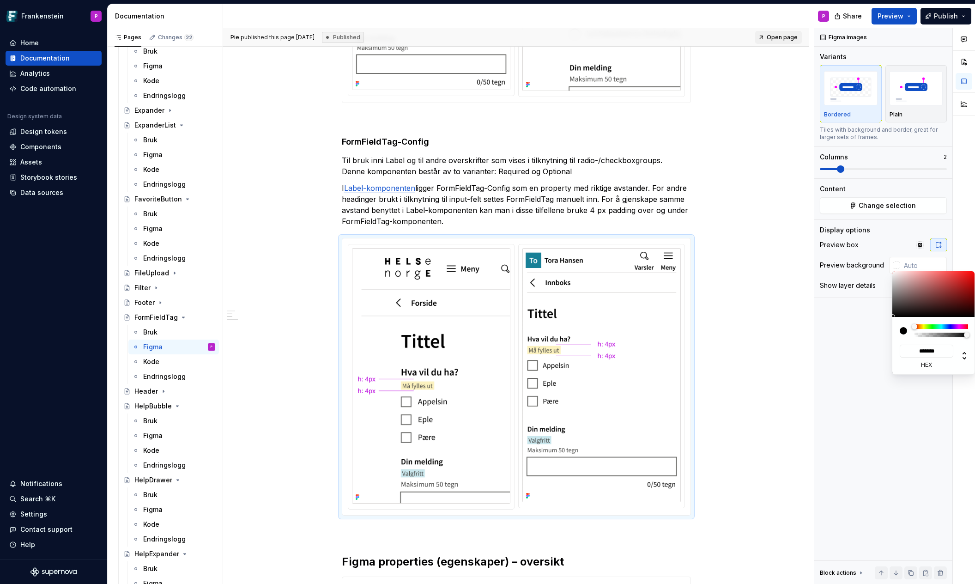
type input "#937A7A"
type input "*******"
type input "#9D8383"
type input "*******"
type input "#C6BFBF"
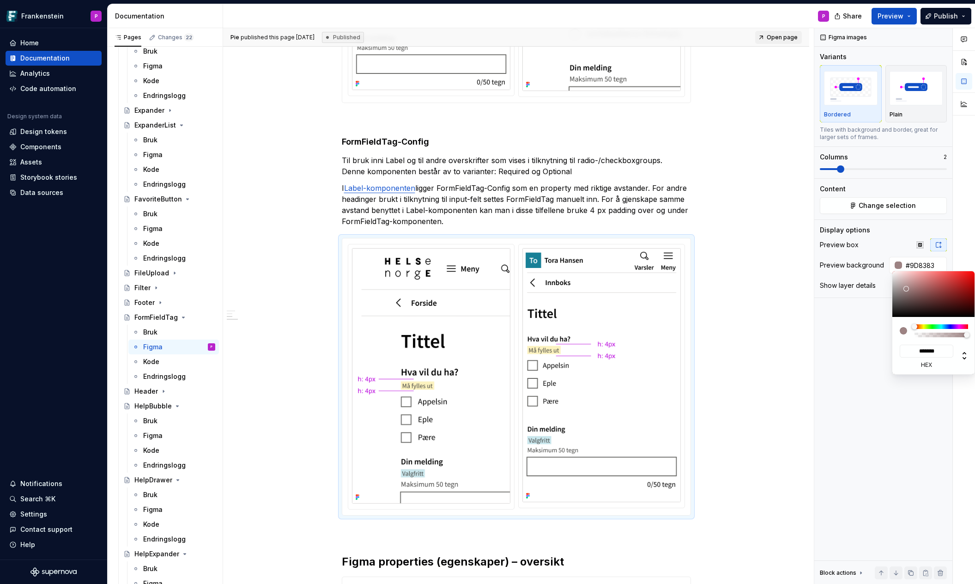
type input "*******"
type input "#EAEAEA"
type input "*******"
type input "#FFFFFF"
type input "*******"
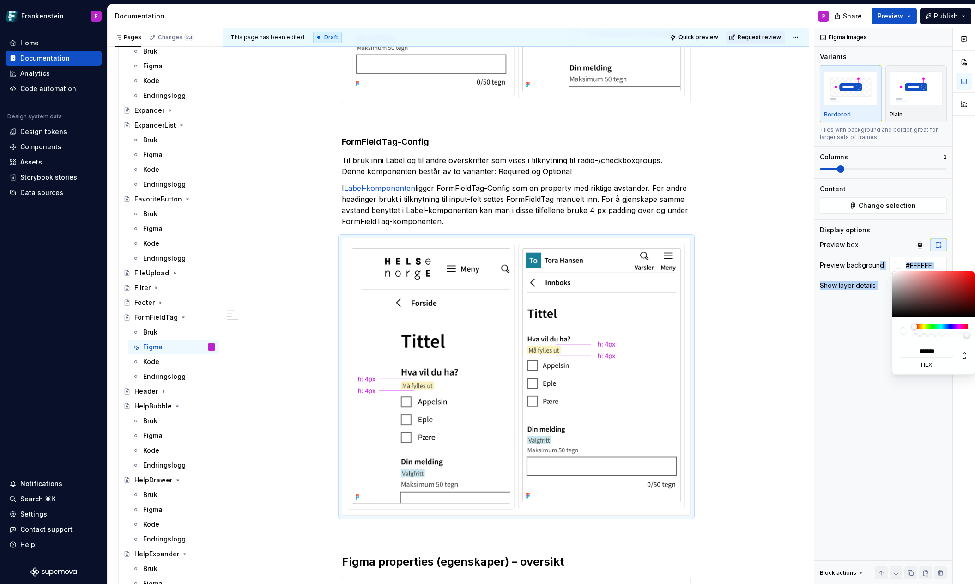
drag, startPoint x: 907, startPoint y: 291, endPoint x: 880, endPoint y: 261, distance: 40.2
click at [880, 261] on body "Frankenstein P Home Documentation Analytics Code automation Design system data …" at bounding box center [487, 292] width 975 height 584
click at [862, 357] on div "Comments Open comments No comments yet Select ‘Comment’ from the block context …" at bounding box center [894, 306] width 161 height 556
click at [706, 342] on html "Frankenstein P Home Documentation Analytics Code automation Design system data …" at bounding box center [487, 292] width 975 height 584
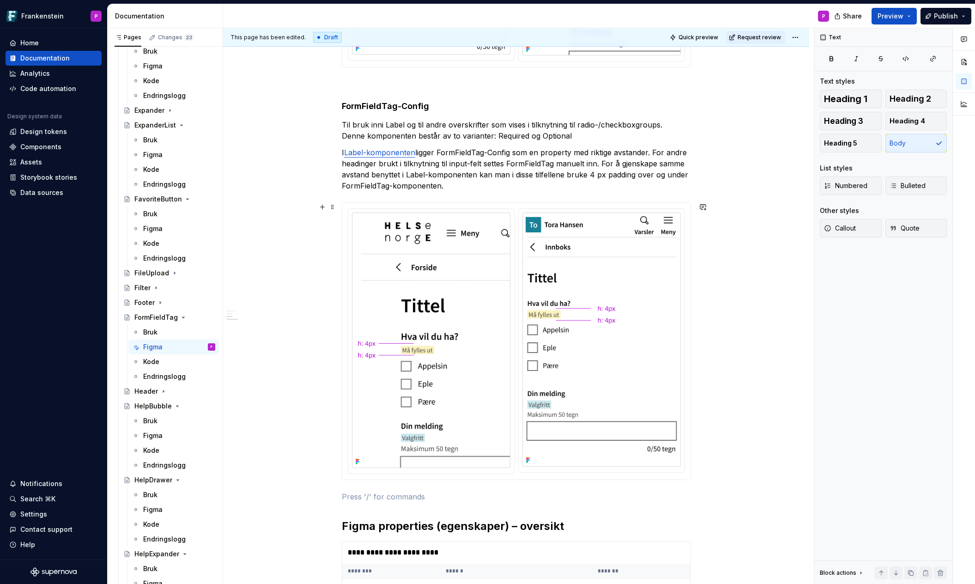
scroll to position [661, 0]
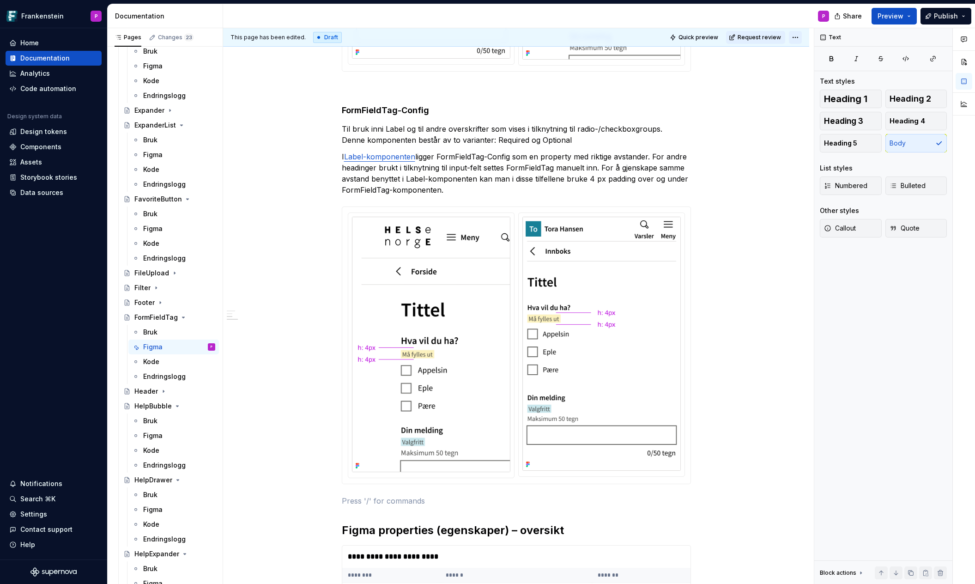
click at [796, 37] on html "Frankenstein P Home Documentation Analytics Code automation Design system data …" at bounding box center [487, 292] width 975 height 584
click at [910, 97] on div "Ready for publish" at bounding box center [935, 101] width 64 height 9
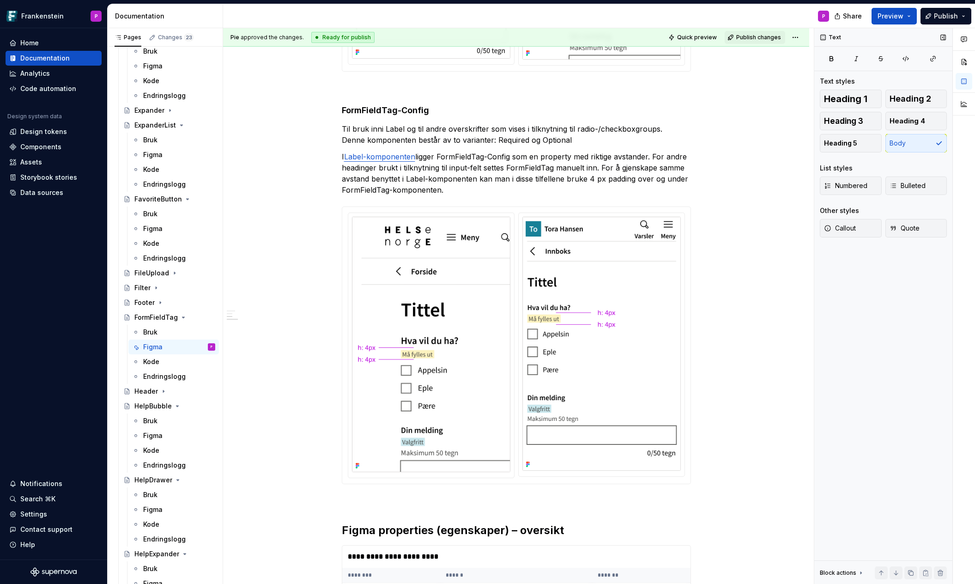
scroll to position [392, 0]
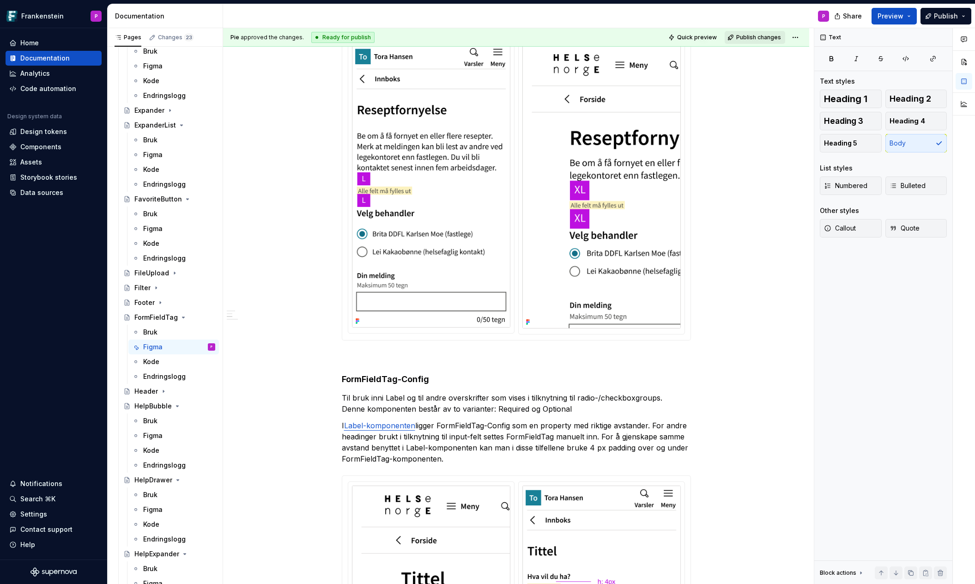
click at [747, 35] on span "Publish changes" at bounding box center [758, 37] width 45 height 7
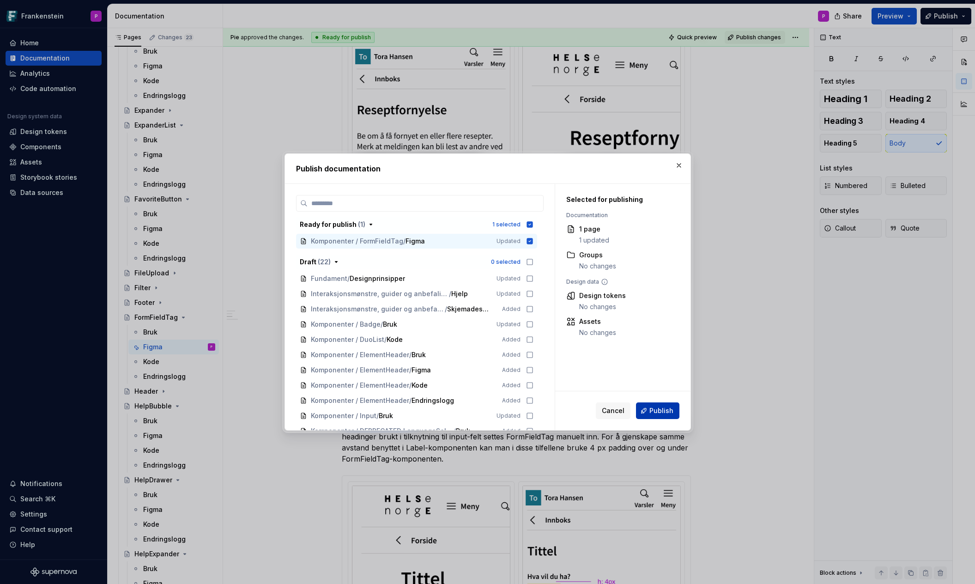
click at [656, 414] on span "Publish" at bounding box center [662, 410] width 24 height 9
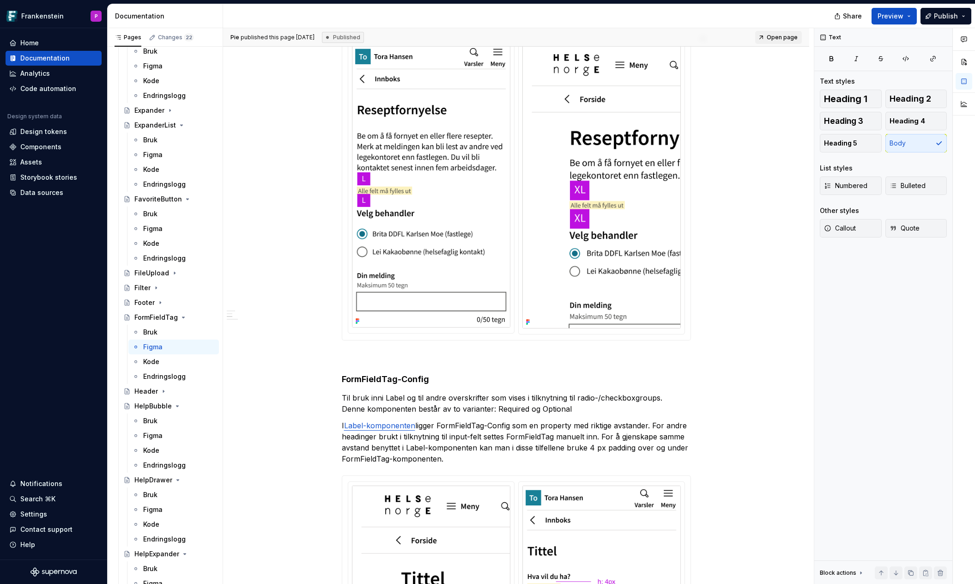
type textarea "*"
